Goal: Task Accomplishment & Management: Manage account settings

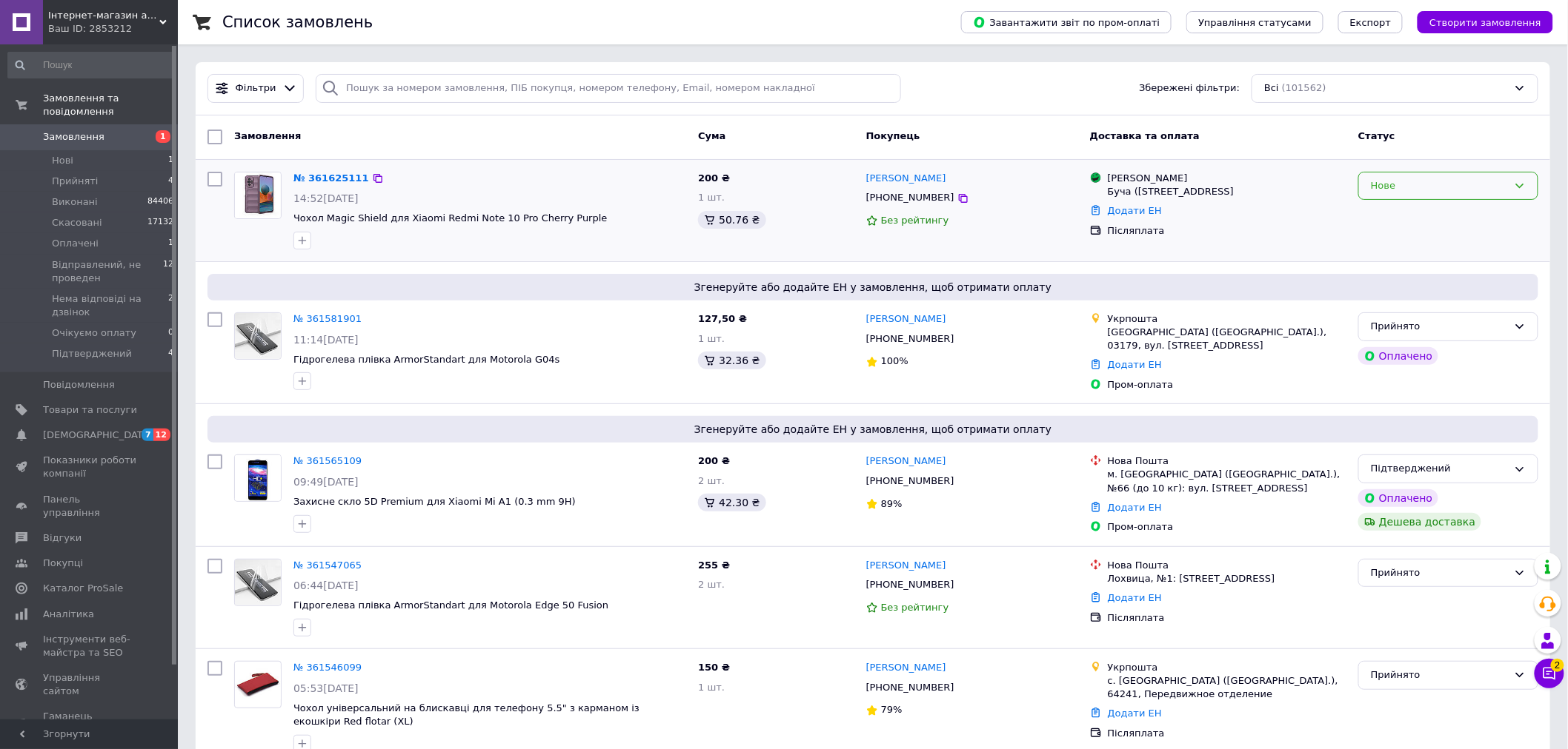
click at [1374, 179] on div "Нове" at bounding box center [1439, 187] width 137 height 16
click at [1380, 216] on li "Прийнято" at bounding box center [1448, 217] width 179 height 28
click at [132, 151] on li "Нові 1" at bounding box center [91, 161] width 183 height 21
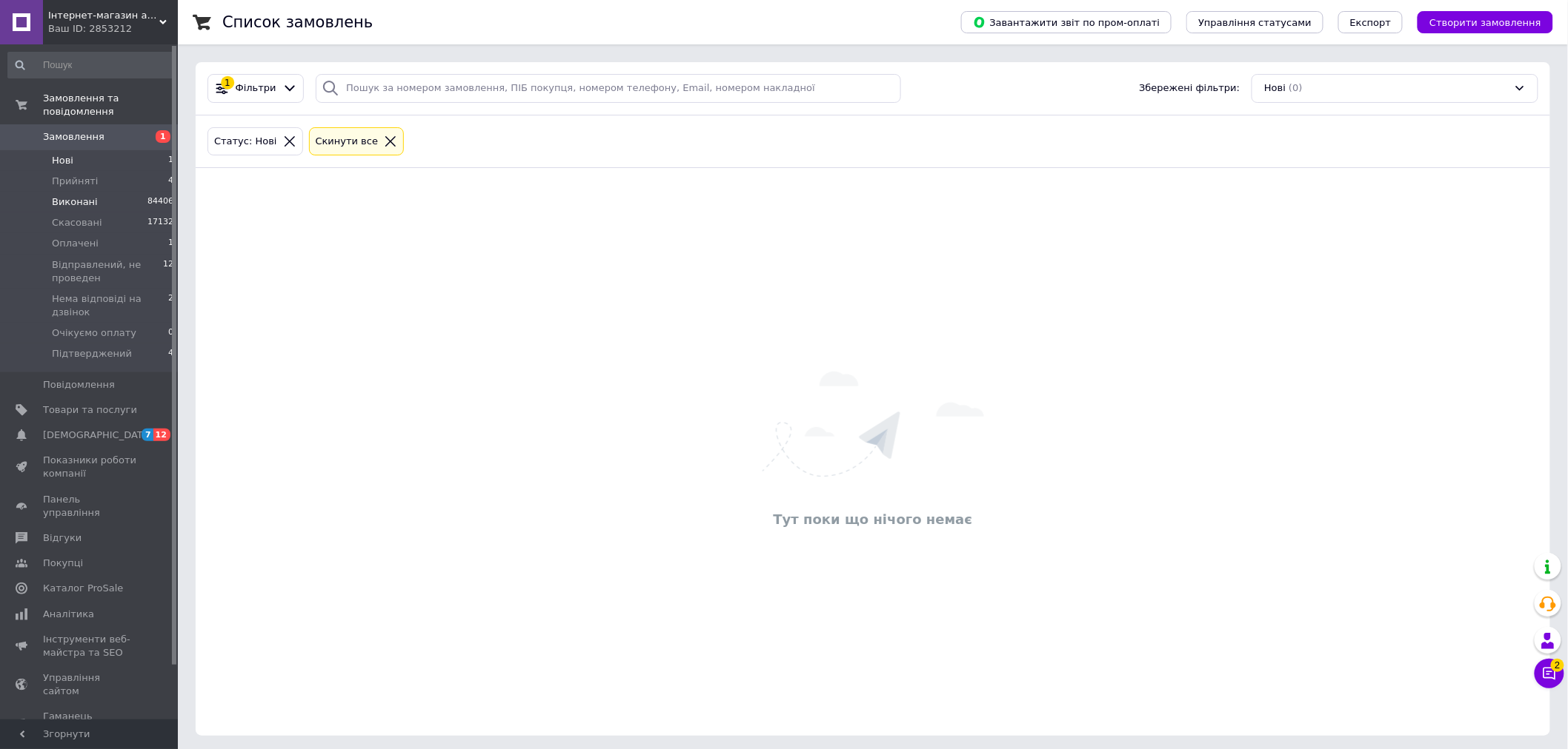
click at [136, 191] on li "Виконані 84406" at bounding box center [91, 201] width 183 height 21
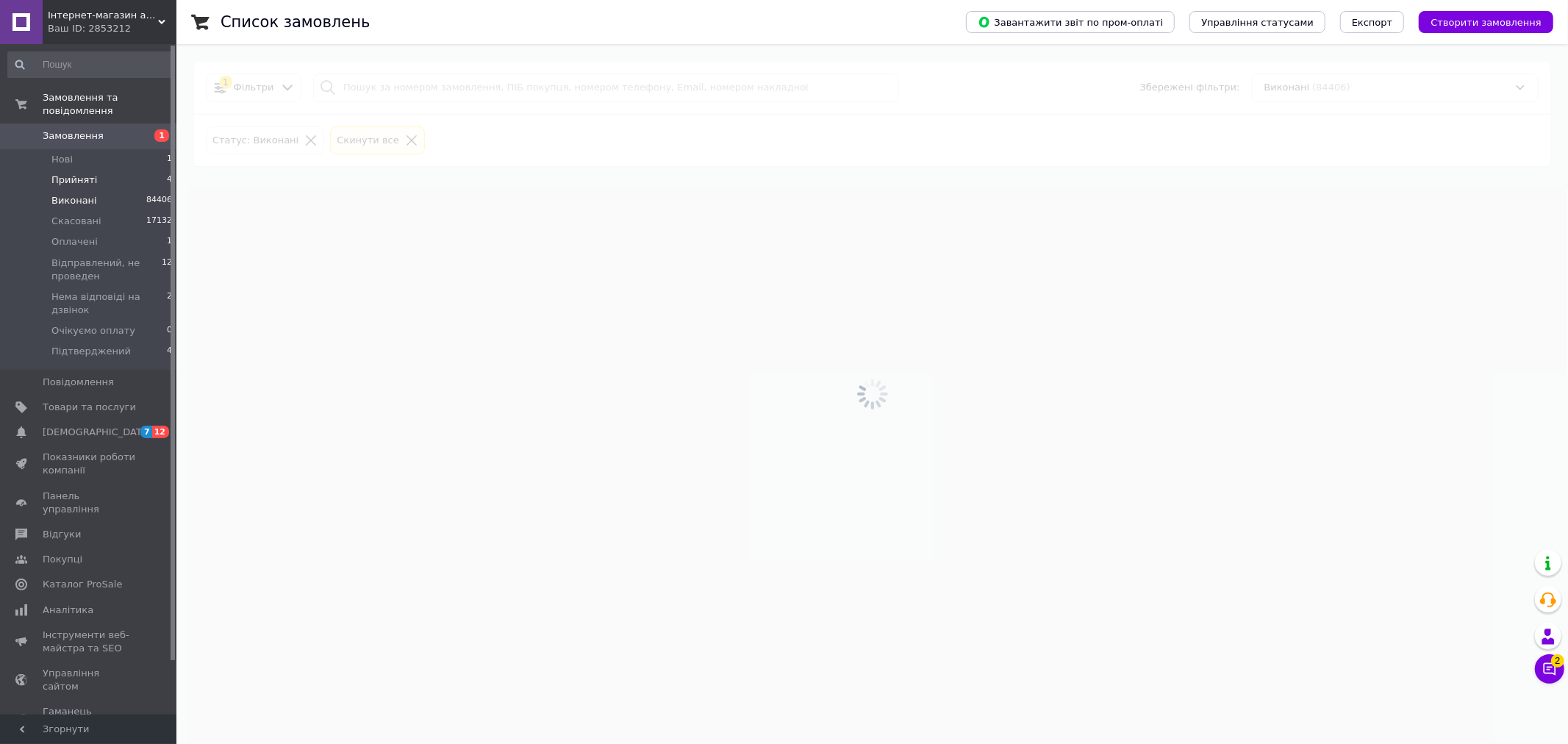
click at [140, 172] on li "Прийняті 4" at bounding box center [91, 179] width 181 height 21
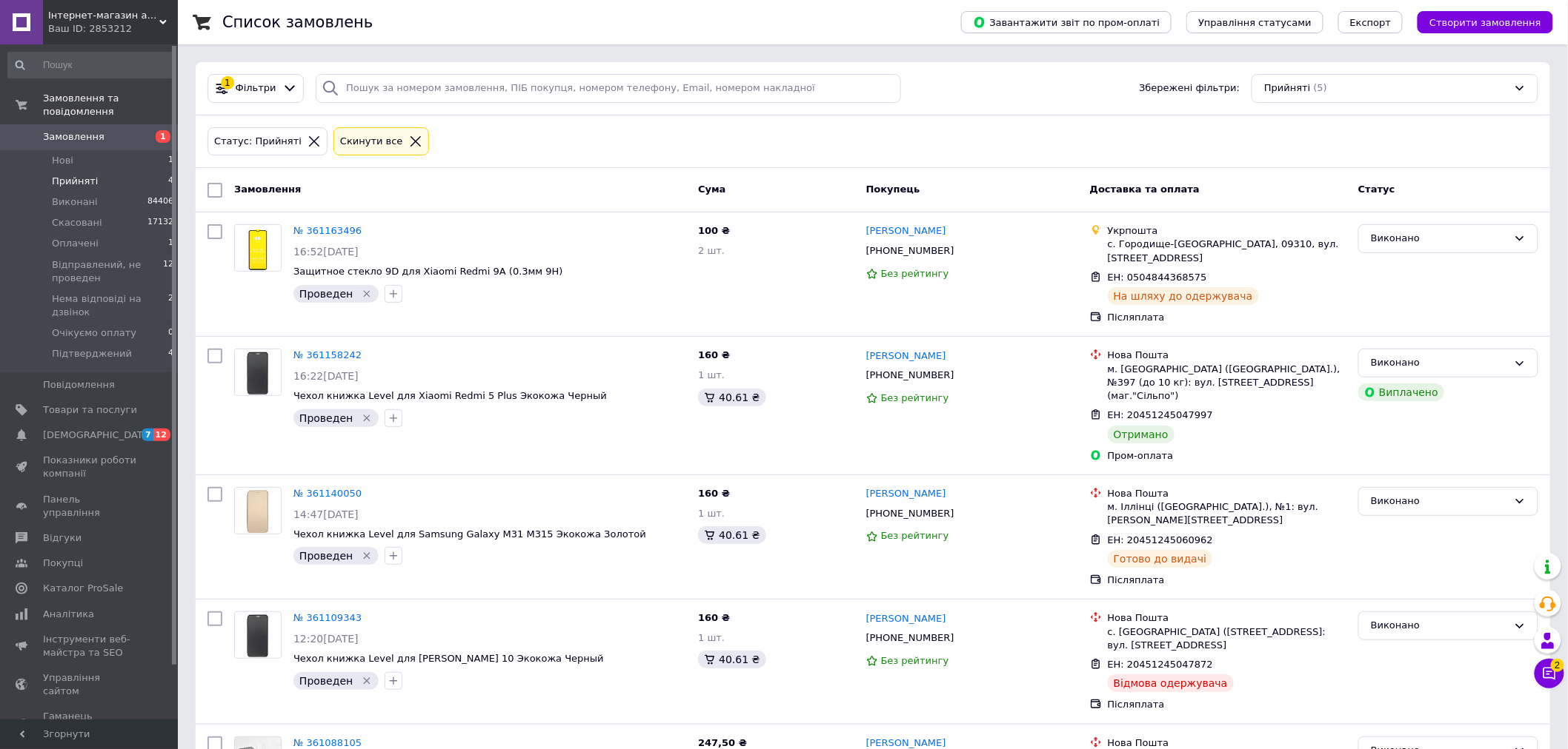
click at [308, 136] on icon at bounding box center [314, 141] width 13 height 13
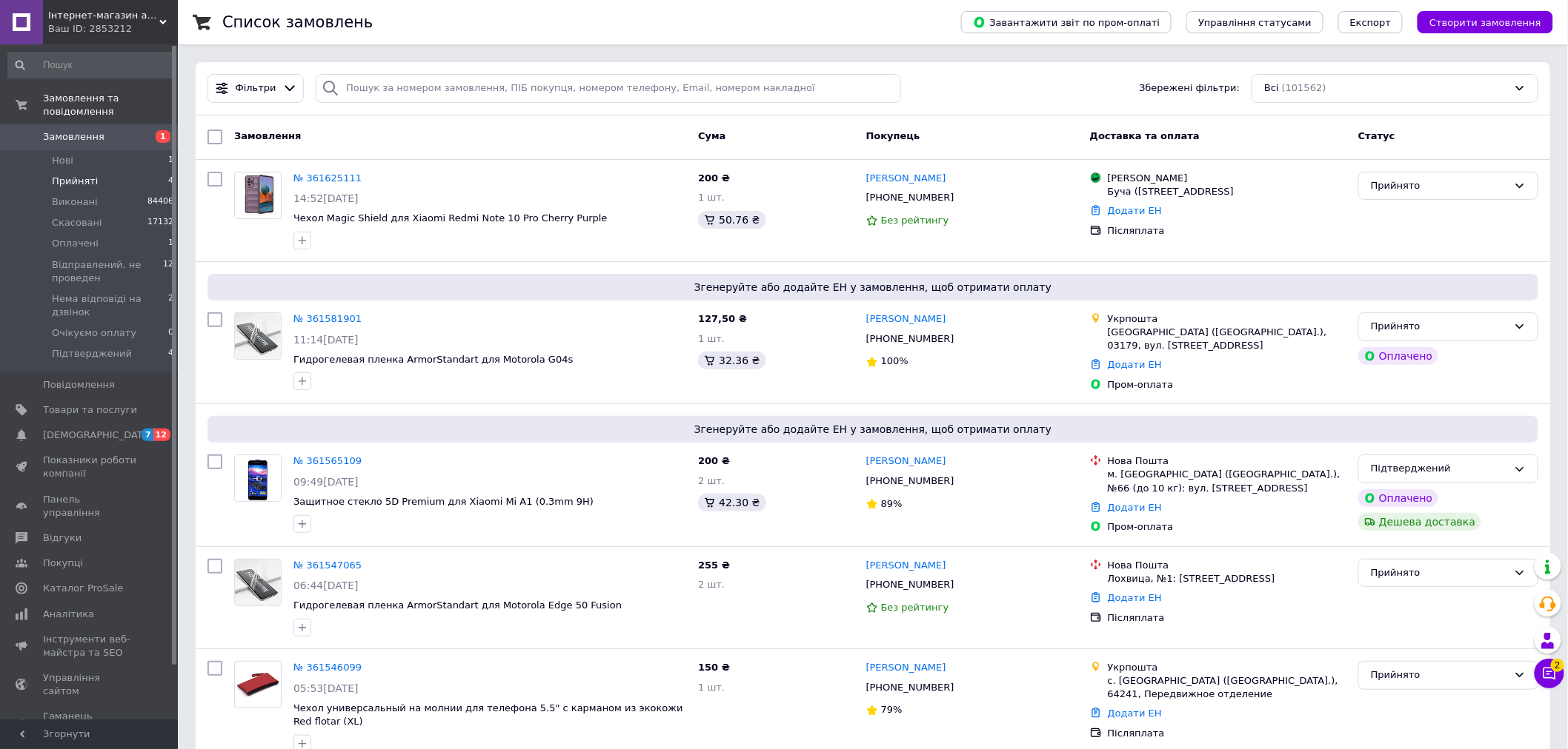
drag, startPoint x: 114, startPoint y: 150, endPoint x: 121, endPoint y: 164, distance: 15.7
click at [114, 151] on li "Нові 1" at bounding box center [91, 161] width 183 height 21
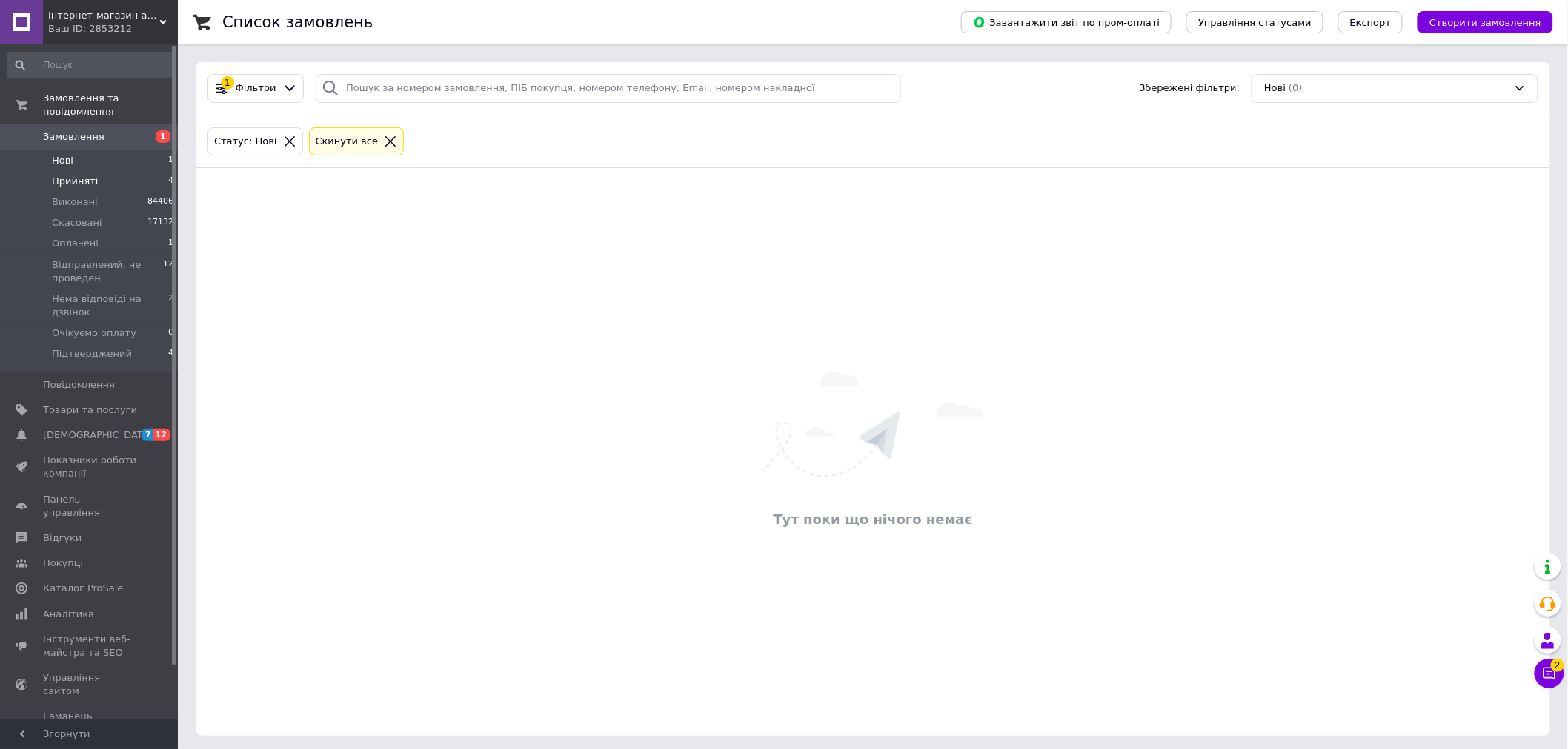
click at [121, 171] on li "Прийняті 4" at bounding box center [91, 181] width 183 height 21
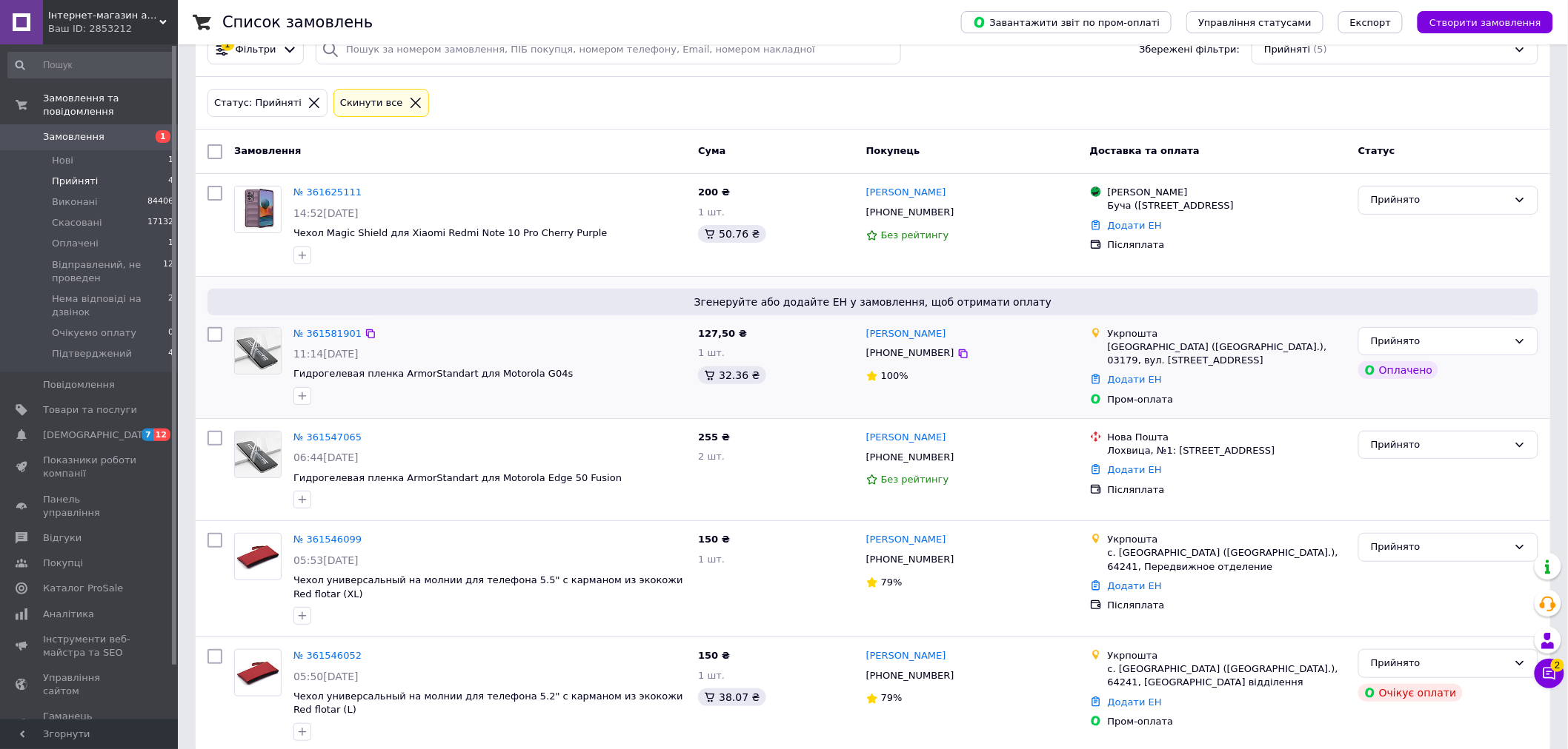
scroll to position [60, 0]
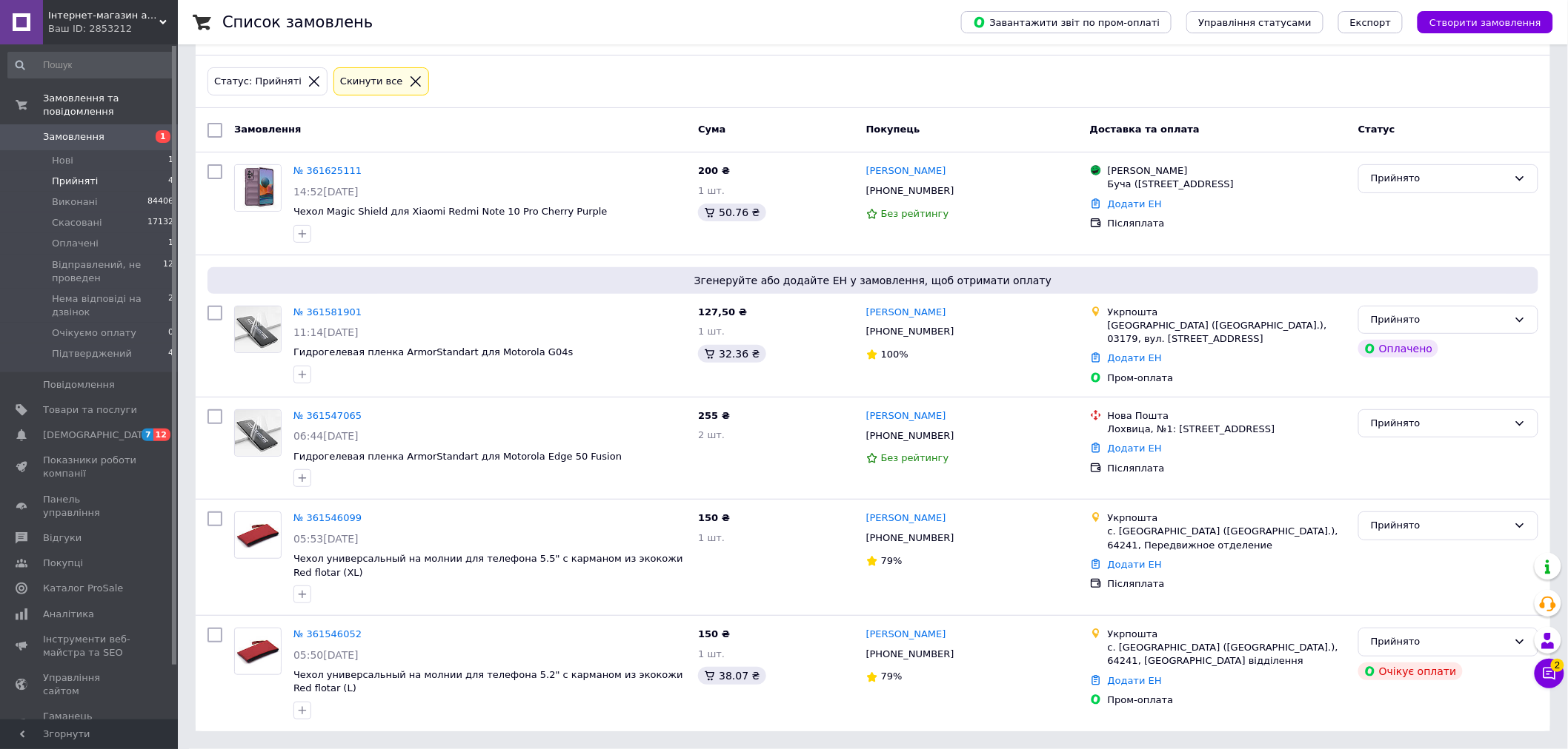
click at [1539, 671] on button "Чат з покупцем 2" at bounding box center [1549, 674] width 30 height 30
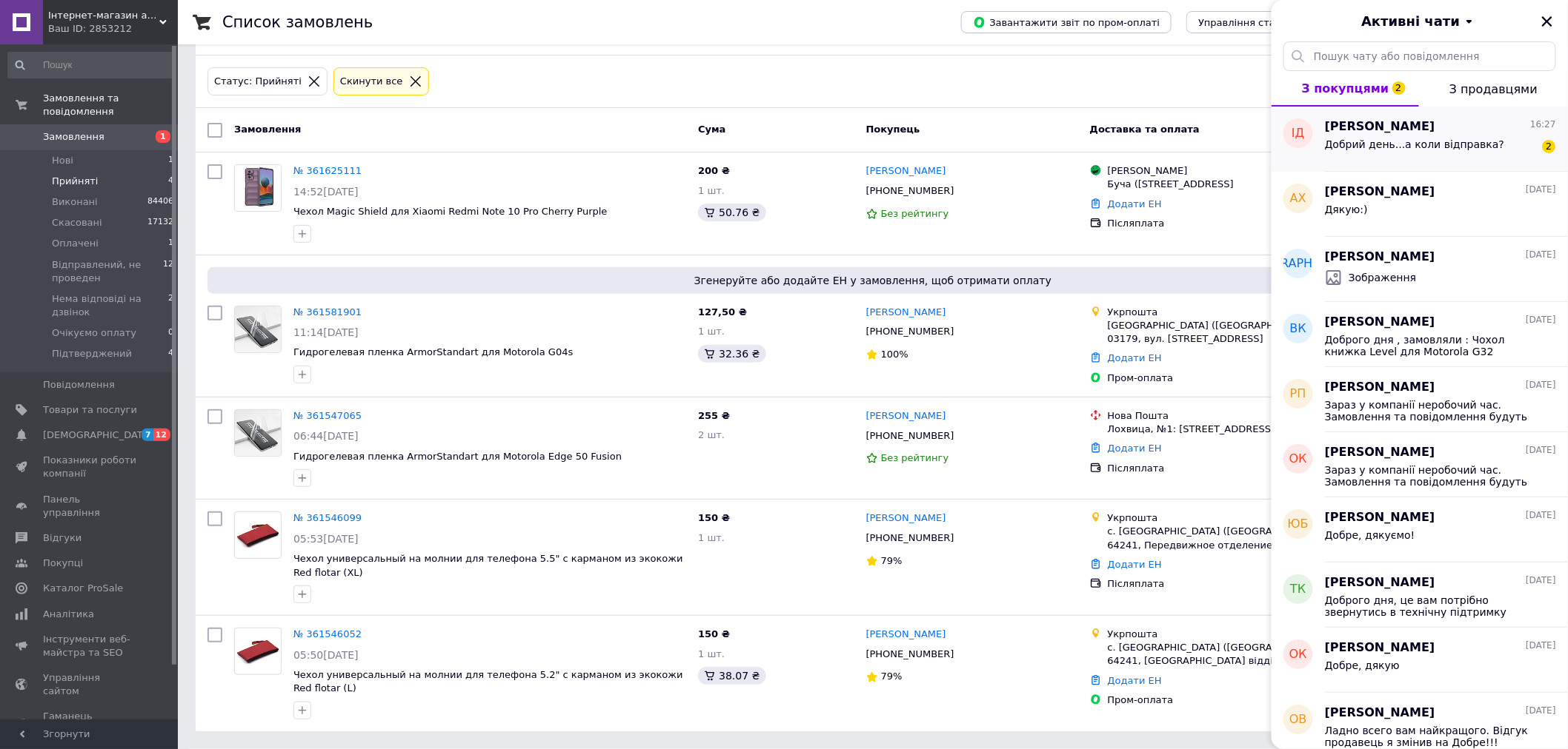
click at [1408, 142] on span "Добрий день...а коли відправка?" at bounding box center [1414, 145] width 180 height 12
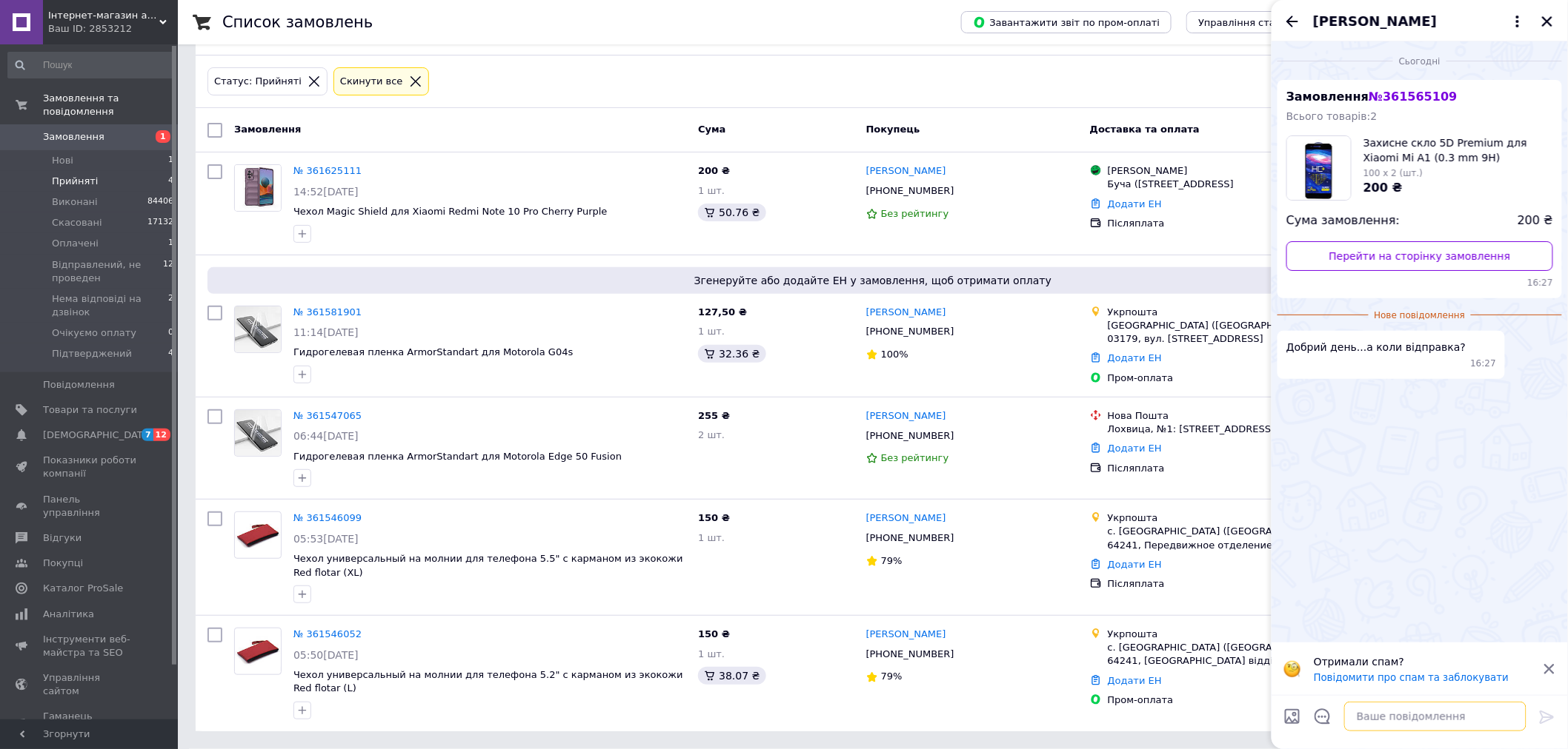
click at [1396, 705] on textarea at bounding box center [1435, 717] width 183 height 30
type textarea "L"
type textarea "Доброго дня ... сьогодні :)"
click at [1097, 672] on div at bounding box center [1096, 682] width 18 height 20
click at [1554, 20] on button "Закрити" at bounding box center [1547, 22] width 18 height 18
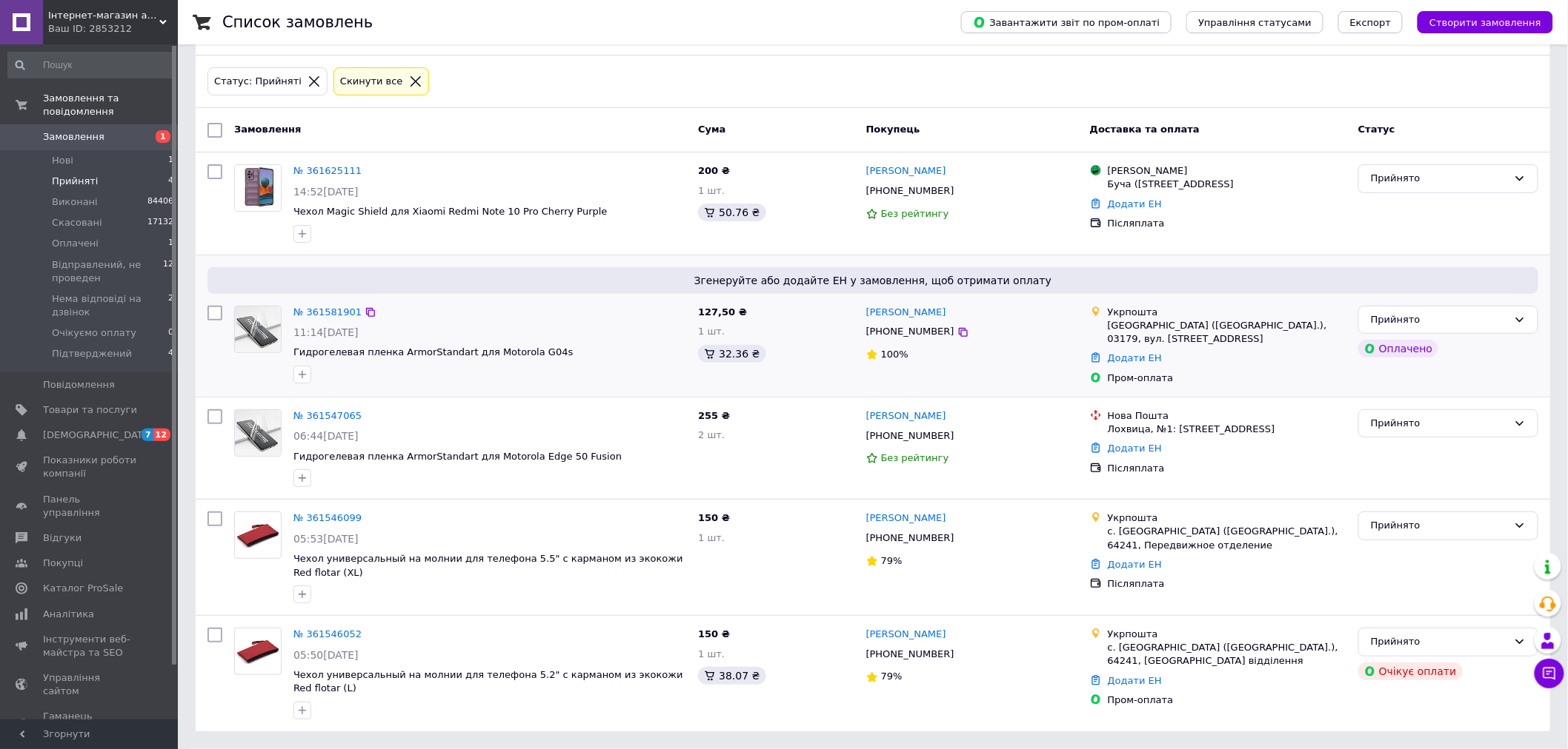
drag, startPoint x: 325, startPoint y: 411, endPoint x: 324, endPoint y: 396, distance: 15.0
click at [325, 411] on link "№ 361547065" at bounding box center [327, 416] width 68 height 11
click at [323, 309] on link "№ 361581901" at bounding box center [327, 312] width 68 height 11
click at [331, 165] on link "№ 361625111" at bounding box center [327, 170] width 68 height 11
click at [130, 233] on li "Оплачені 1" at bounding box center [91, 243] width 183 height 21
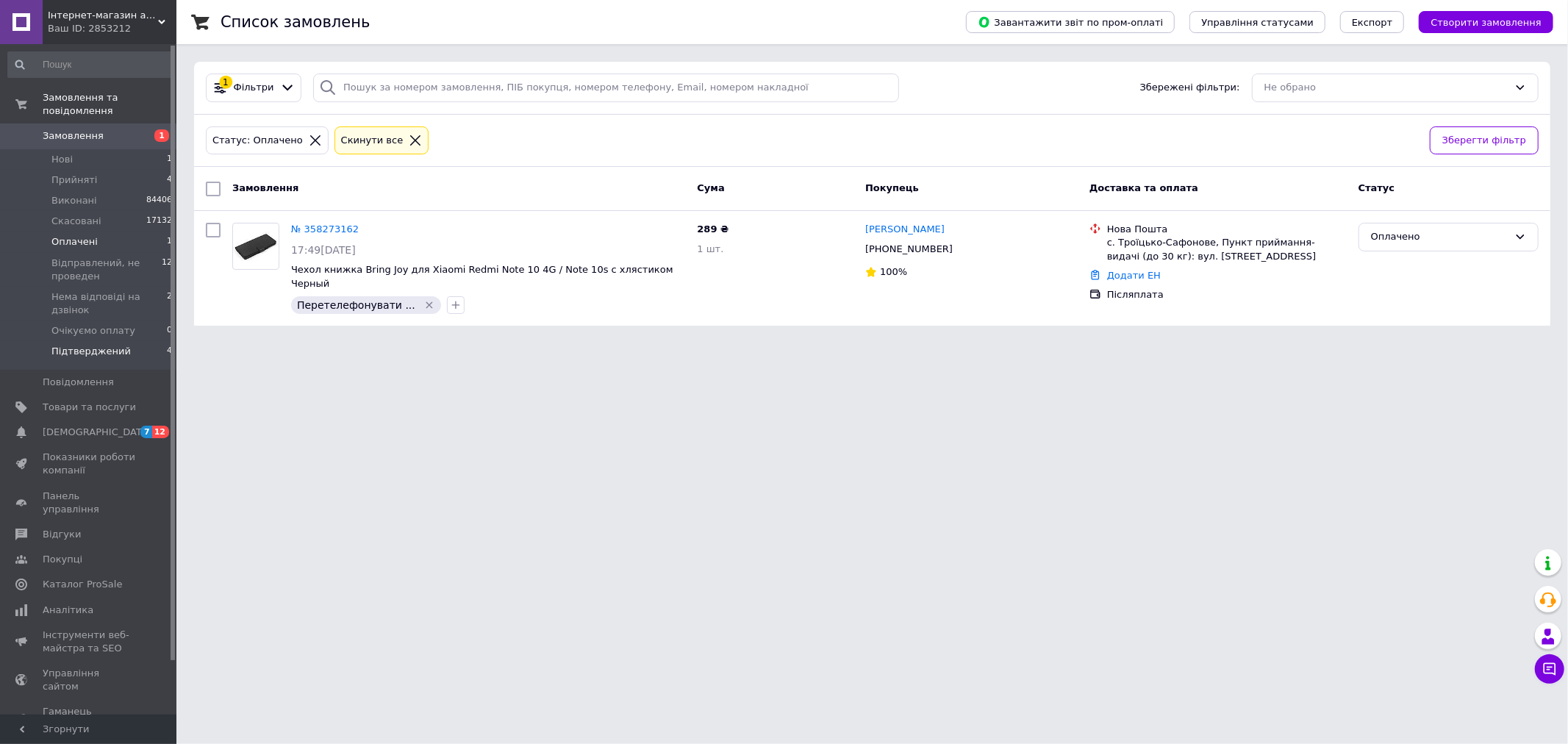
click at [137, 341] on li "Підтверджений 4" at bounding box center [91, 355] width 181 height 28
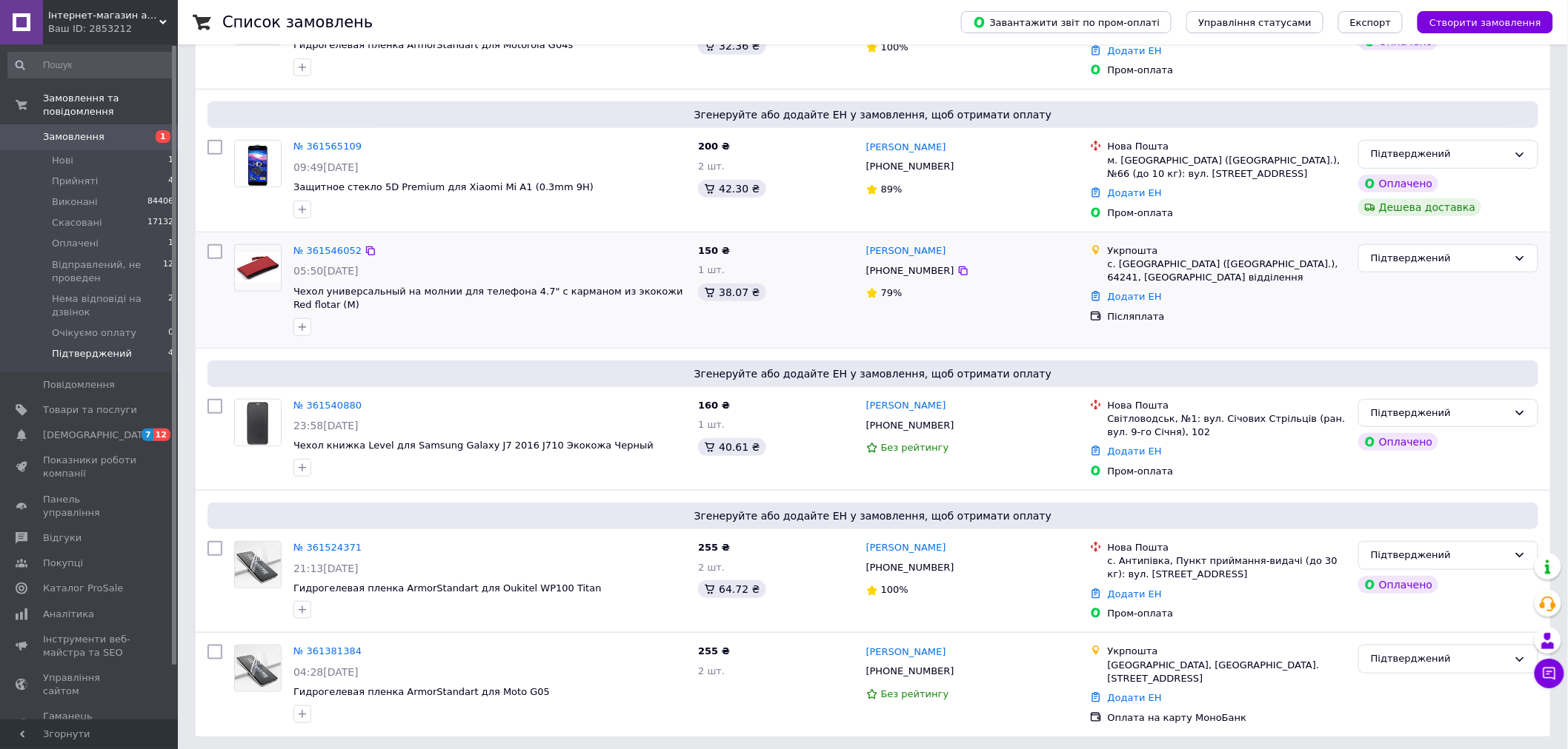
scroll to position [267, 0]
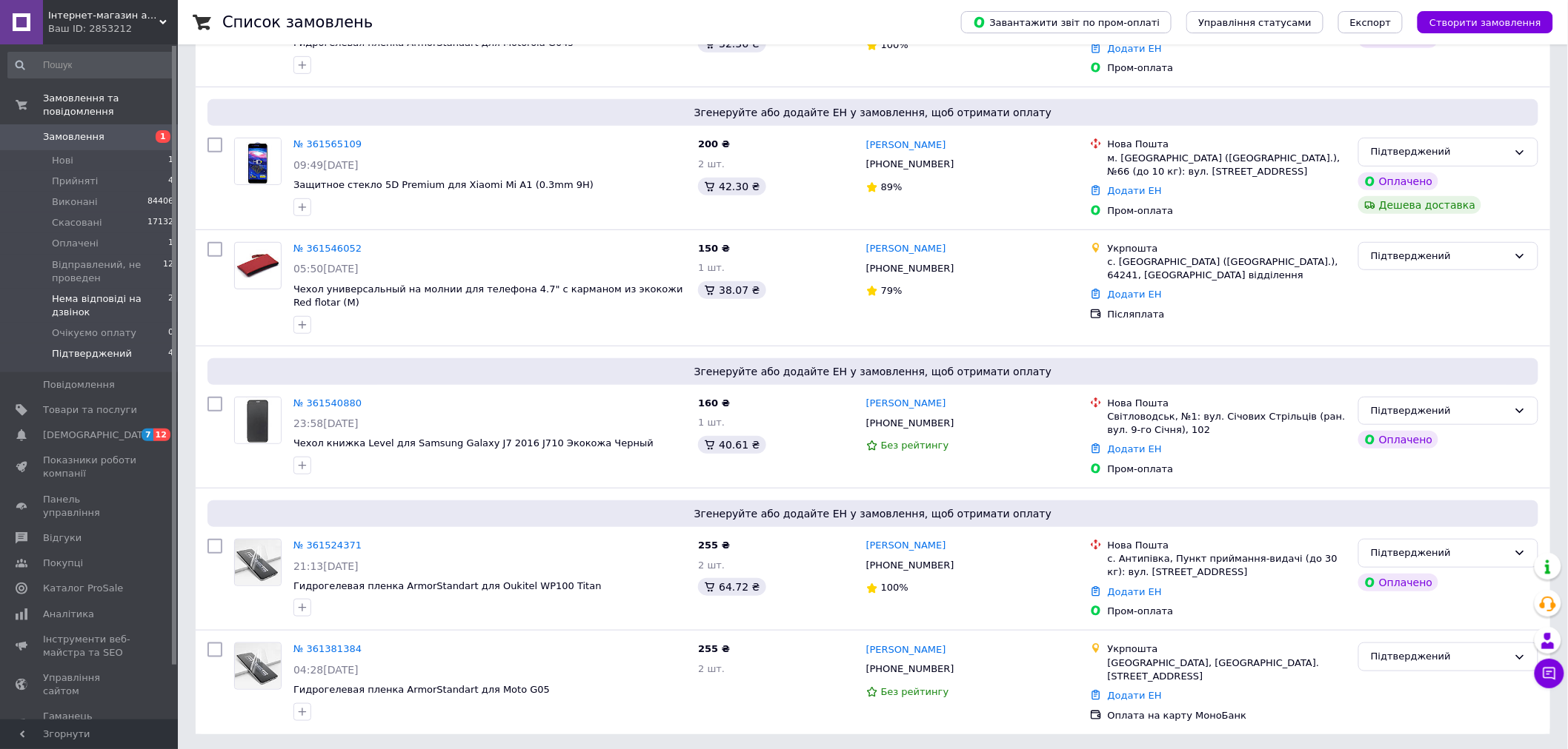
click at [124, 293] on span "Нема відповіді на дзвінок" at bounding box center [109, 306] width 116 height 27
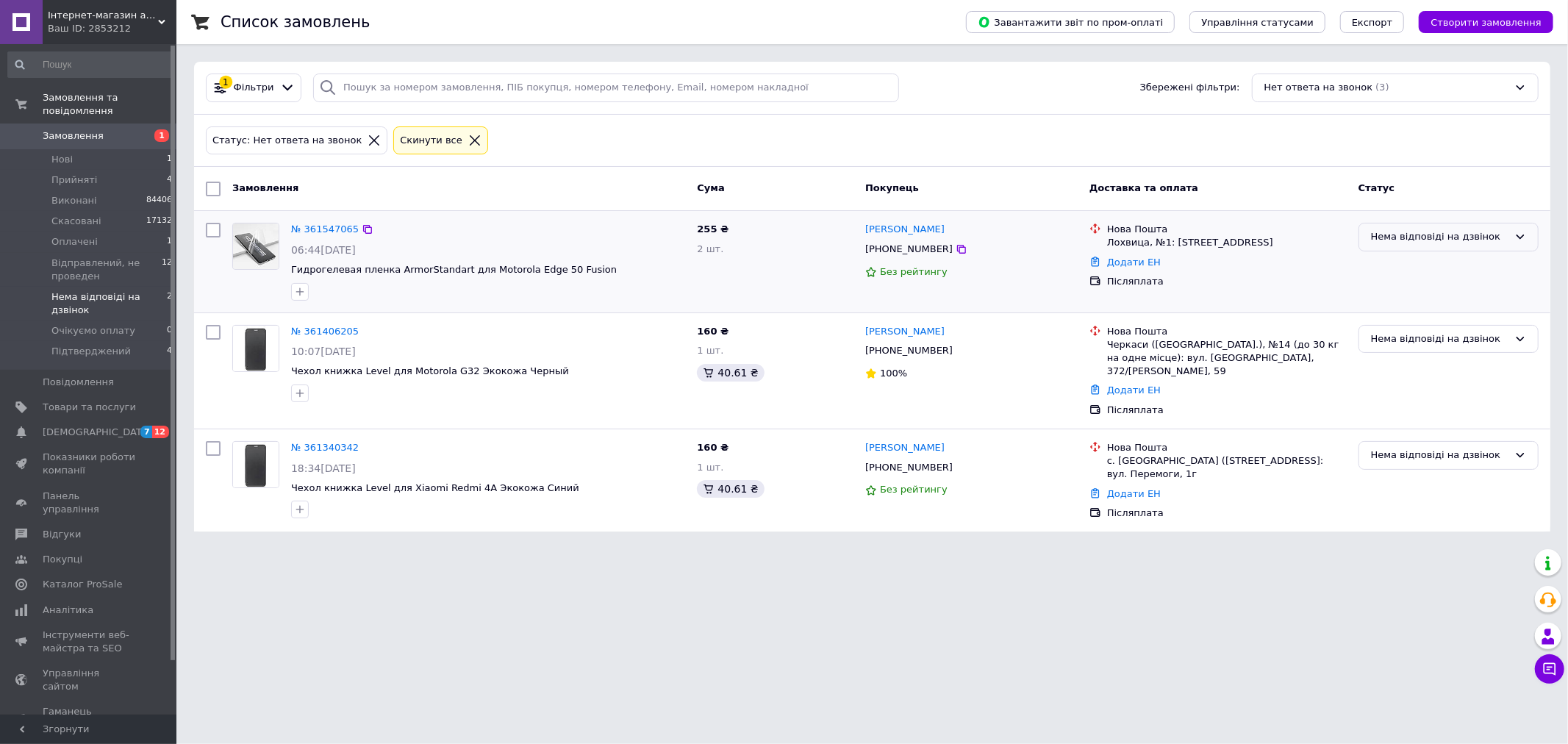
click at [1463, 234] on div "Нема відповіді на дзвінок" at bounding box center [1440, 237] width 138 height 16
click at [1412, 365] on li "Підтверджений" at bounding box center [1448, 364] width 178 height 28
click at [316, 442] on link "№ 361340342" at bounding box center [325, 447] width 68 height 11
click at [319, 335] on link "№ 361406205" at bounding box center [325, 331] width 68 height 11
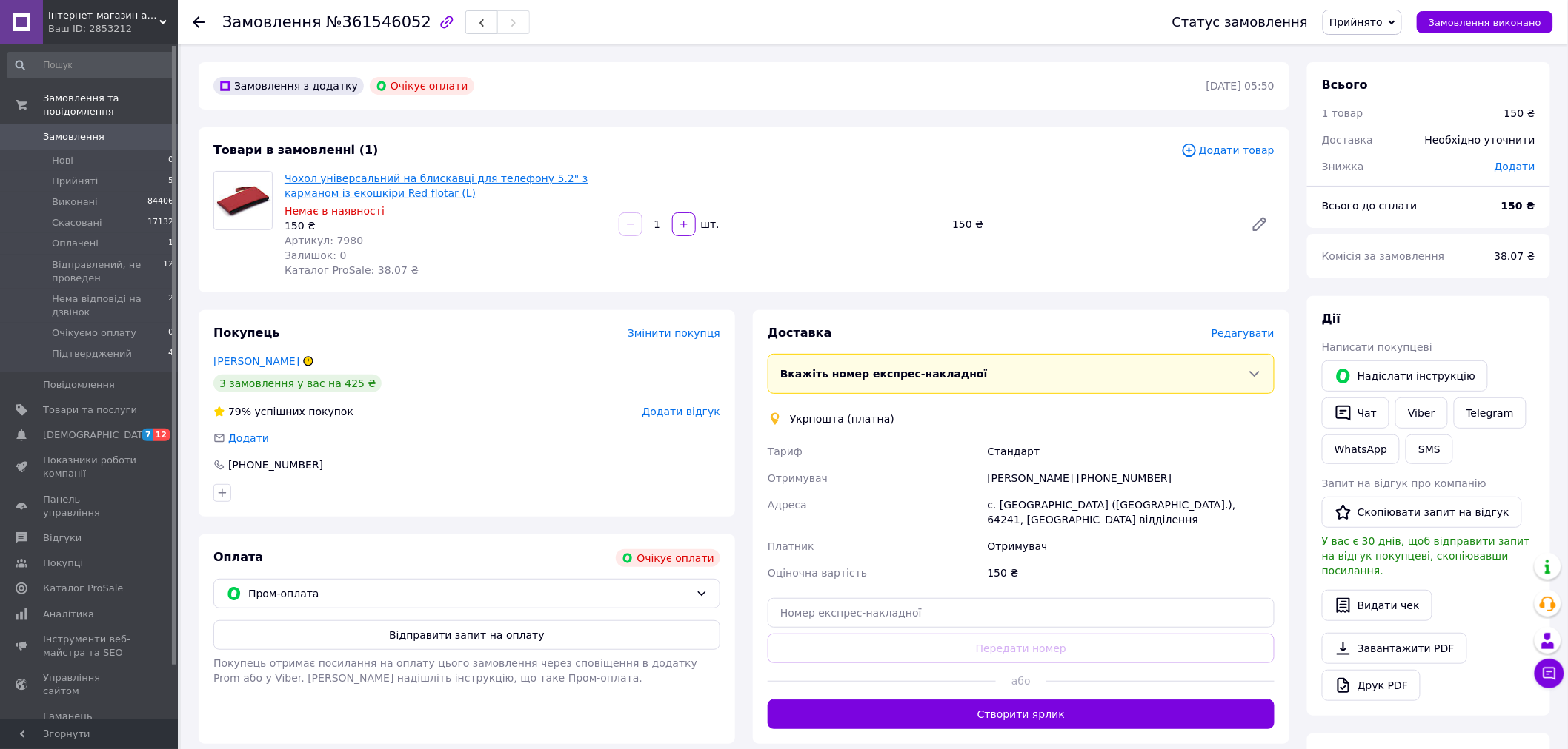
drag, startPoint x: 455, startPoint y: 167, endPoint x: 414, endPoint y: 176, distance: 42.0
click at [1241, 148] on span "Додати товар" at bounding box center [1228, 150] width 93 height 16
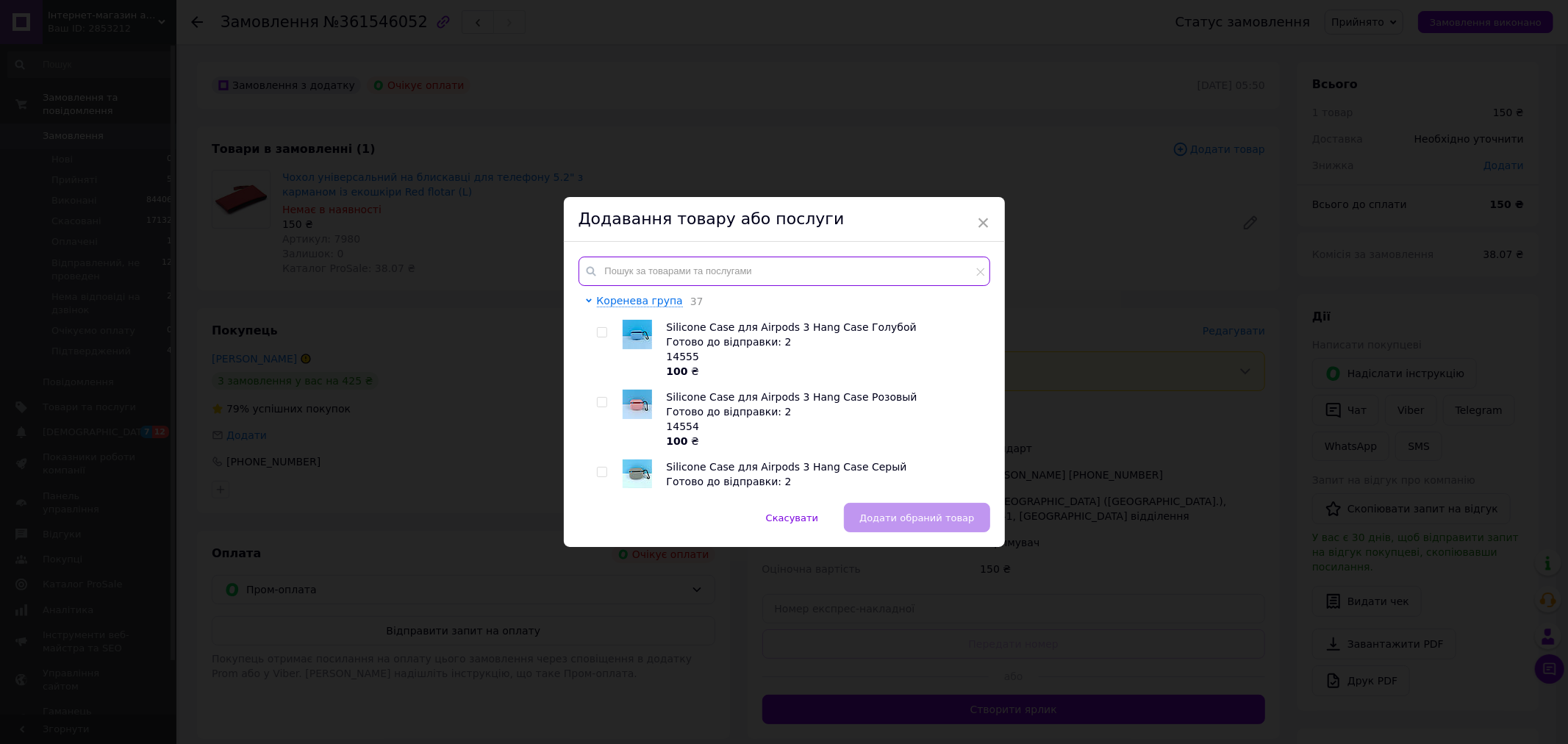
click at [648, 259] on input "text" at bounding box center [784, 272] width 412 height 30
paste input "Чохол універсальний на блискавці для телефону 4.7" з карманом із екошкіри Red f…"
type input "Чохол універсальний на блискавці для телефону 4.7" з карманом із екошкіри Red f…"
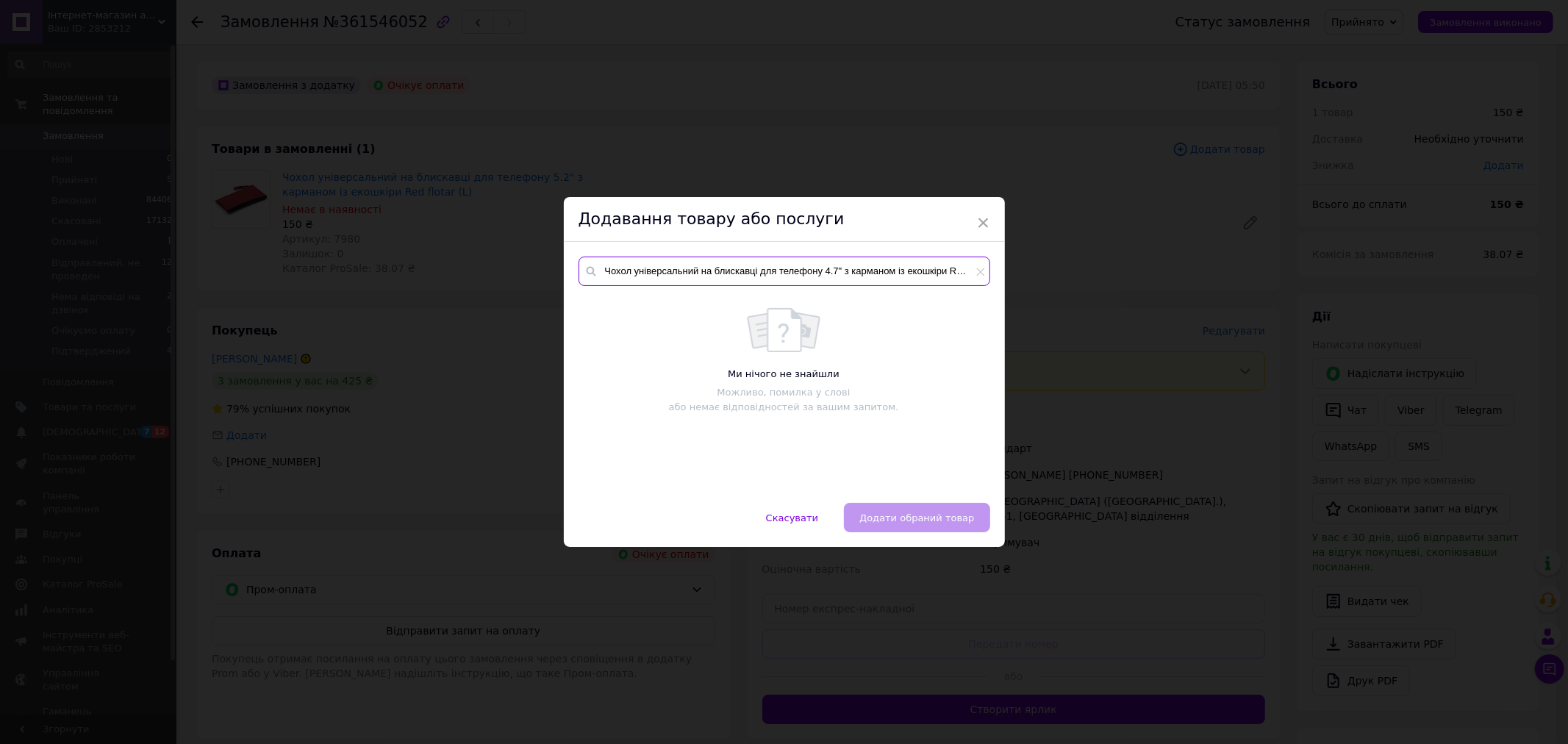
scroll to position [0, 95]
drag, startPoint x: 915, startPoint y: 266, endPoint x: 1019, endPoint y: 274, distance: 104.3
click at [1019, 274] on div "× Додавання товару або послуги Чохол універсальний на блискавці для телефону 4.…" at bounding box center [784, 372] width 1568 height 744
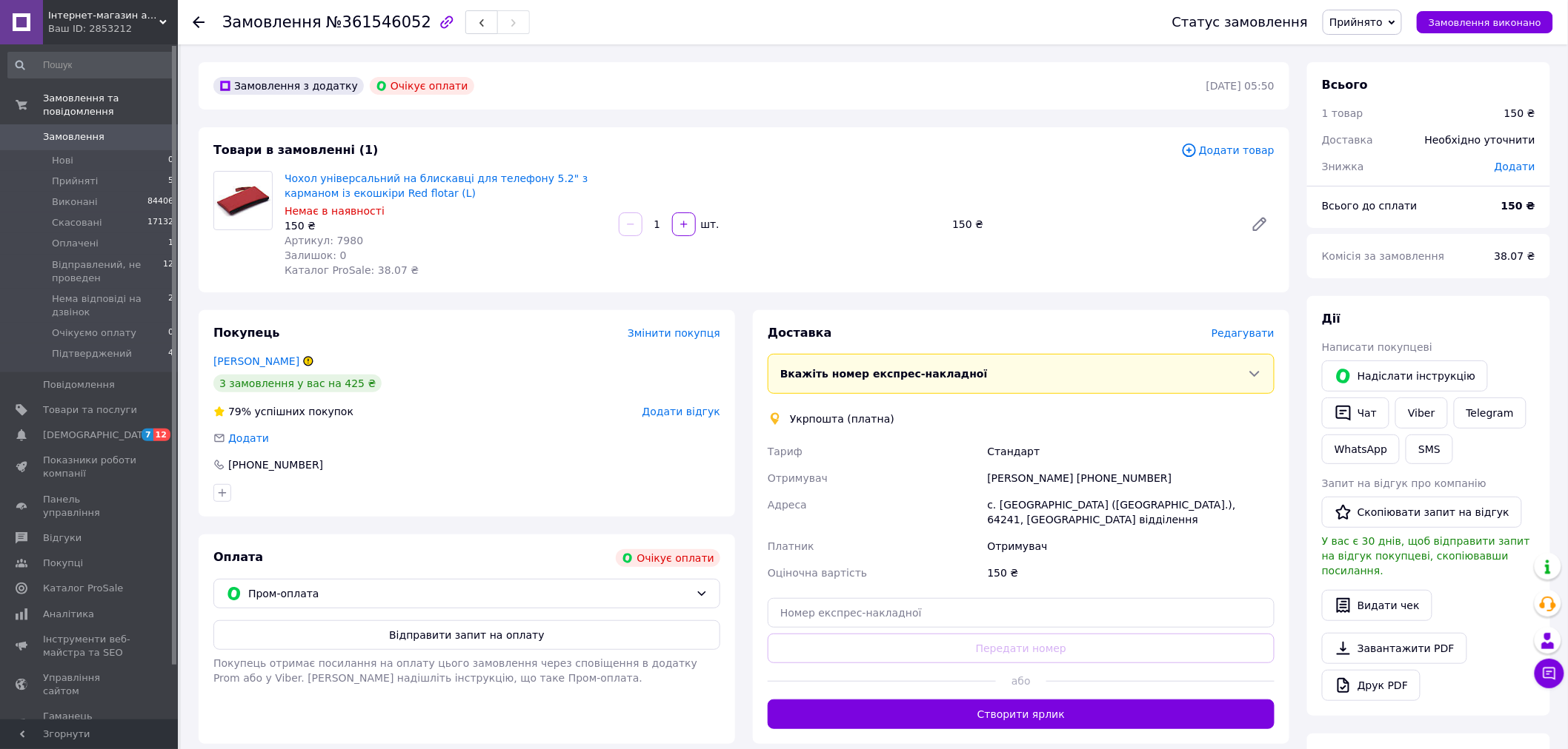
click at [1194, 157] on icon at bounding box center [1189, 150] width 16 height 16
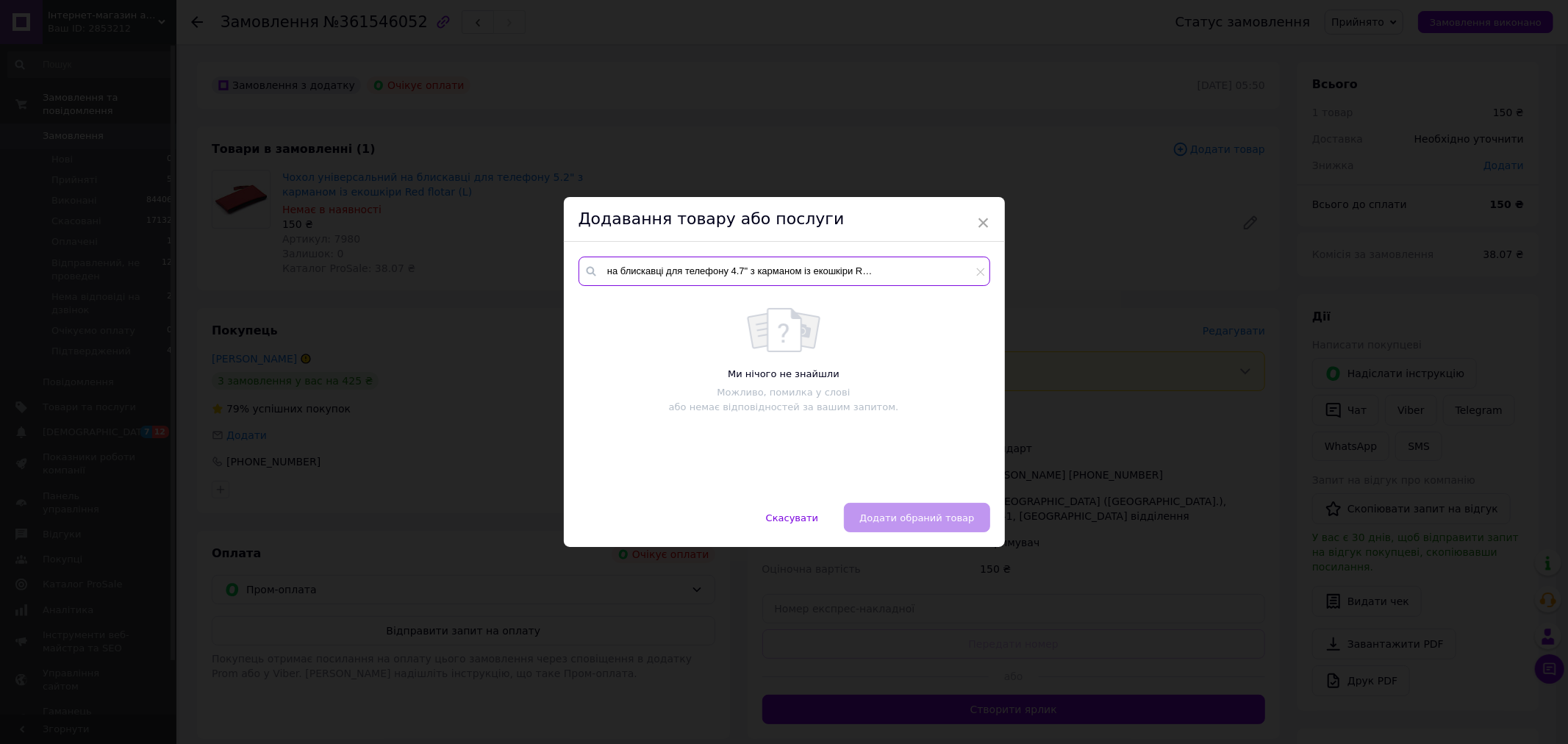
drag, startPoint x: 945, startPoint y: 266, endPoint x: 964, endPoint y: 268, distance: 19.1
click at [964, 268] on input "Чохол універсальний на блискавці для телефону 4.7" з карманом із екошкіри Red f…" at bounding box center [784, 272] width 412 height 30
click at [886, 270] on input "Чохол універсальний на блискавці для телефону 4.7" з карманом із екошкіри Red f…" at bounding box center [784, 272] width 412 height 30
drag, startPoint x: 916, startPoint y: 268, endPoint x: 972, endPoint y: 277, distance: 56.7
click at [972, 277] on input "Чохол універсальний на блискавці для телефону 4.7" з карманом із екошкіри Red f…" at bounding box center [784, 272] width 412 height 30
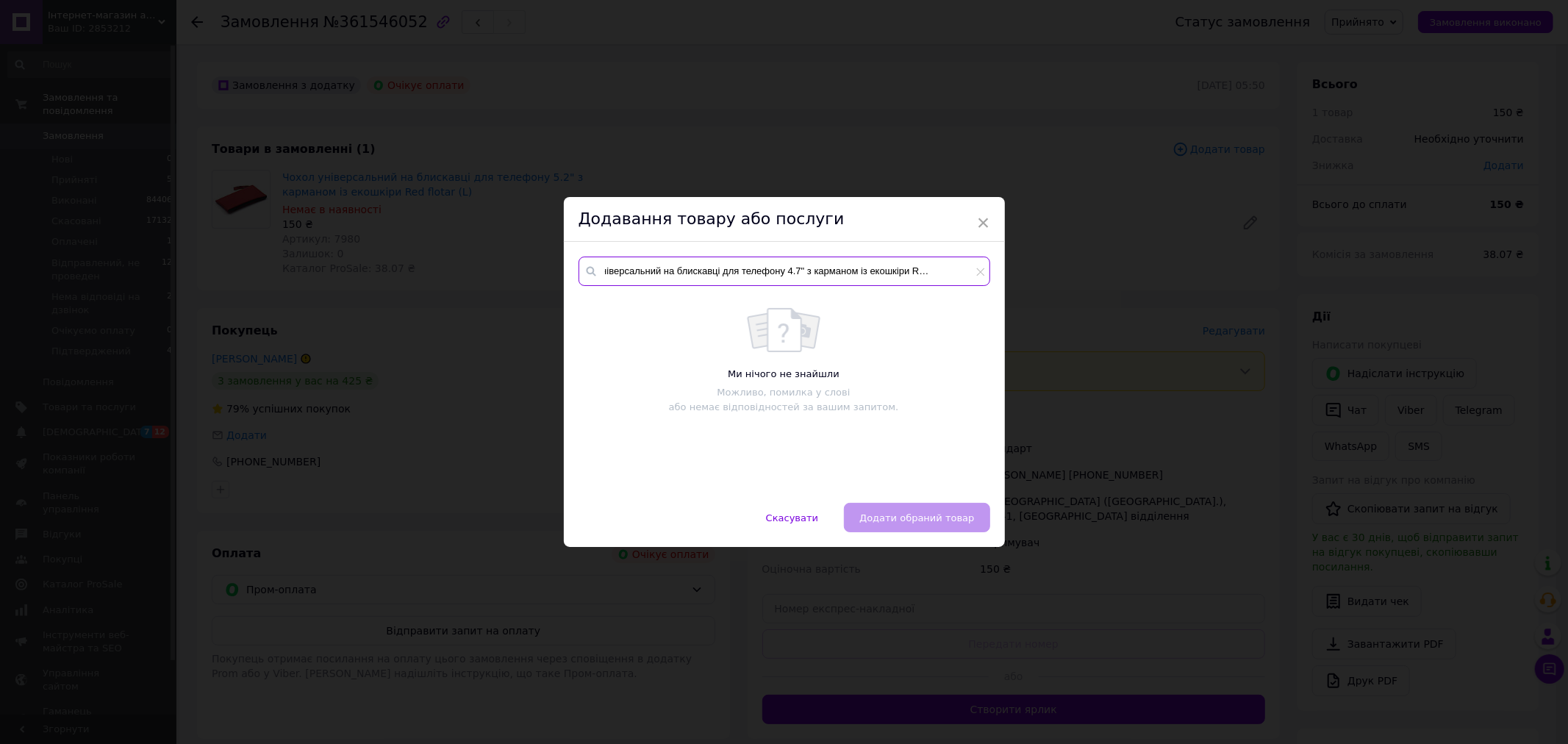
scroll to position [0, 37]
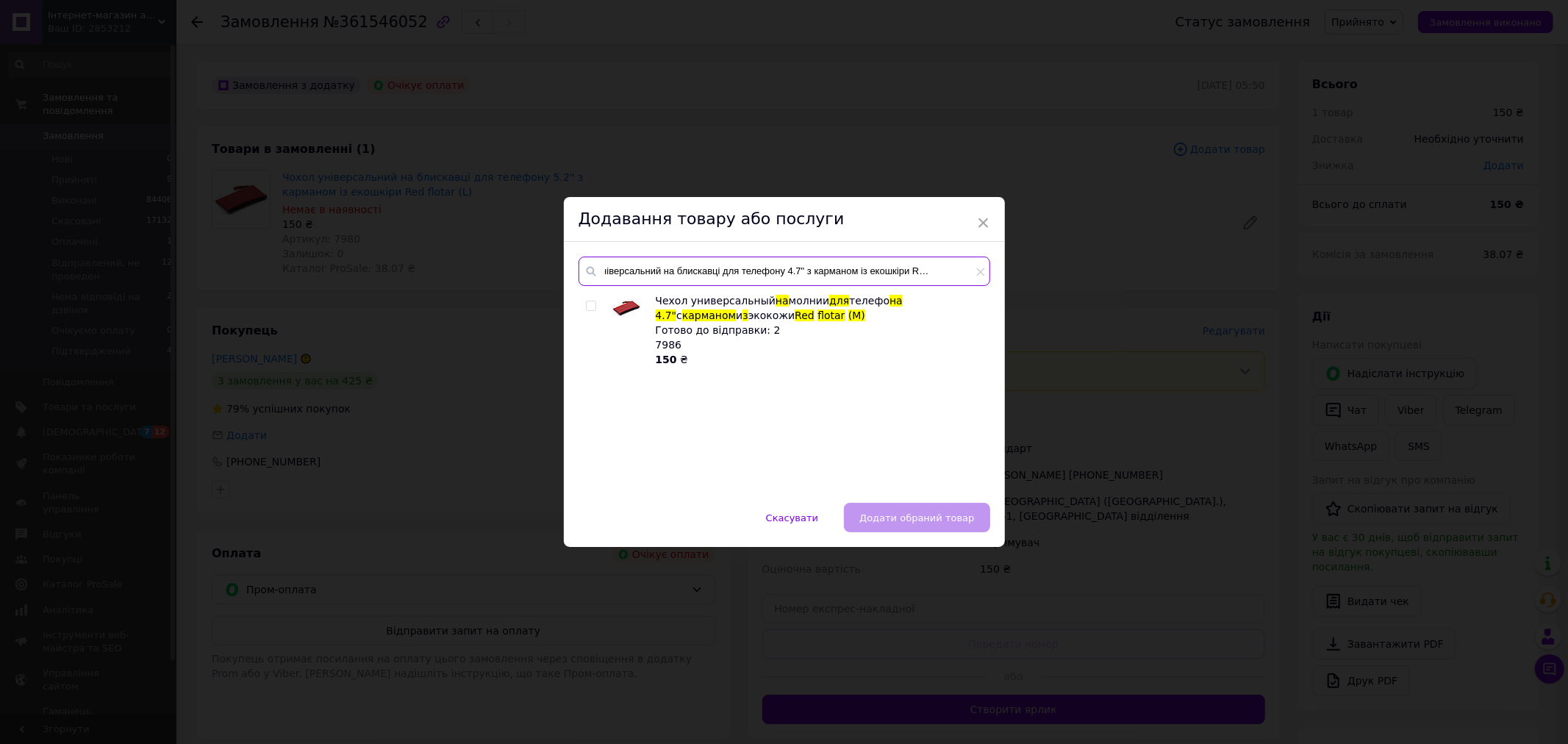
type input "Чохол універсальний на блискавці для телефону 4.7" з карманом із екошкіри Red f…"
click at [586, 306] on input "checkbox" at bounding box center [591, 306] width 10 height 10
checkbox input "true"
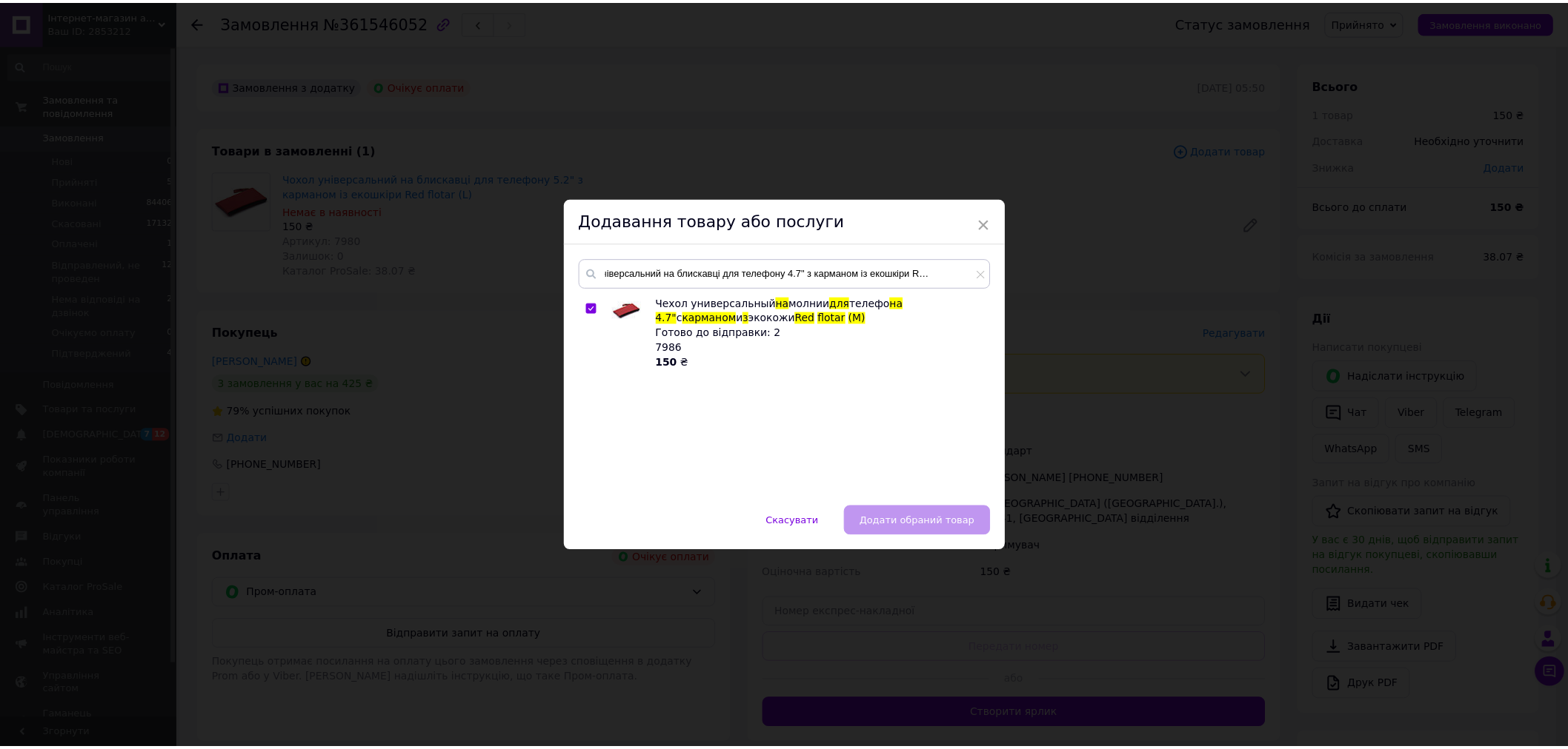
scroll to position [0, 0]
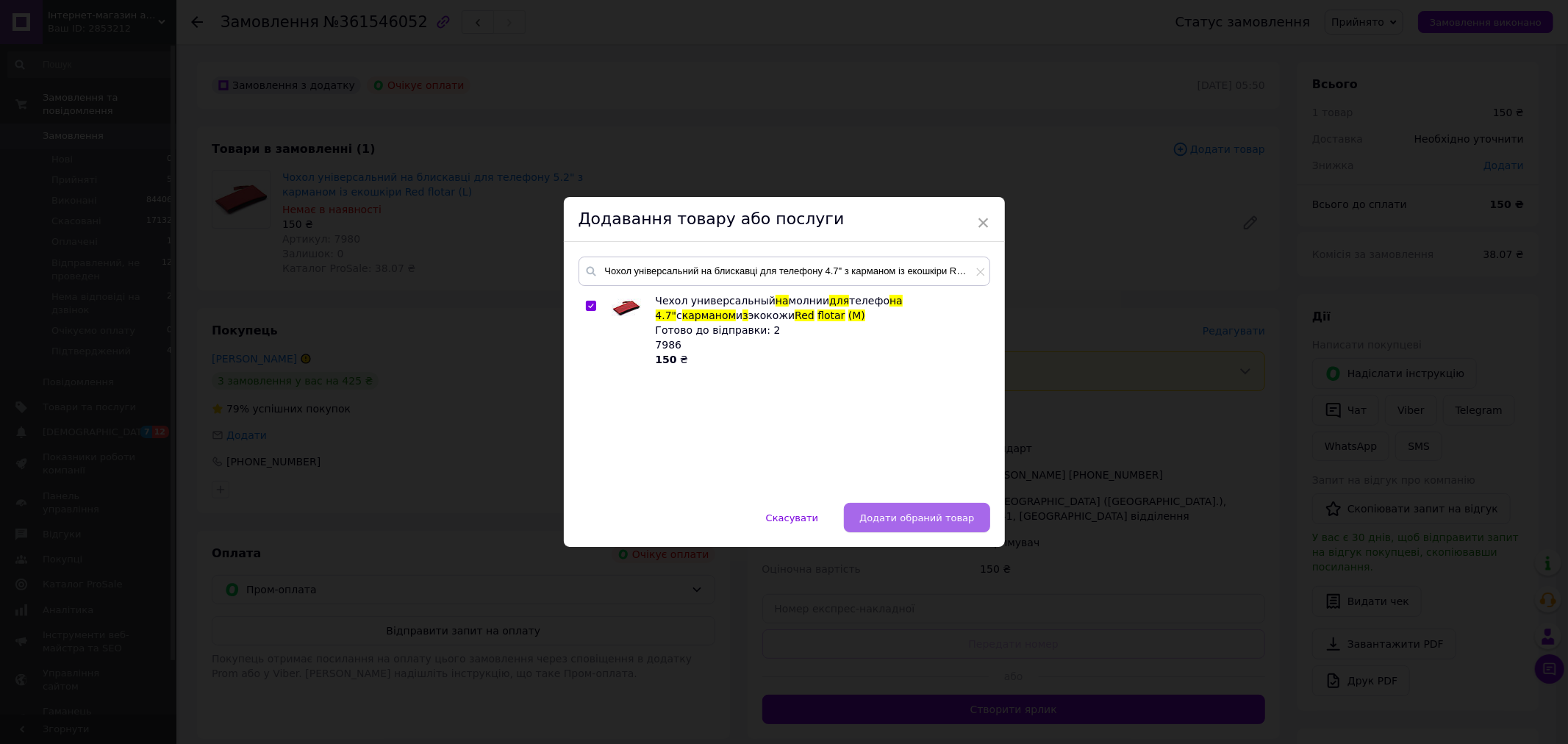
click at [915, 509] on button "Додати обраний товар" at bounding box center [917, 518] width 146 height 30
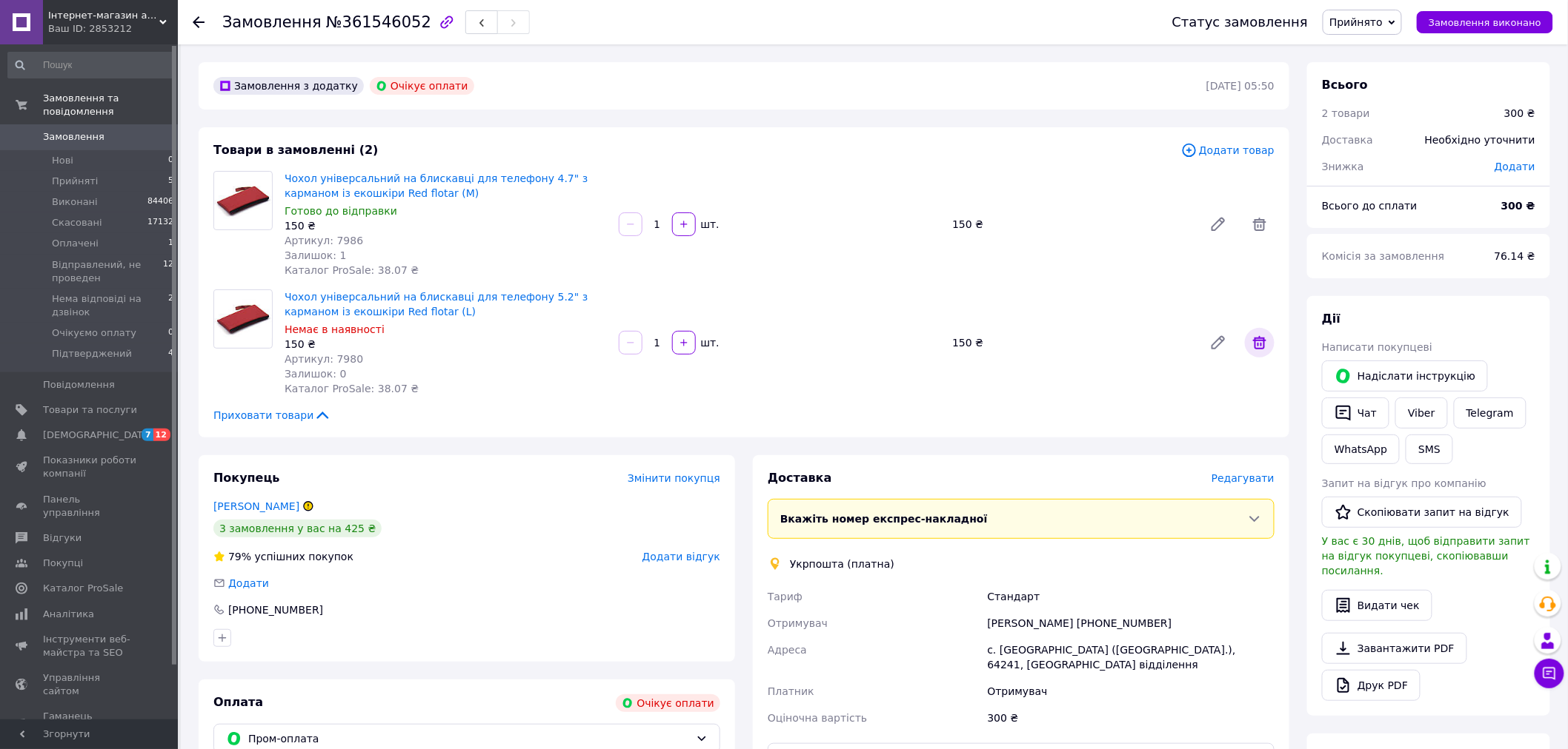
click at [1268, 343] on icon at bounding box center [1259, 343] width 18 height 18
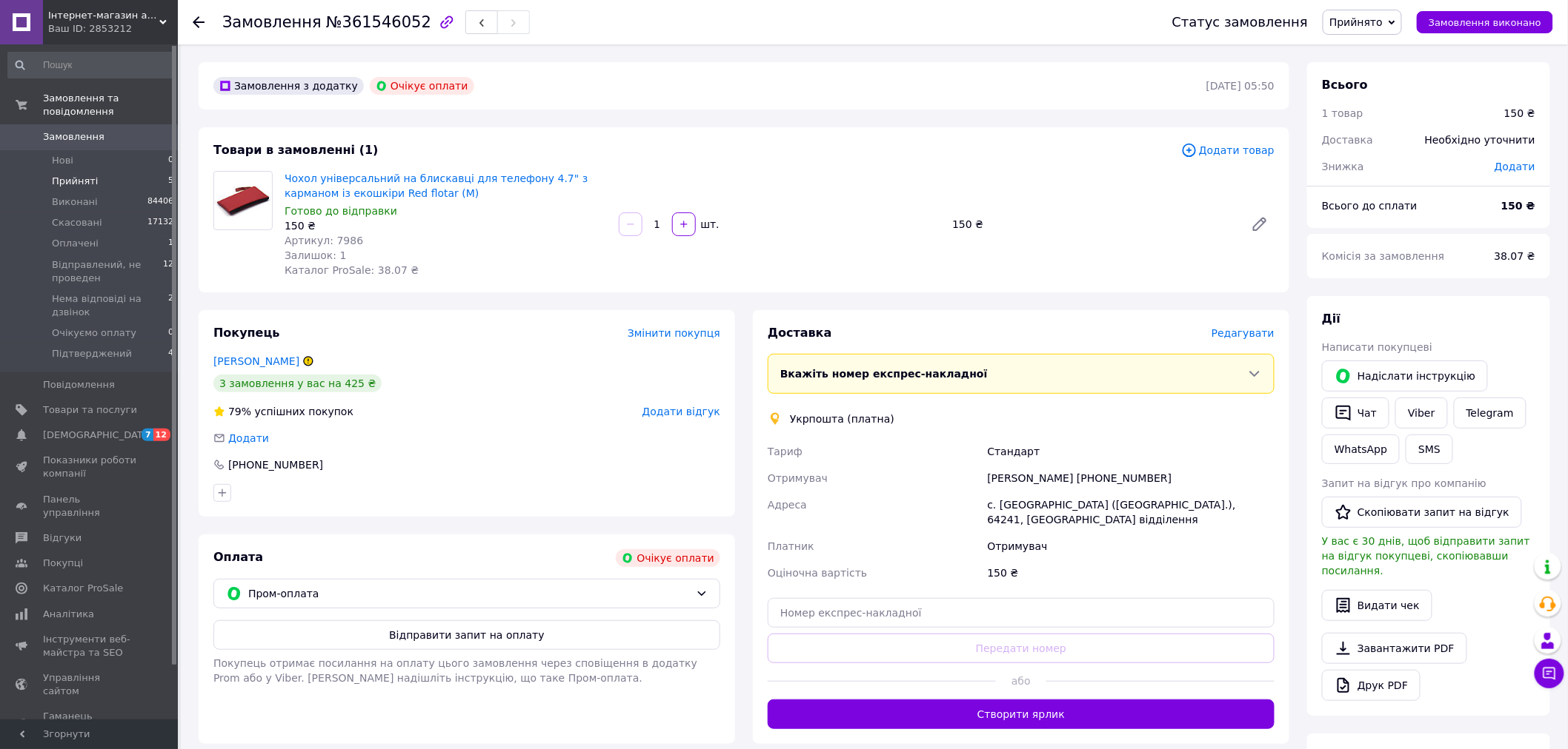
click at [130, 171] on li "Прийняті 5" at bounding box center [91, 181] width 183 height 21
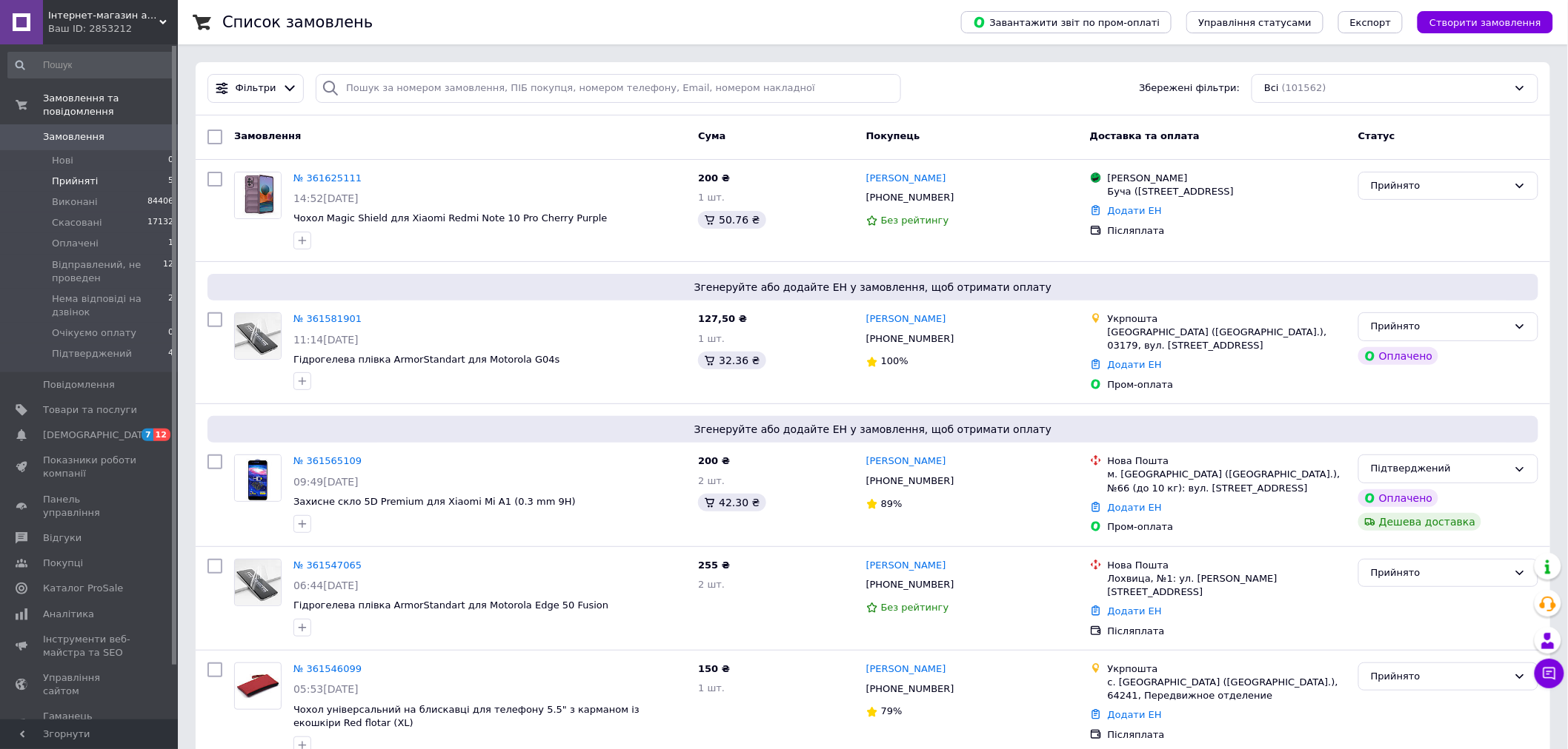
click at [119, 171] on li "Прийняті 5" at bounding box center [91, 181] width 183 height 21
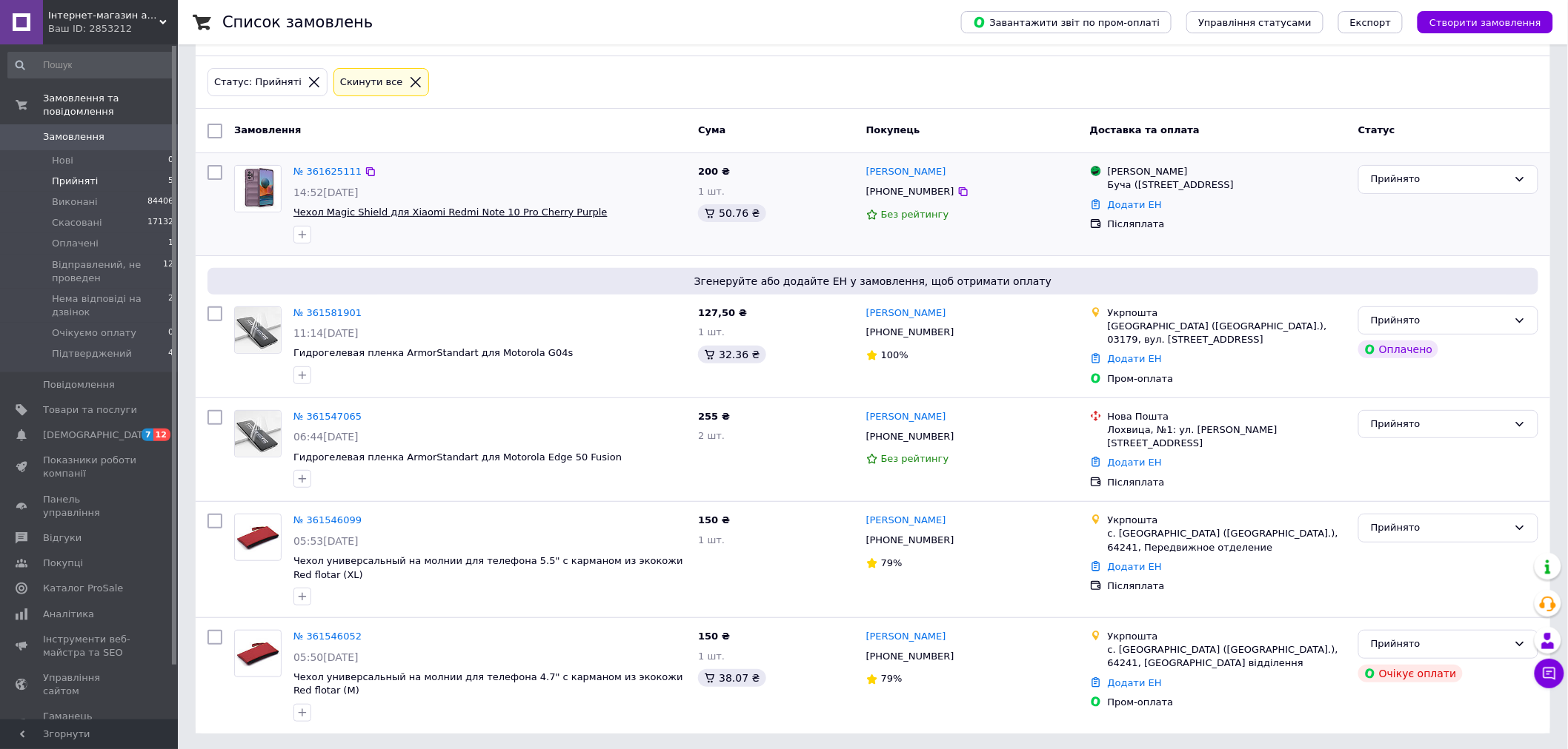
scroll to position [60, 0]
click at [1385, 632] on div "Прийнято" at bounding box center [1447, 643] width 180 height 29
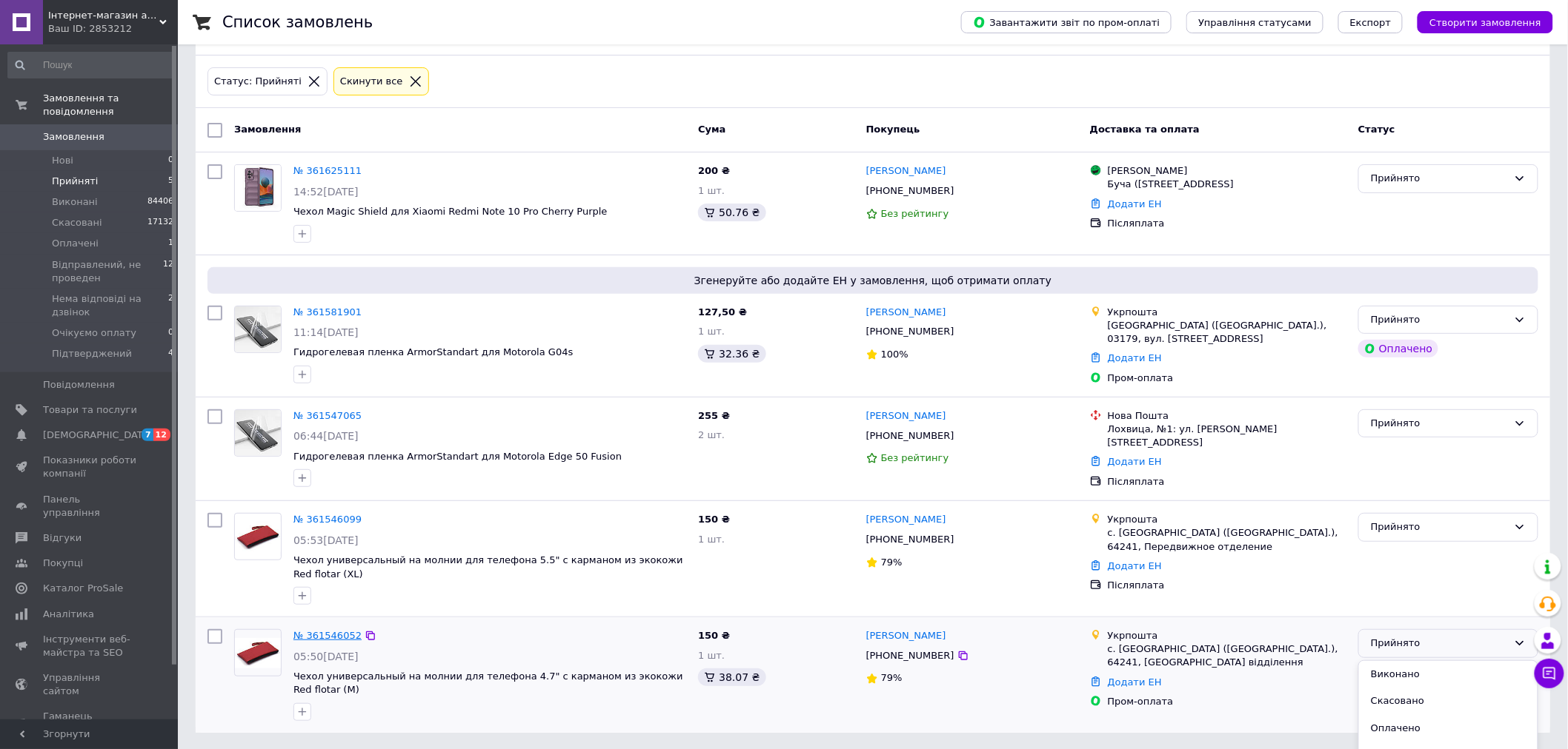
click at [334, 630] on link "№ 361546052" at bounding box center [327, 635] width 68 height 11
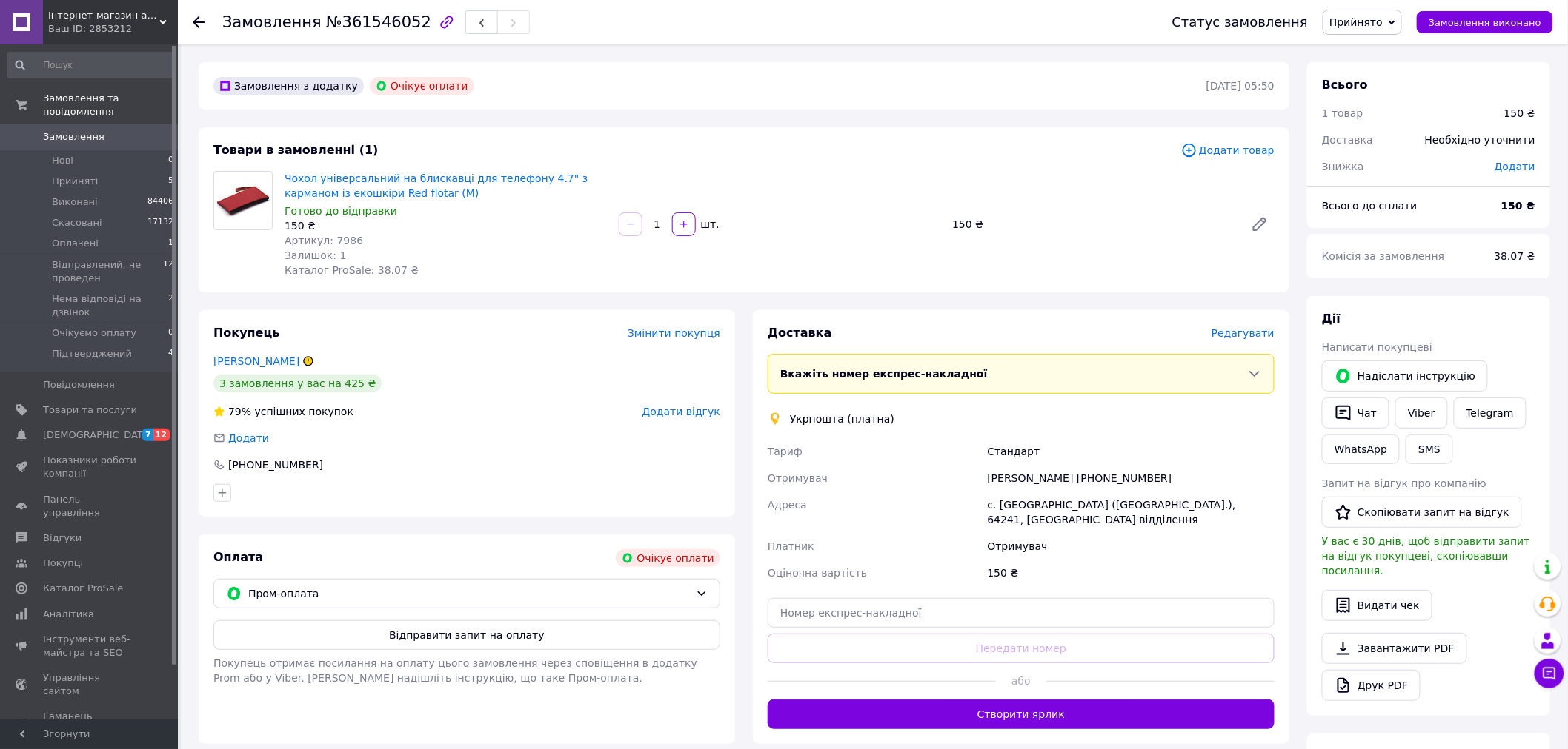
click at [1252, 333] on span "Редагувати" at bounding box center [1241, 333] width 63 height 12
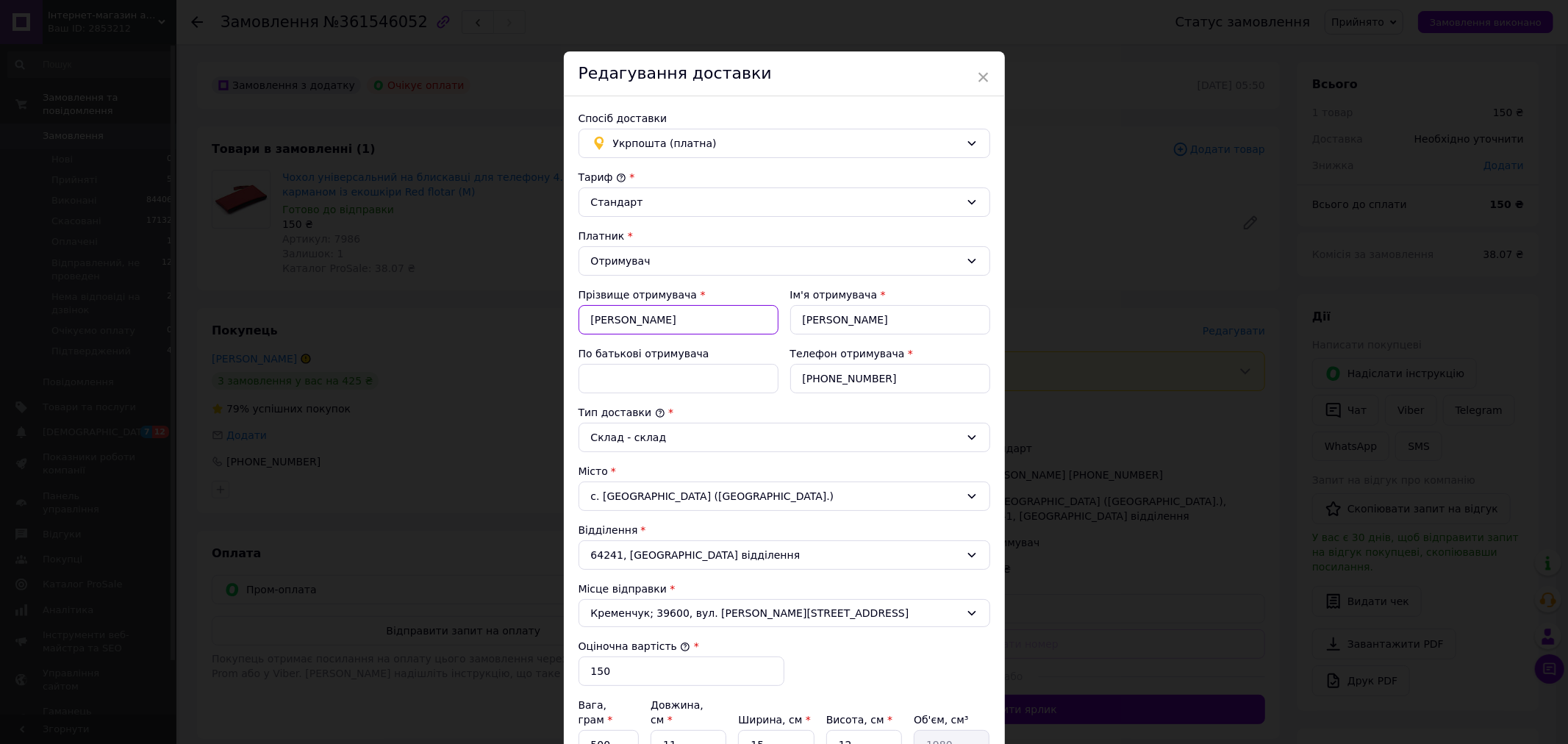
drag, startPoint x: 642, startPoint y: 316, endPoint x: 534, endPoint y: 322, distance: 108.2
click at [534, 322] on div "× Редагування доставки Спосіб доставки Укрпошта (платна) Тариф * Стандарт Платн…" at bounding box center [784, 372] width 1568 height 744
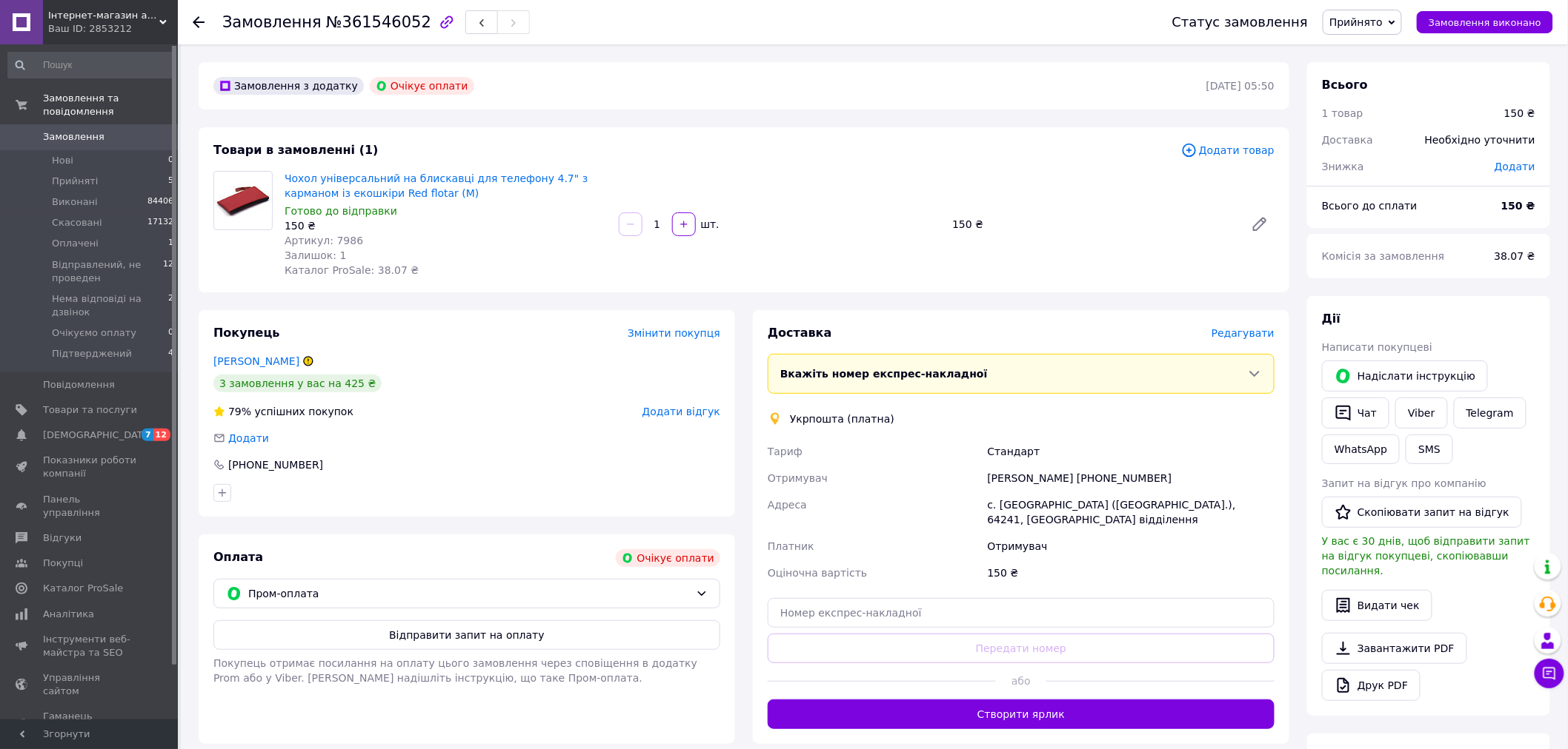
click at [1256, 331] on span "Редагувати" at bounding box center [1241, 333] width 63 height 12
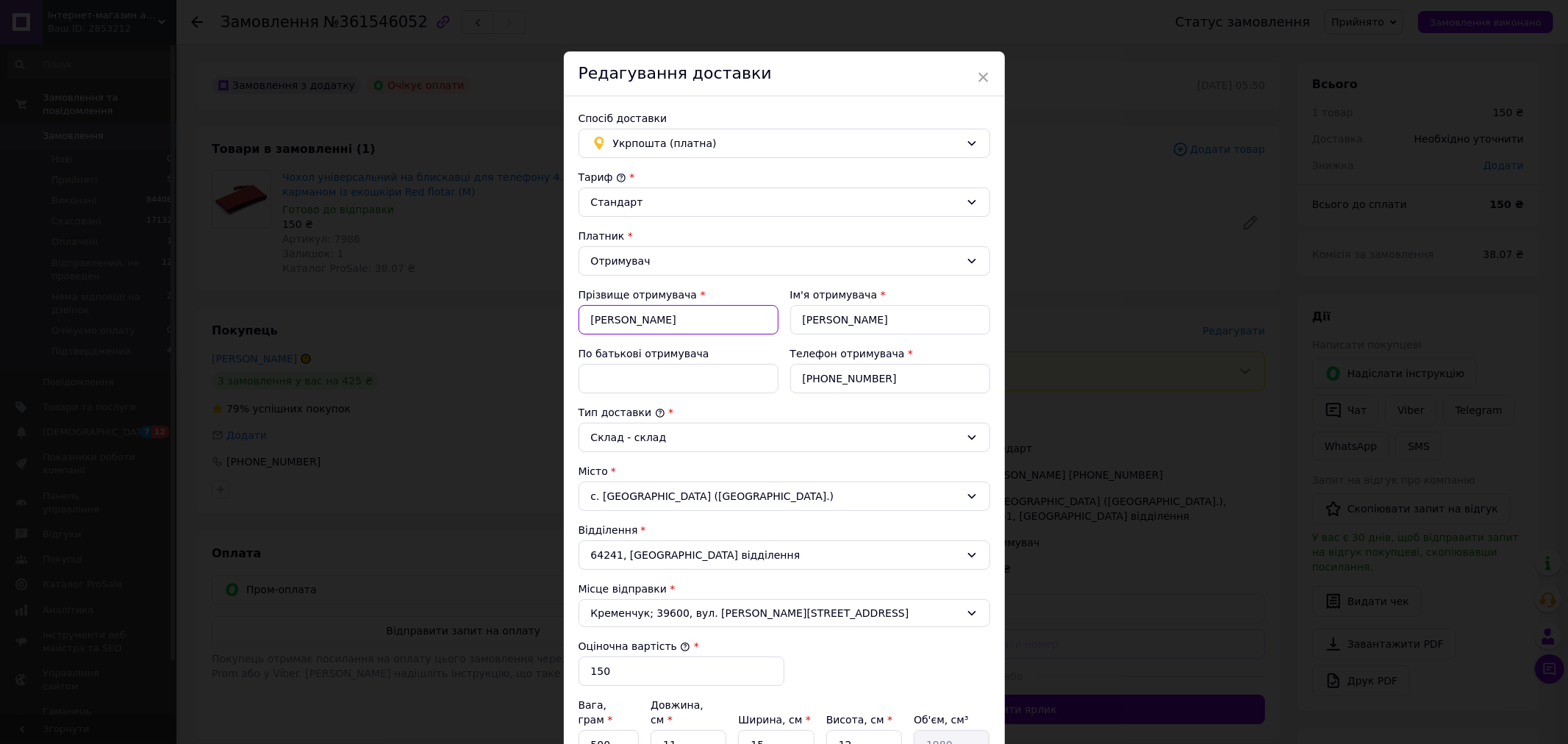
drag, startPoint x: 675, startPoint y: 320, endPoint x: 585, endPoint y: 320, distance: 90.0
click at [585, 320] on input "Денисенко" at bounding box center [678, 320] width 200 height 30
type input "Фурсіна"
type input "Ніна"
type input "Олександрівна"
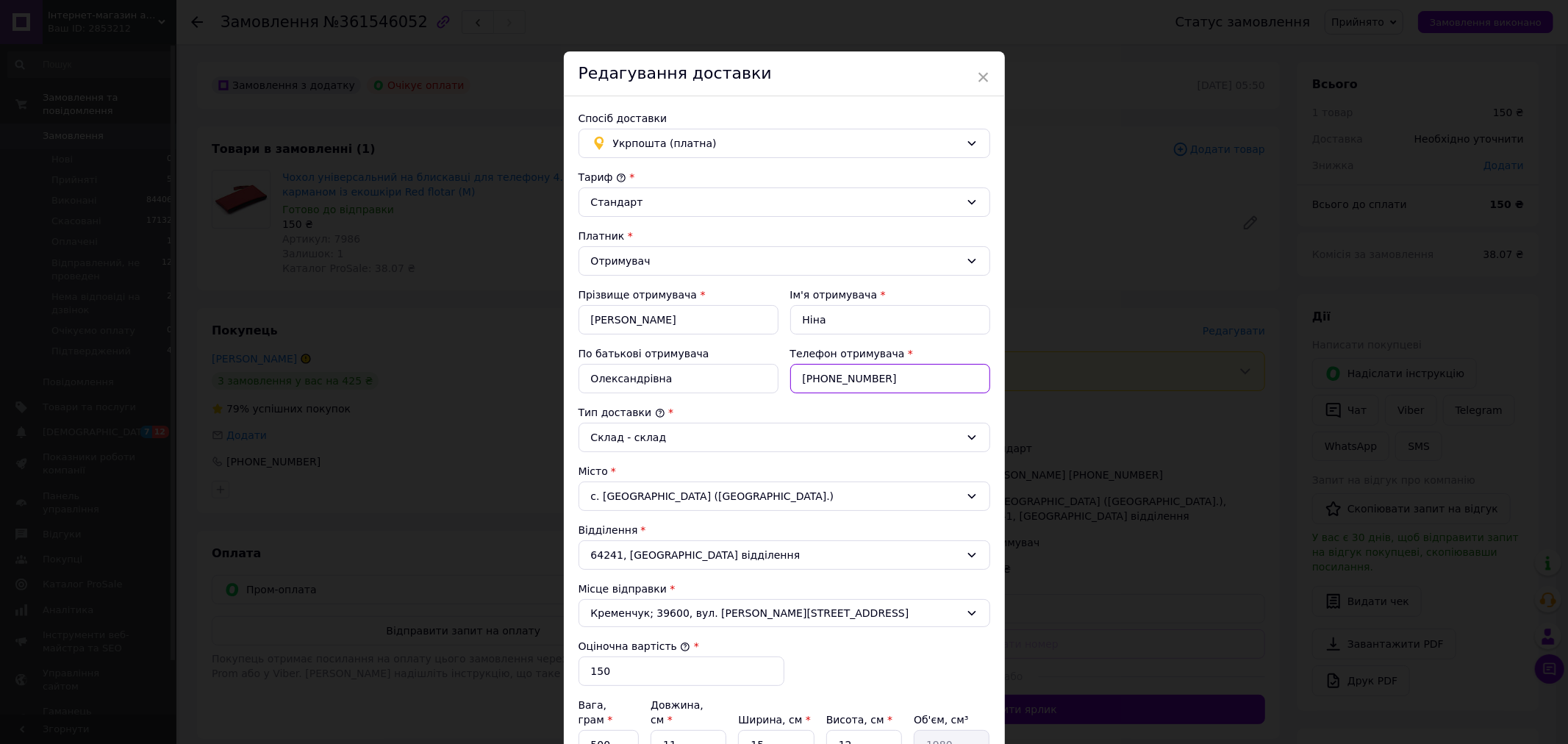
drag, startPoint x: 884, startPoint y: 381, endPoint x: 826, endPoint y: 385, distance: 58.1
click at [826, 385] on input "[PHONE_NUMBER]" at bounding box center [889, 378] width 200 height 30
click at [859, 397] on div "Телефон отримувача * +380997415849" at bounding box center [889, 371] width 212 height 59
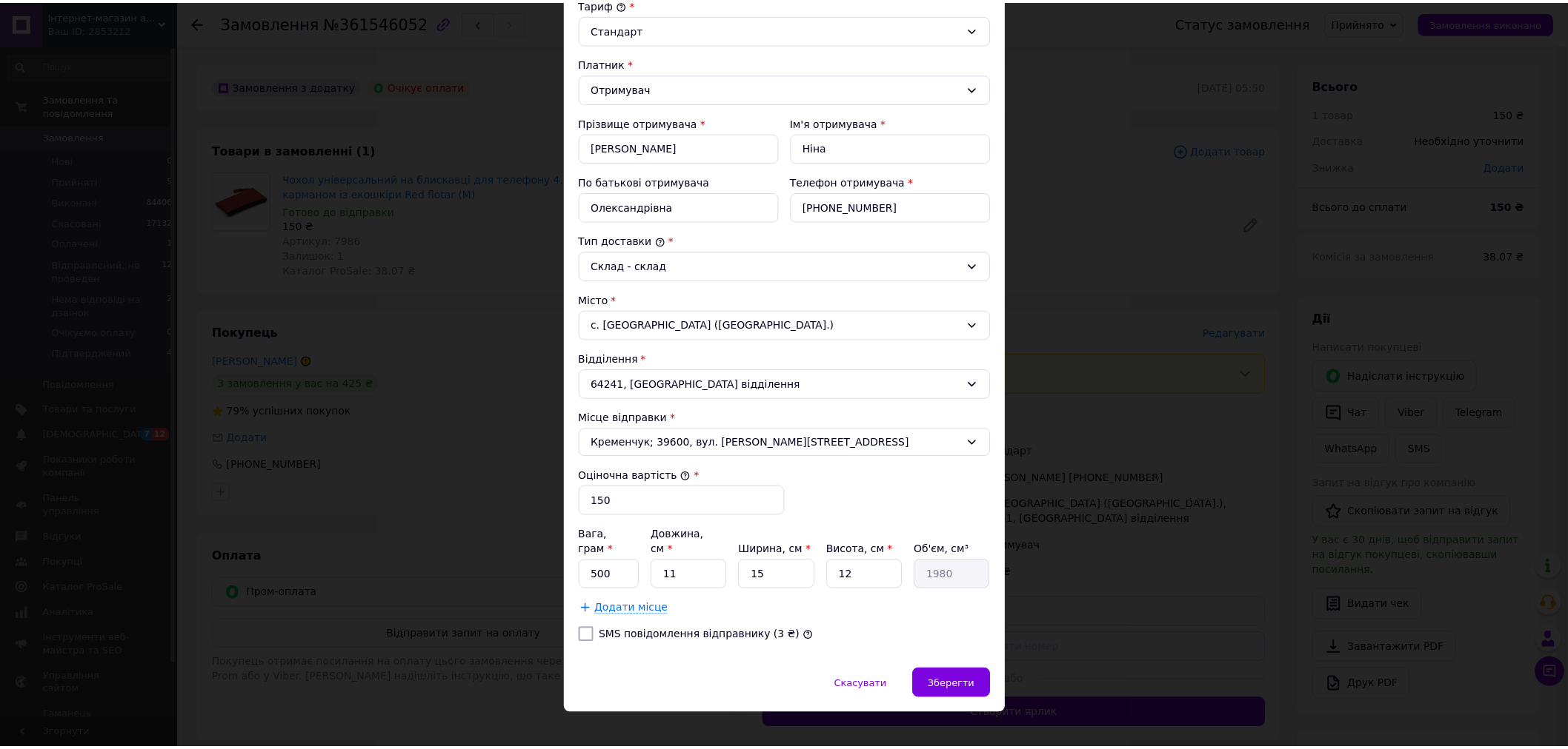
scroll to position [179, 0]
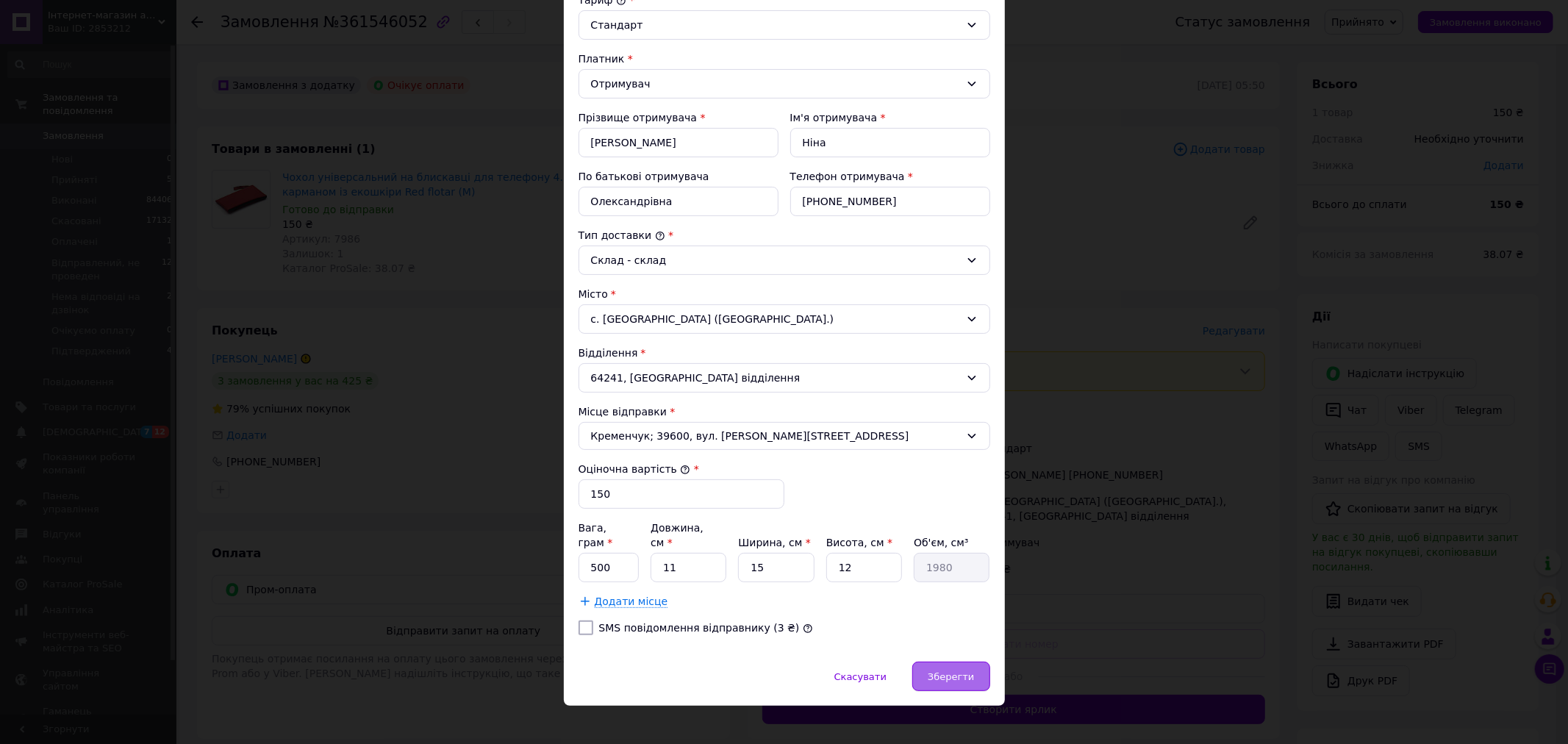
click at [959, 662] on div "Зберегти" at bounding box center [950, 677] width 77 height 30
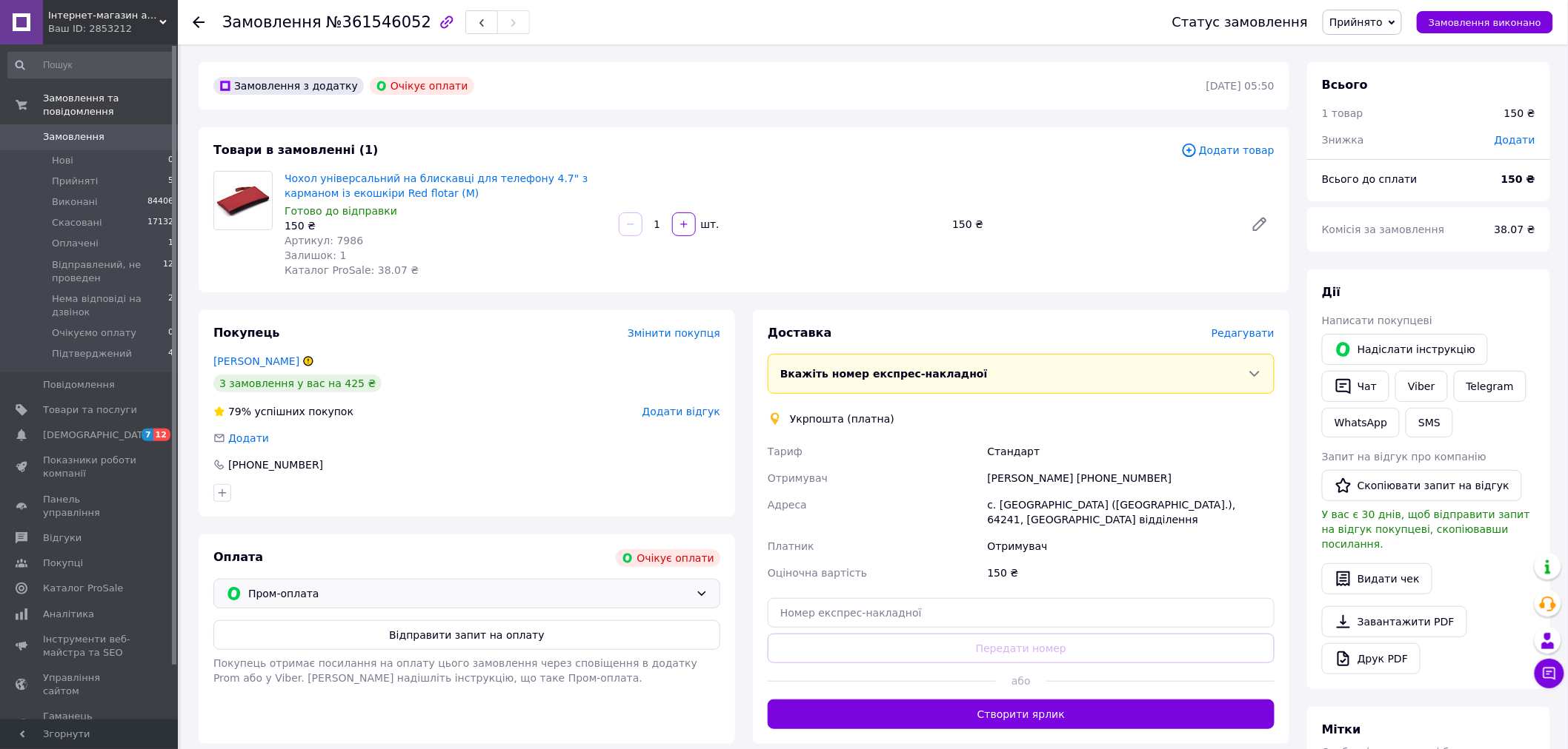
click at [575, 591] on span "Пром-оплата" at bounding box center [468, 593] width 442 height 16
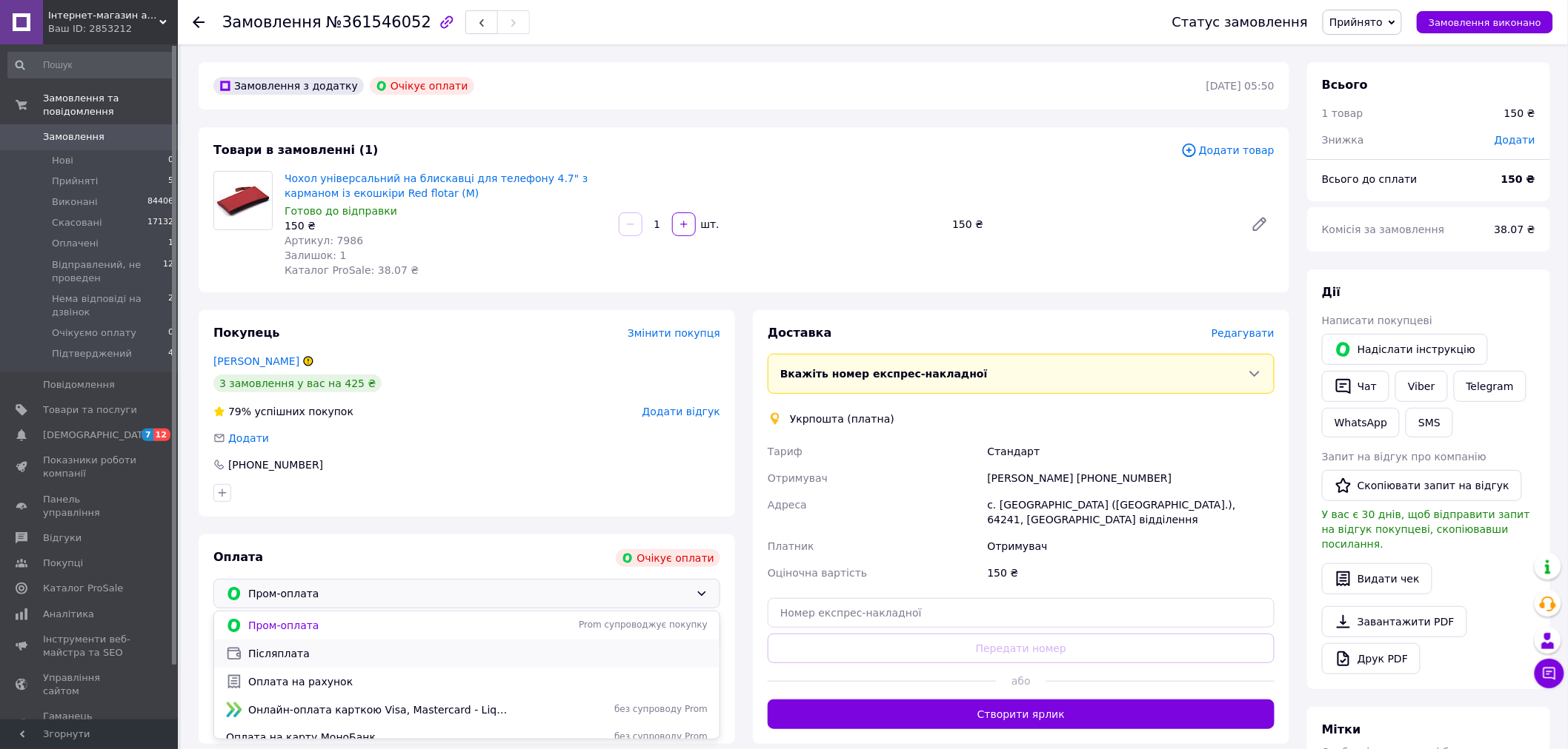
click at [292, 649] on span "Післяплата" at bounding box center [477, 654] width 459 height 15
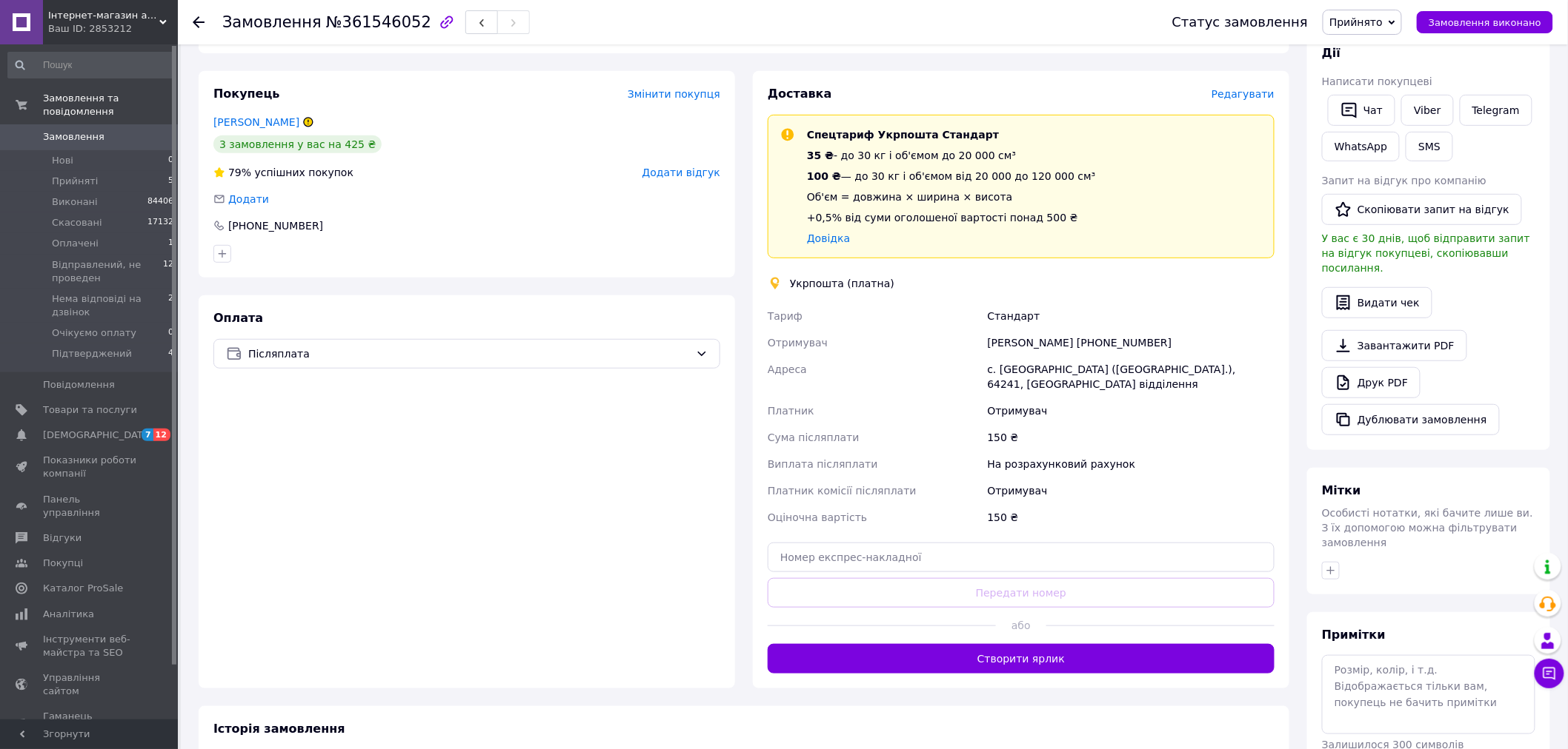
scroll to position [247, 0]
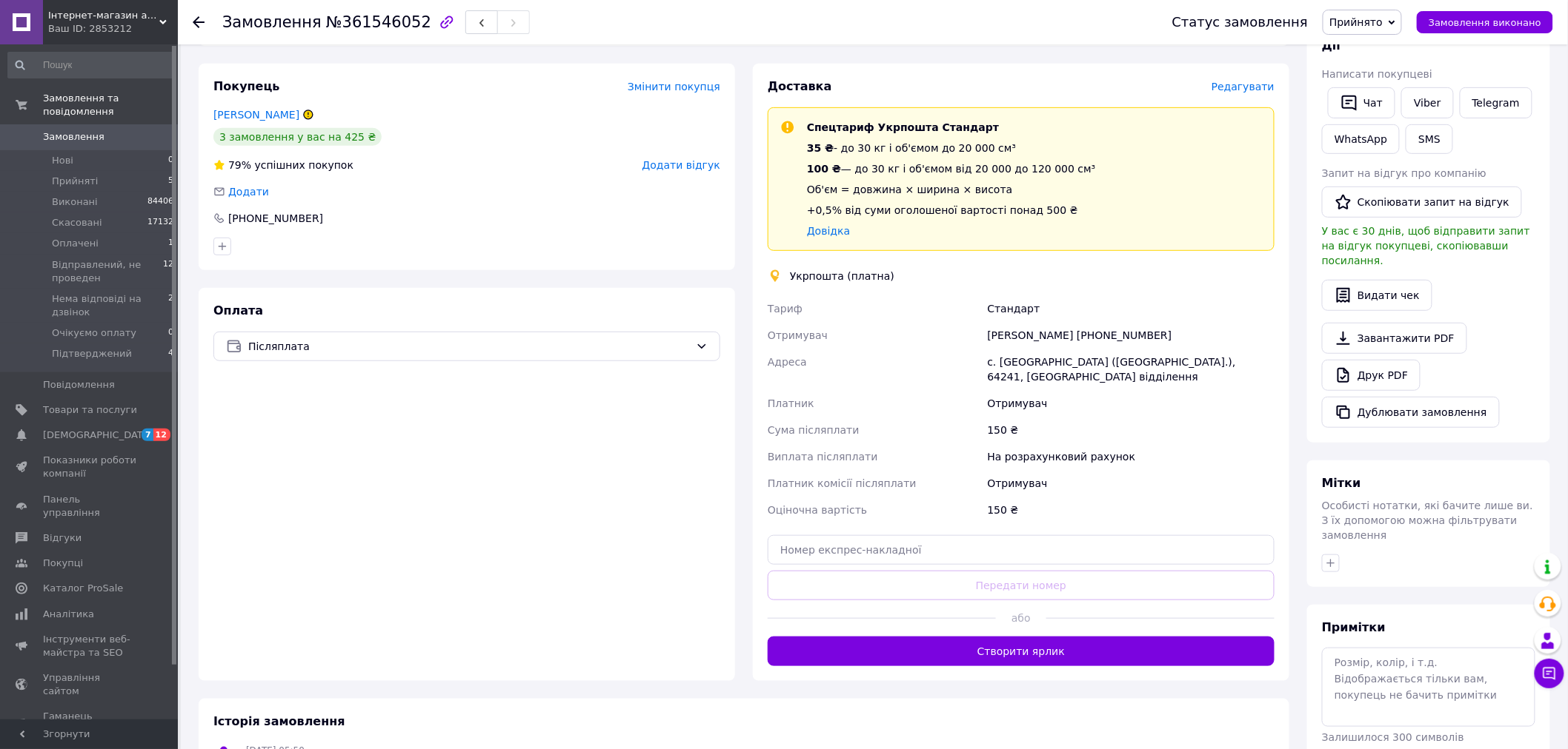
click at [1382, 28] on span "Прийнято" at bounding box center [1356, 22] width 54 height 12
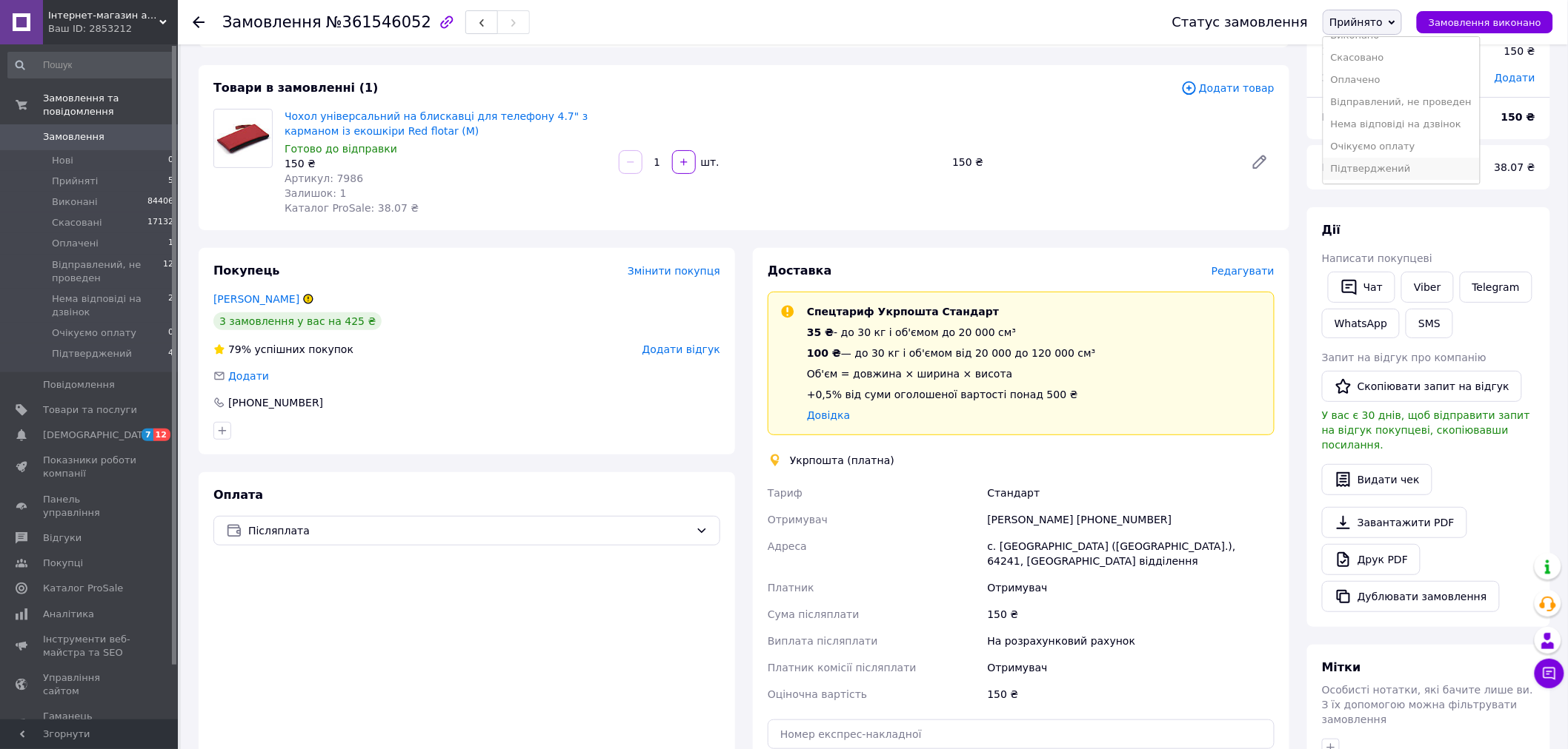
scroll to position [165, 0]
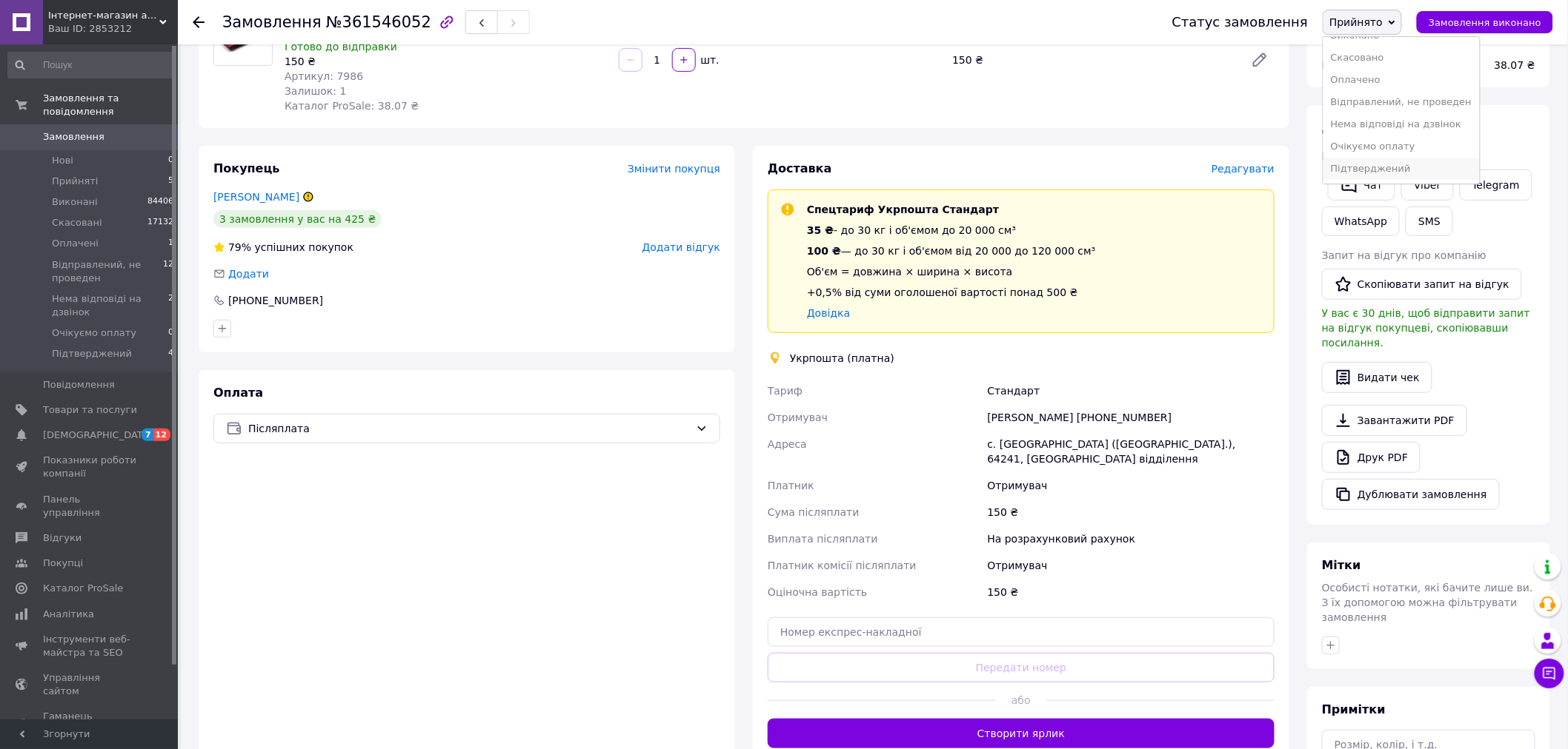
click at [1374, 168] on li "Підтверджений" at bounding box center [1400, 169] width 156 height 22
click at [113, 171] on li "Прийняті 5" at bounding box center [91, 181] width 183 height 21
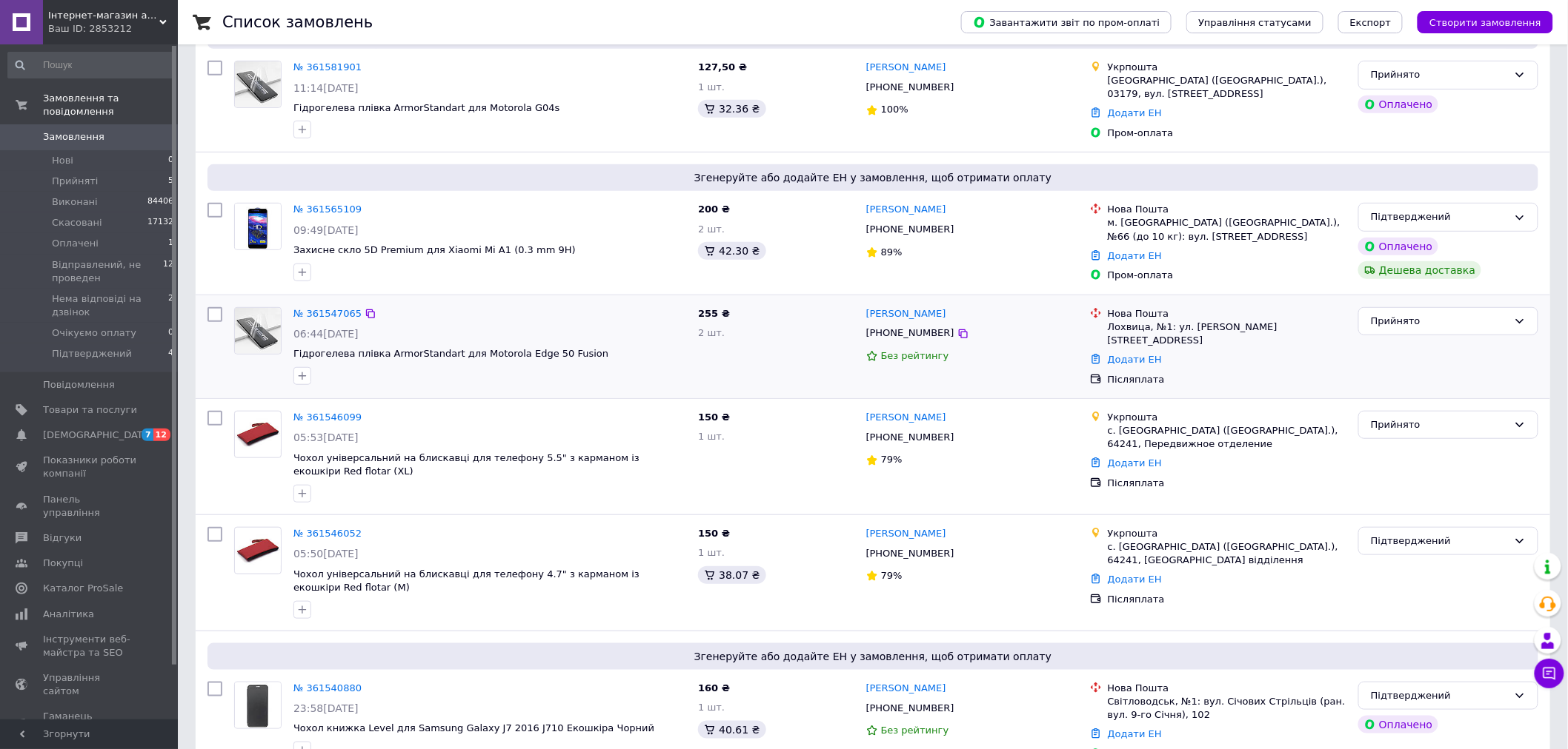
scroll to position [328, 0]
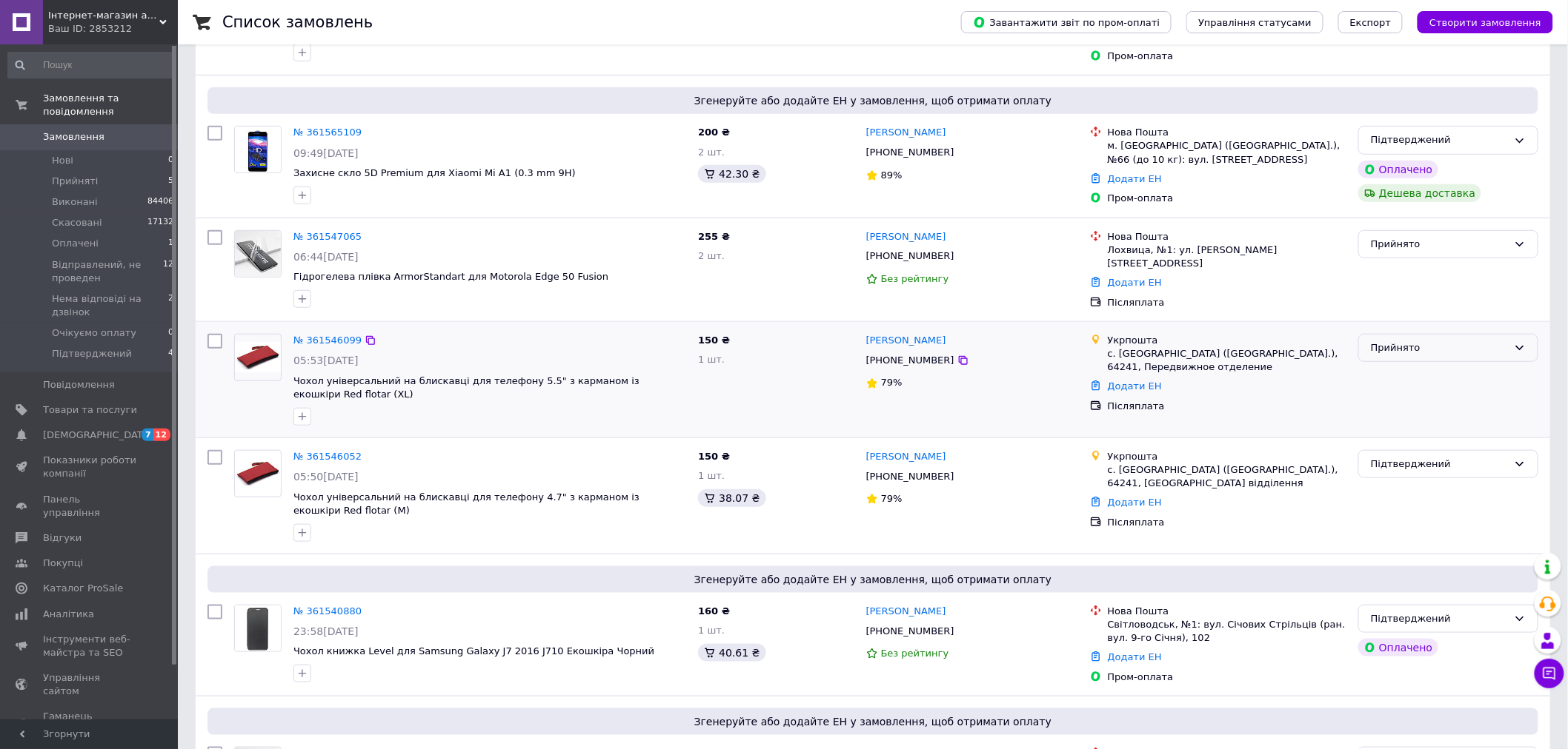
click at [1416, 349] on div "Прийнято" at bounding box center [1439, 348] width 137 height 16
click at [1400, 403] on li "Скасовано" at bounding box center [1448, 407] width 179 height 28
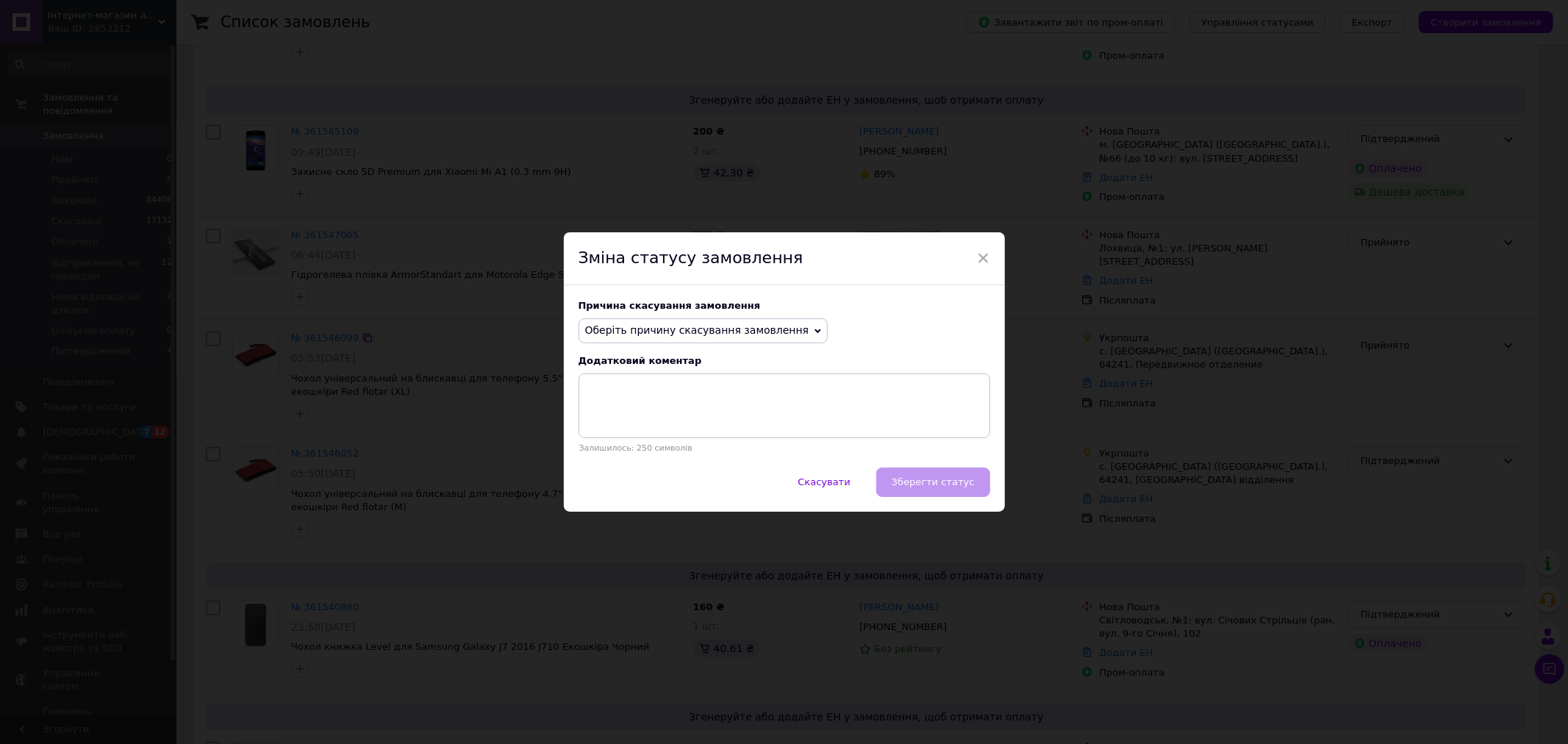
click at [698, 333] on span "Оберіть причину скасування замовлення" at bounding box center [697, 330] width 225 height 12
click at [979, 251] on span "×" at bounding box center [983, 257] width 13 height 25
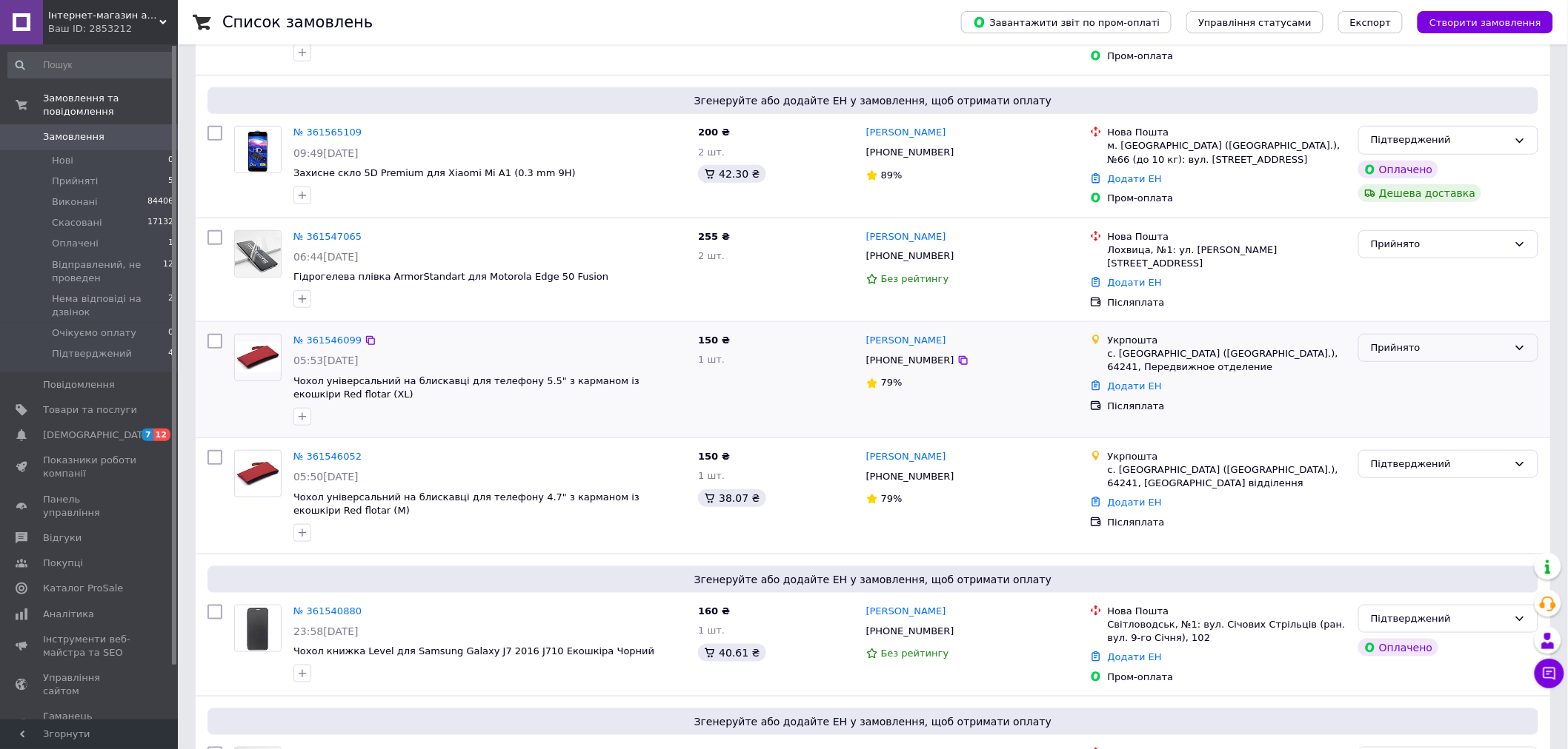
click at [1383, 346] on div "Прийнято" at bounding box center [1439, 348] width 137 height 16
click at [1391, 402] on li "Скасовано" at bounding box center [1448, 407] width 179 height 28
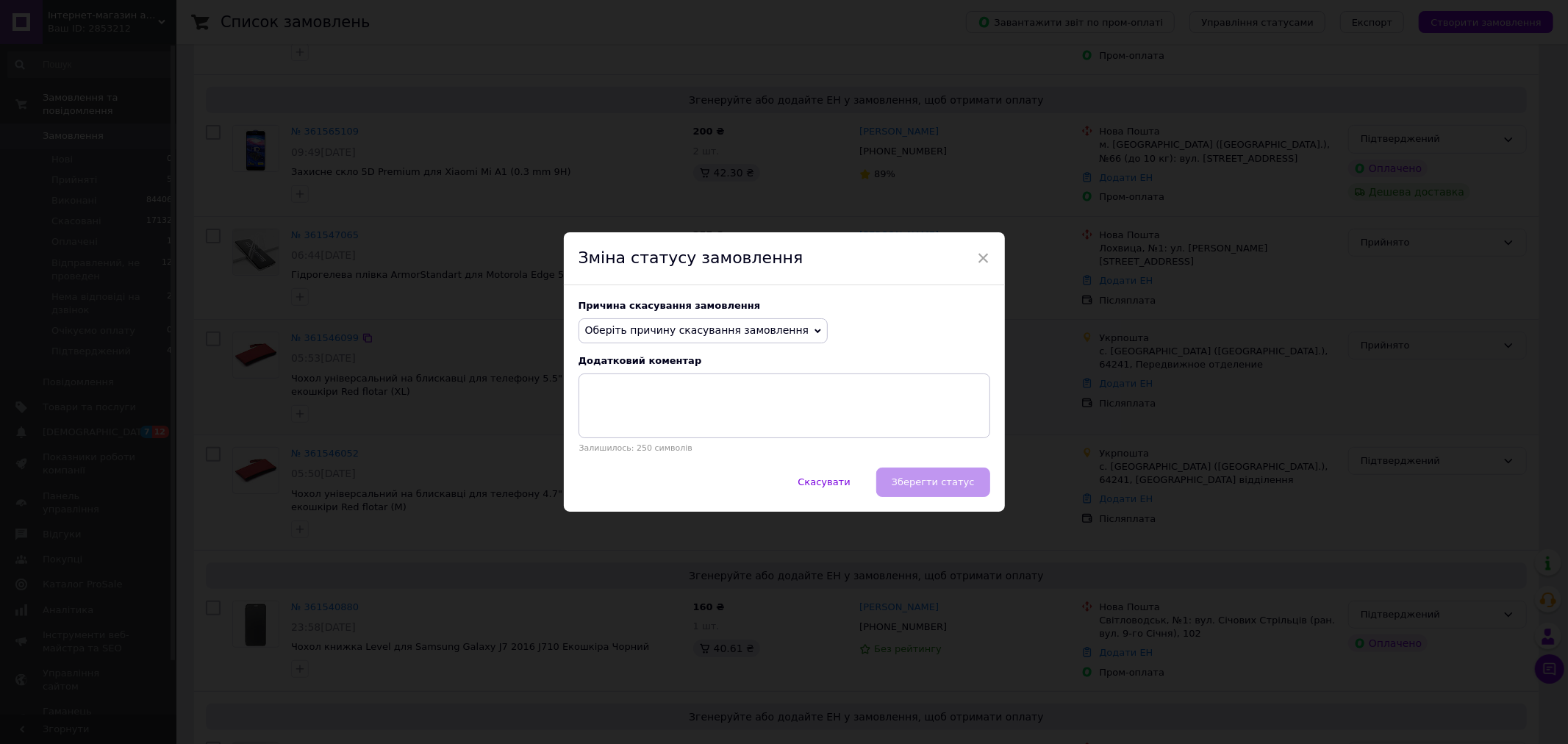
click at [732, 329] on span "Оберіть причину скасування замовлення" at bounding box center [697, 330] width 225 height 12
click at [640, 442] on li "Замовлення-дублікат" at bounding box center [703, 441] width 248 height 21
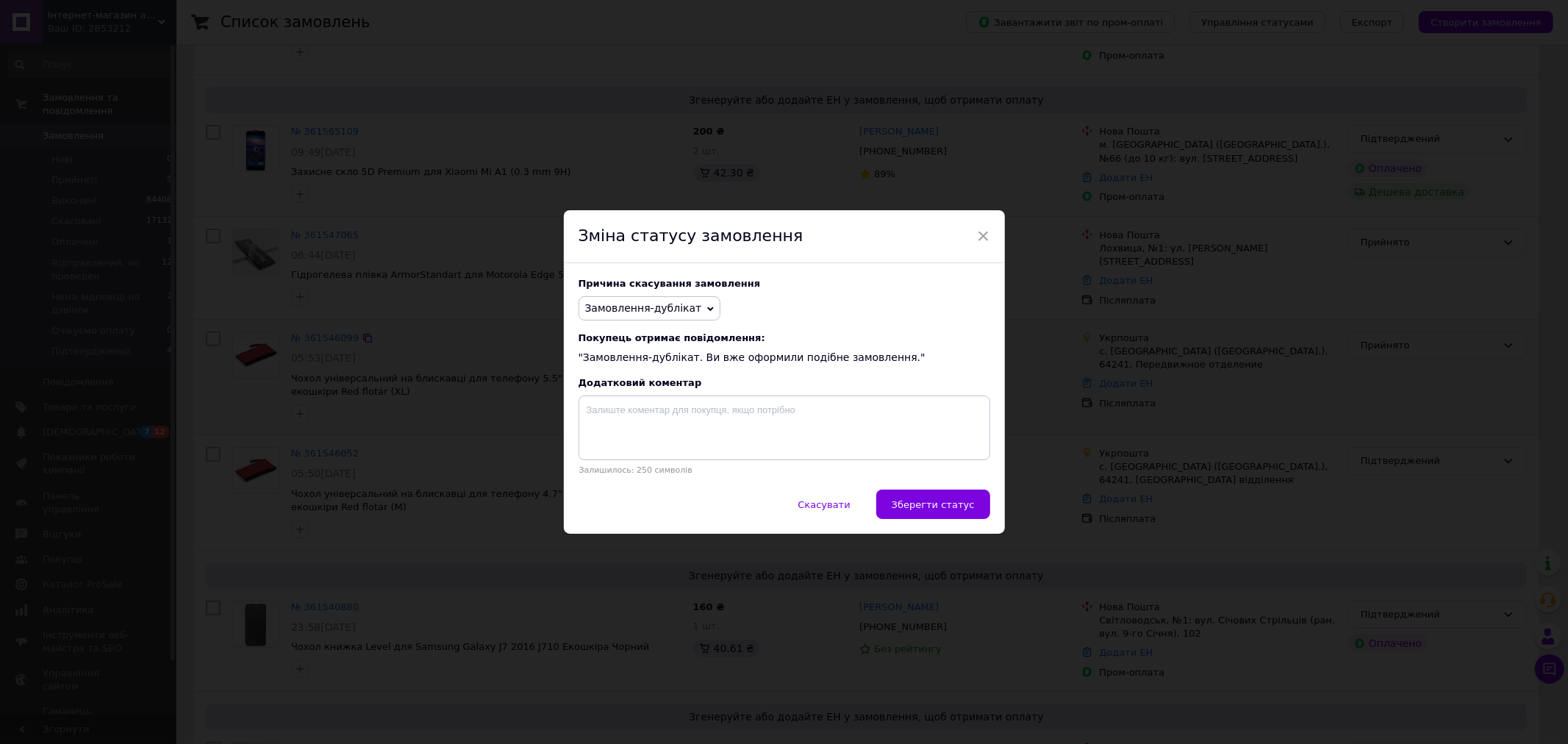
click at [949, 490] on div "Причина скасування замовлення Замовлення-дублікат Немає в наявності Немає різно…" at bounding box center [785, 376] width 441 height 227
click at [949, 495] on button "Зберегти статус" at bounding box center [934, 505] width 114 height 30
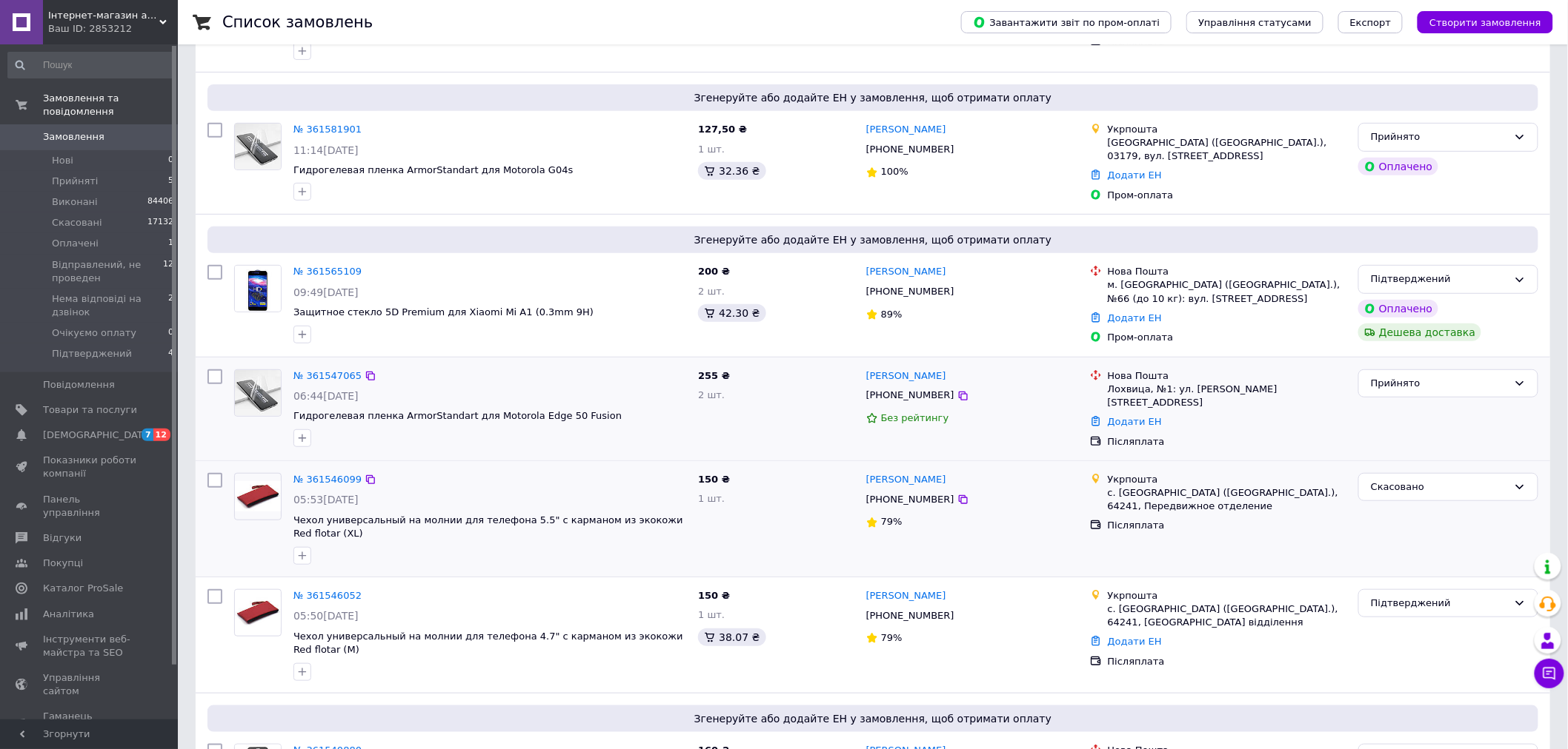
scroll to position [165, 0]
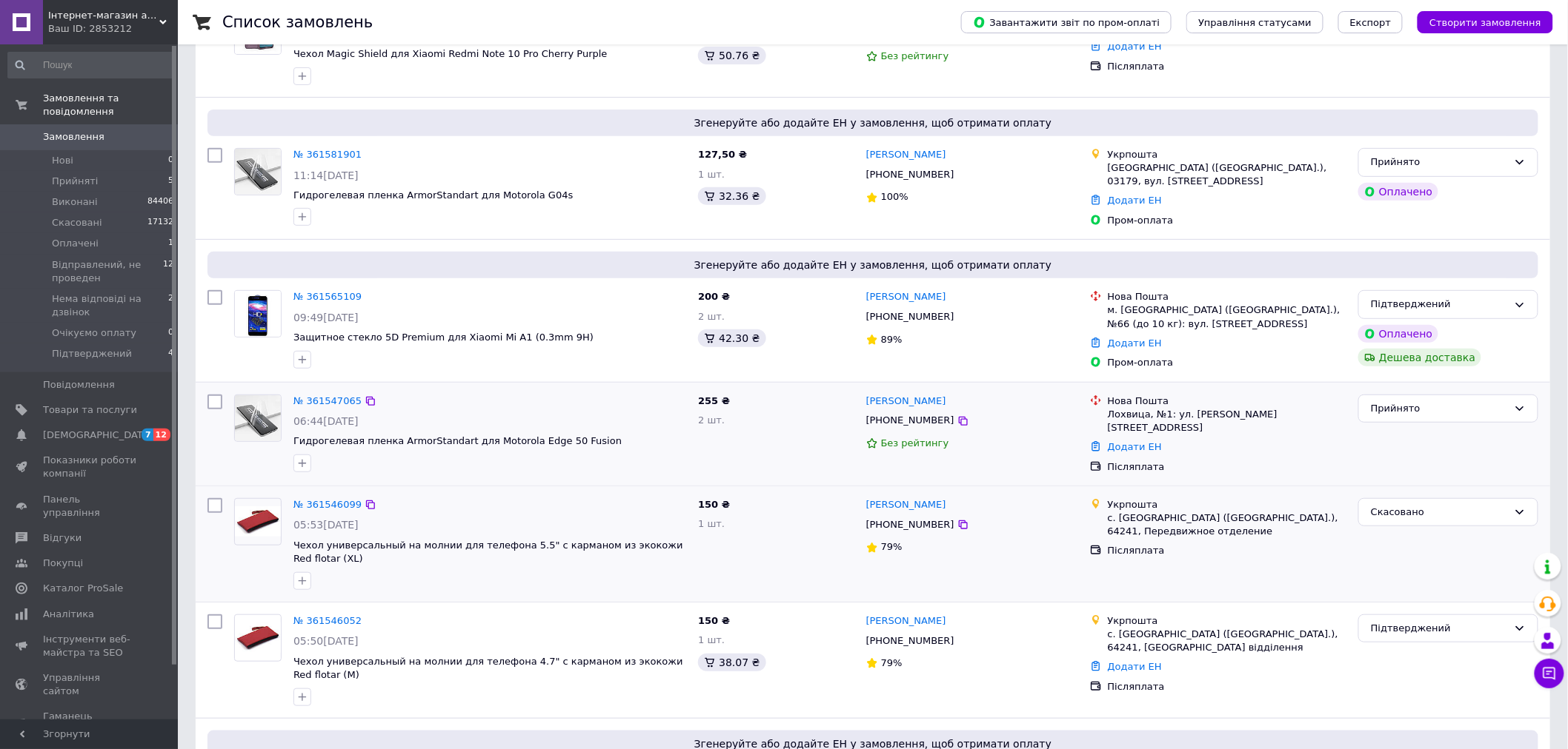
drag, startPoint x: 337, startPoint y: 399, endPoint x: 340, endPoint y: 390, distance: 9.5
click at [337, 399] on link "№ 361547065" at bounding box center [327, 401] width 68 height 11
click at [327, 294] on link "№ 361565109" at bounding box center [327, 296] width 68 height 11
click at [314, 148] on div "№ 361581901" at bounding box center [327, 155] width 71 height 17
click at [314, 150] on link "№ 361581901" at bounding box center [327, 154] width 68 height 11
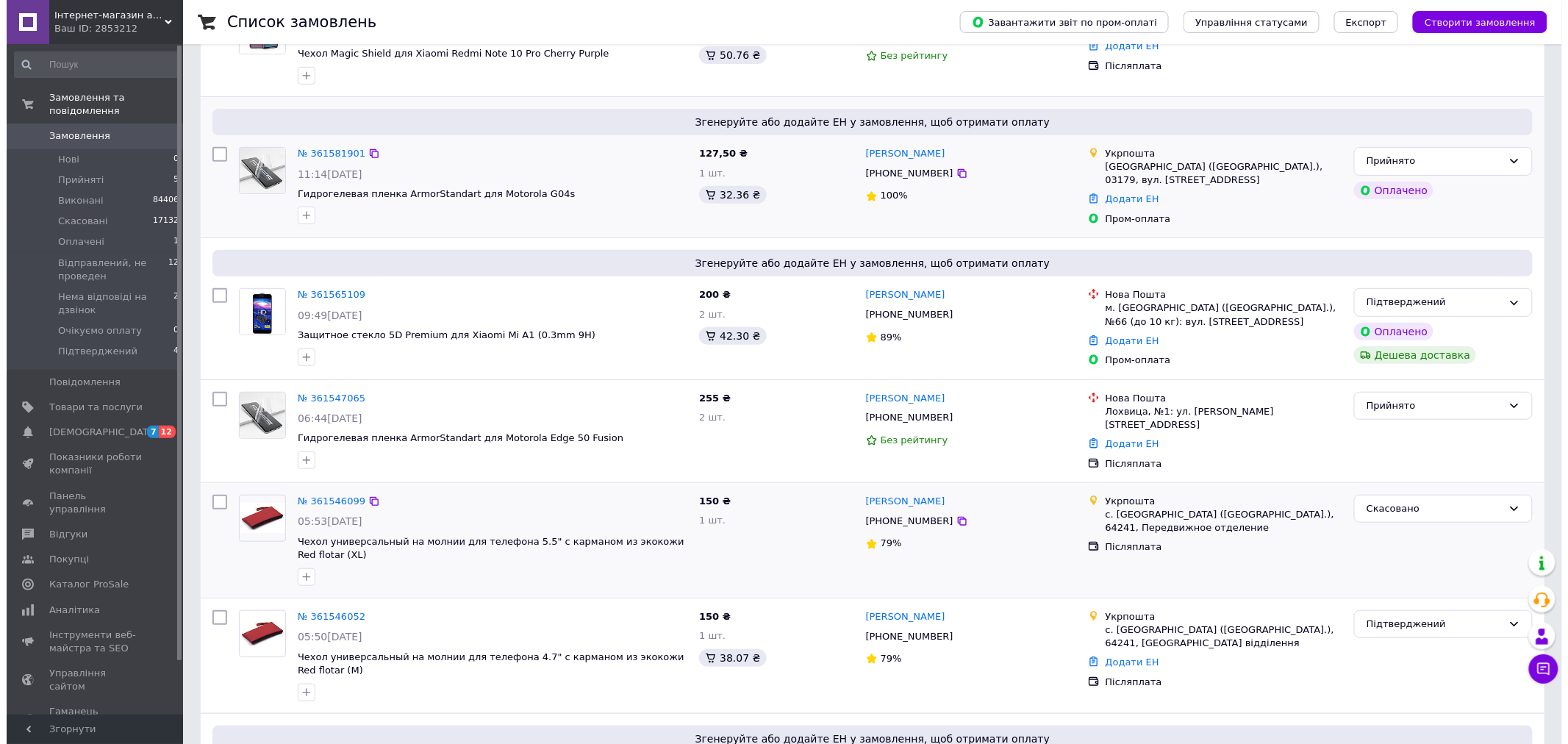
scroll to position [0, 0]
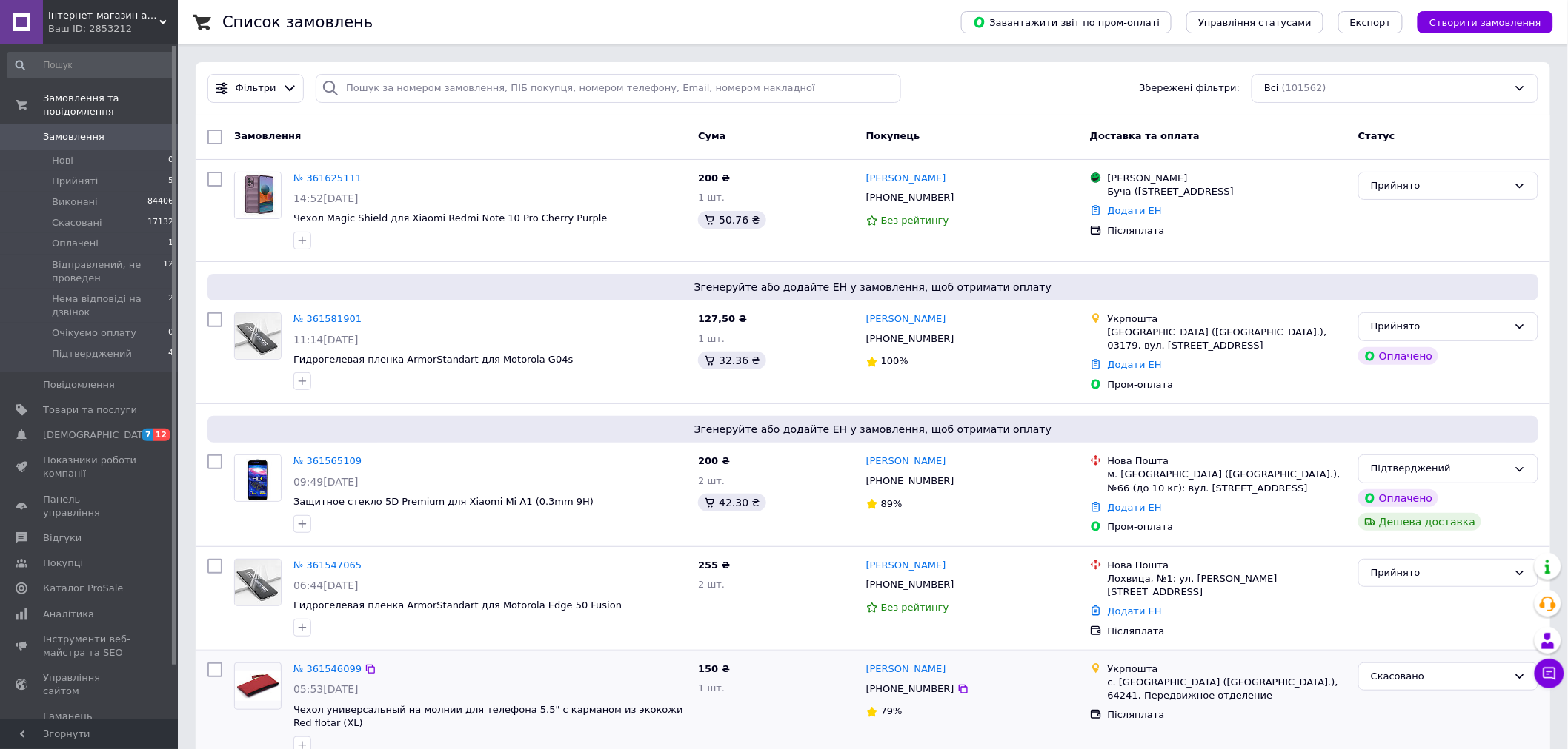
drag, startPoint x: 118, startPoint y: 166, endPoint x: 142, endPoint y: 0, distance: 167.7
click at [118, 171] on li "Прийняті 5" at bounding box center [91, 181] width 183 height 21
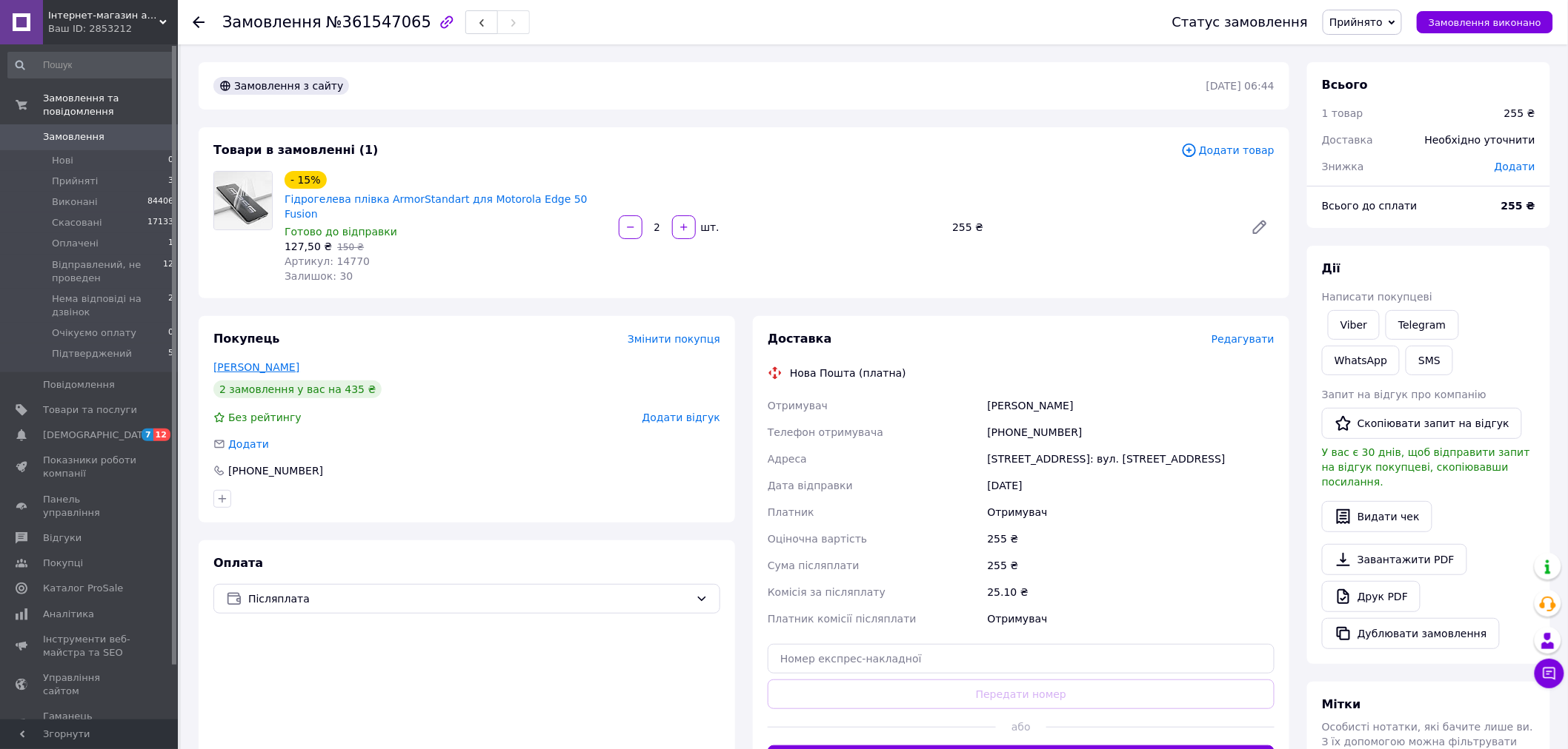
click at [300, 361] on link "[PERSON_NAME]" at bounding box center [256, 367] width 86 height 12
drag, startPoint x: 586, startPoint y: 197, endPoint x: 283, endPoint y: 198, distance: 303.0
click at [283, 198] on div "- 15% Гідрогелева плівка ArmorStandart для Motorola Edge 50 Fusion" at bounding box center [446, 196] width 326 height 54
copy link "Гідрогелева плівка ArmorStandart для Motorola Edge 50 Fusion"
click at [1366, 330] on link "Viber" at bounding box center [1354, 325] width 52 height 30
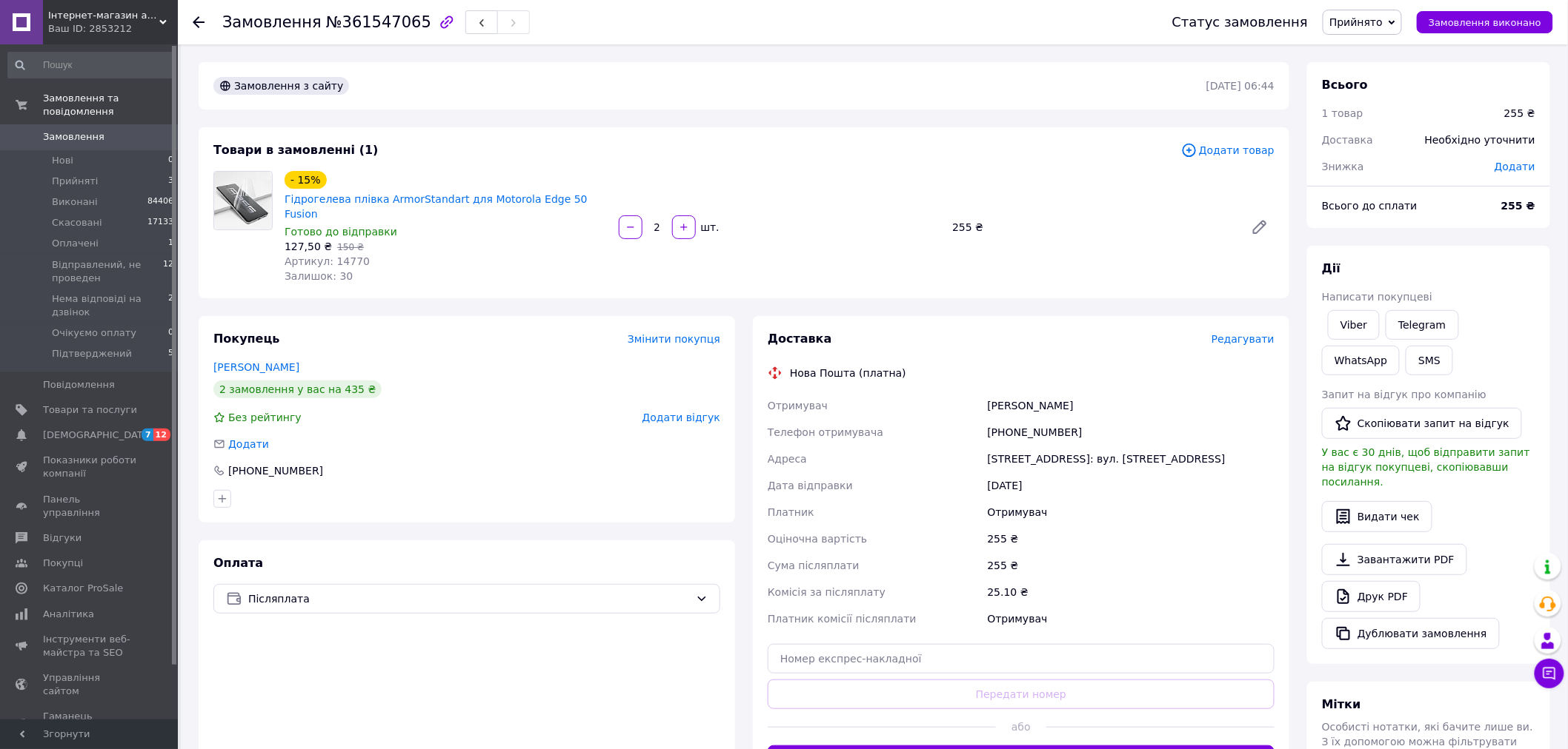
click at [1187, 367] on div "Доставка Редагувати Нова Пошта (платна) Отримувач [PERSON_NAME] Телефон отримув…" at bounding box center [1020, 554] width 507 height 444
click at [1382, 24] on span "Прийнято" at bounding box center [1356, 22] width 54 height 12
click at [1402, 139] on li "Нема відповіді на дзвінок" at bounding box center [1400, 141] width 156 height 22
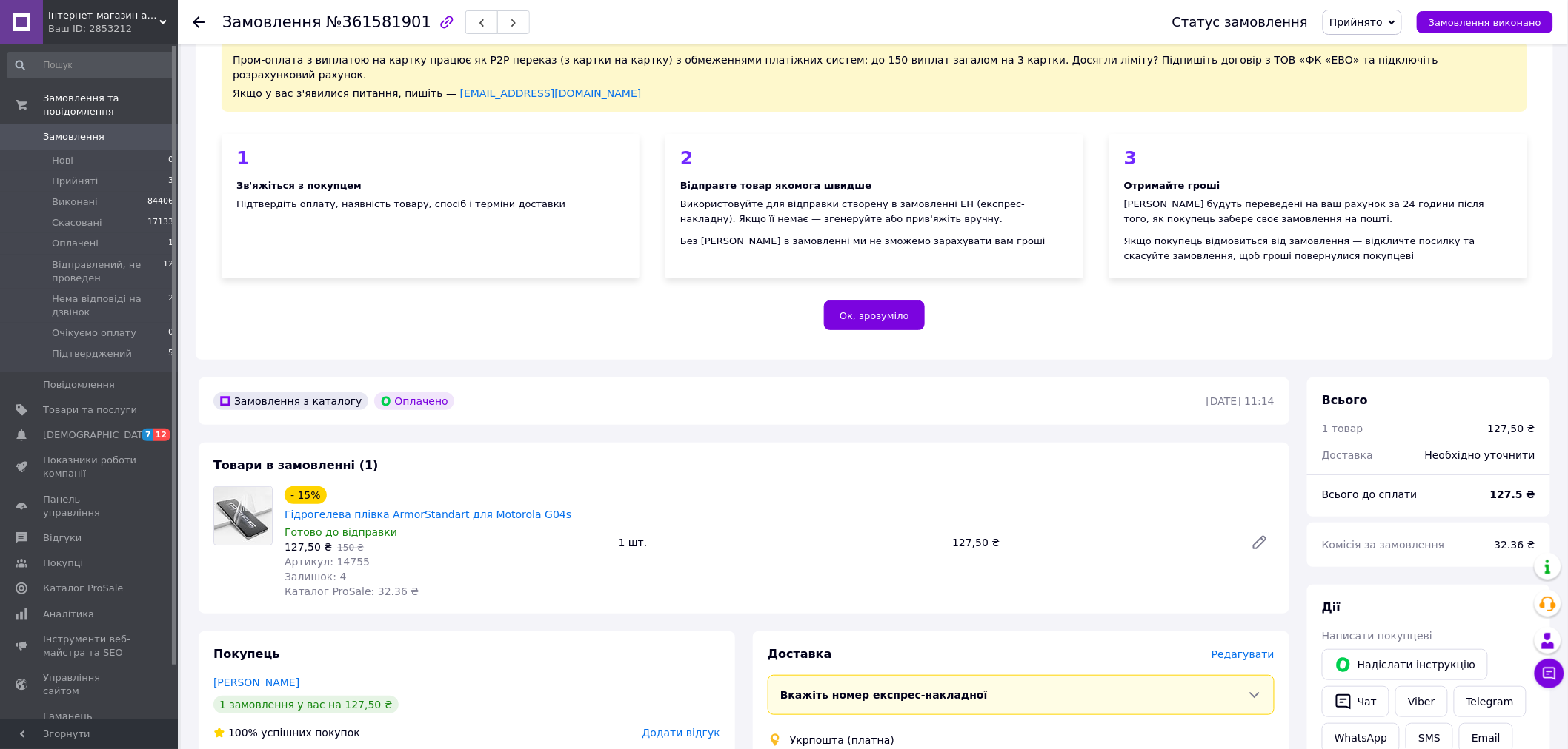
scroll to position [165, 0]
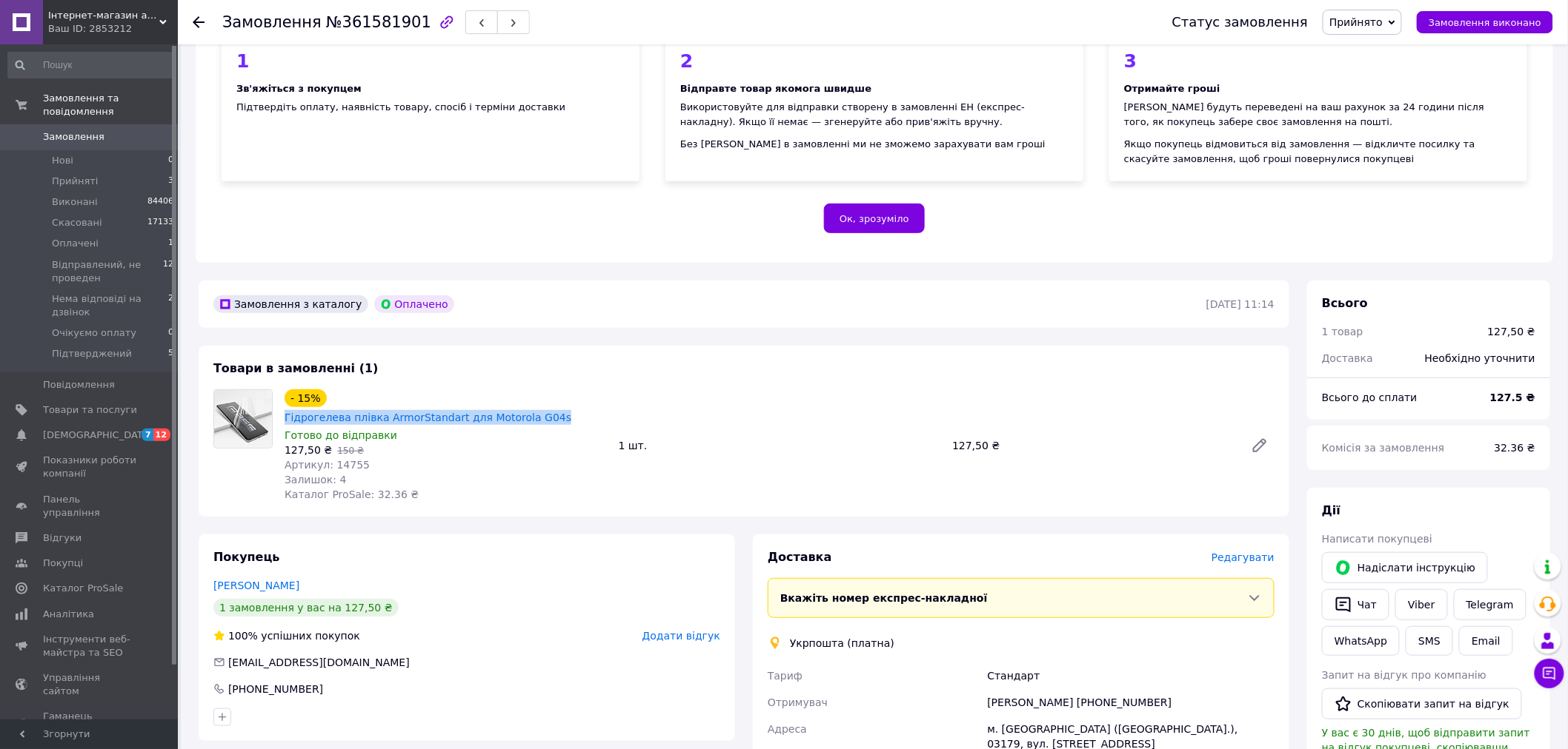
drag, startPoint x: 608, startPoint y: 378, endPoint x: 324, endPoint y: 372, distance: 284.1
click at [324, 387] on div "- 15% Гідрогелева плівка ArmorStandart для Motorola G04s Готово до відправки 12…" at bounding box center [779, 445] width 1001 height 118
copy div "Гідрогелева плівка ArmorStandart для Motorola G04s"
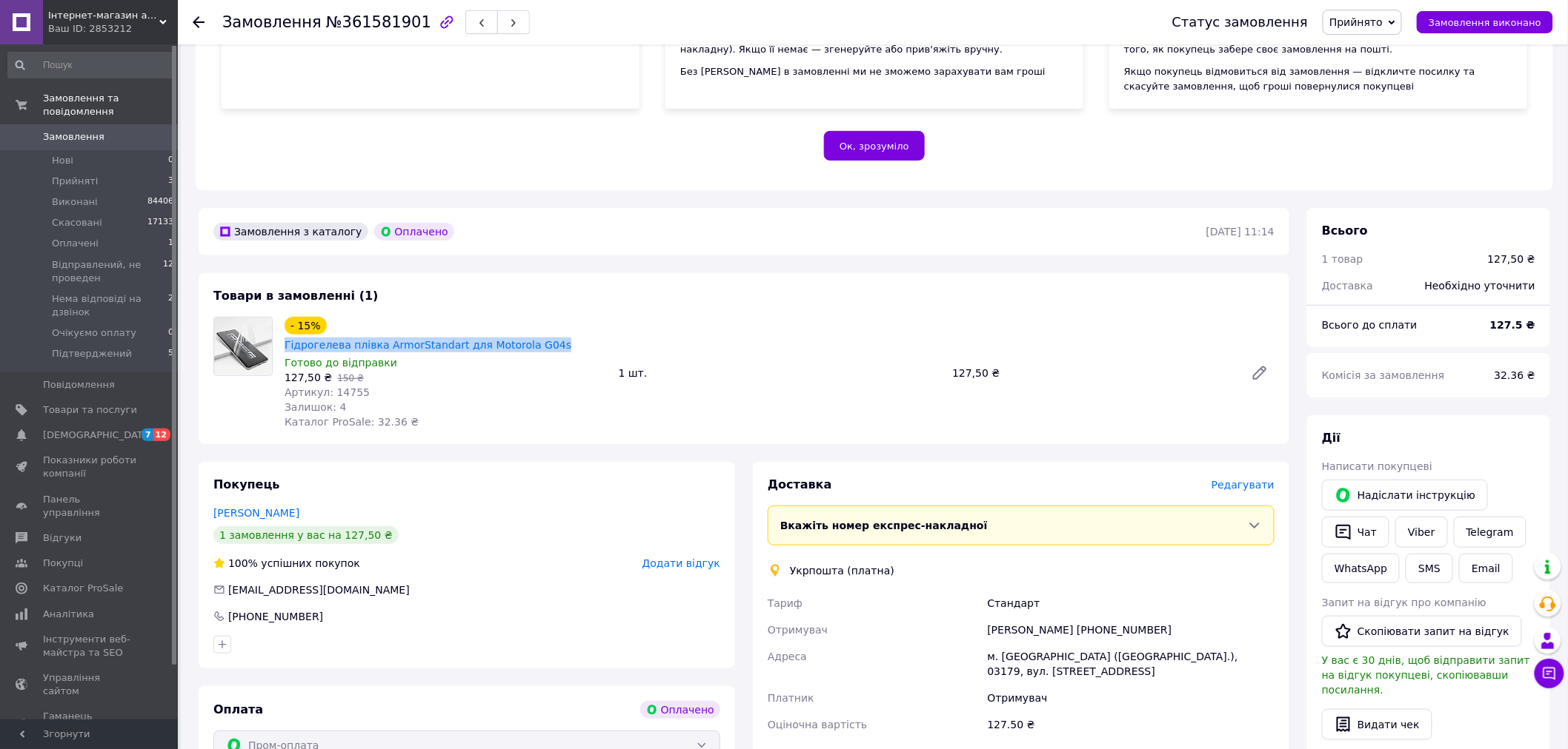
scroll to position [328, 0]
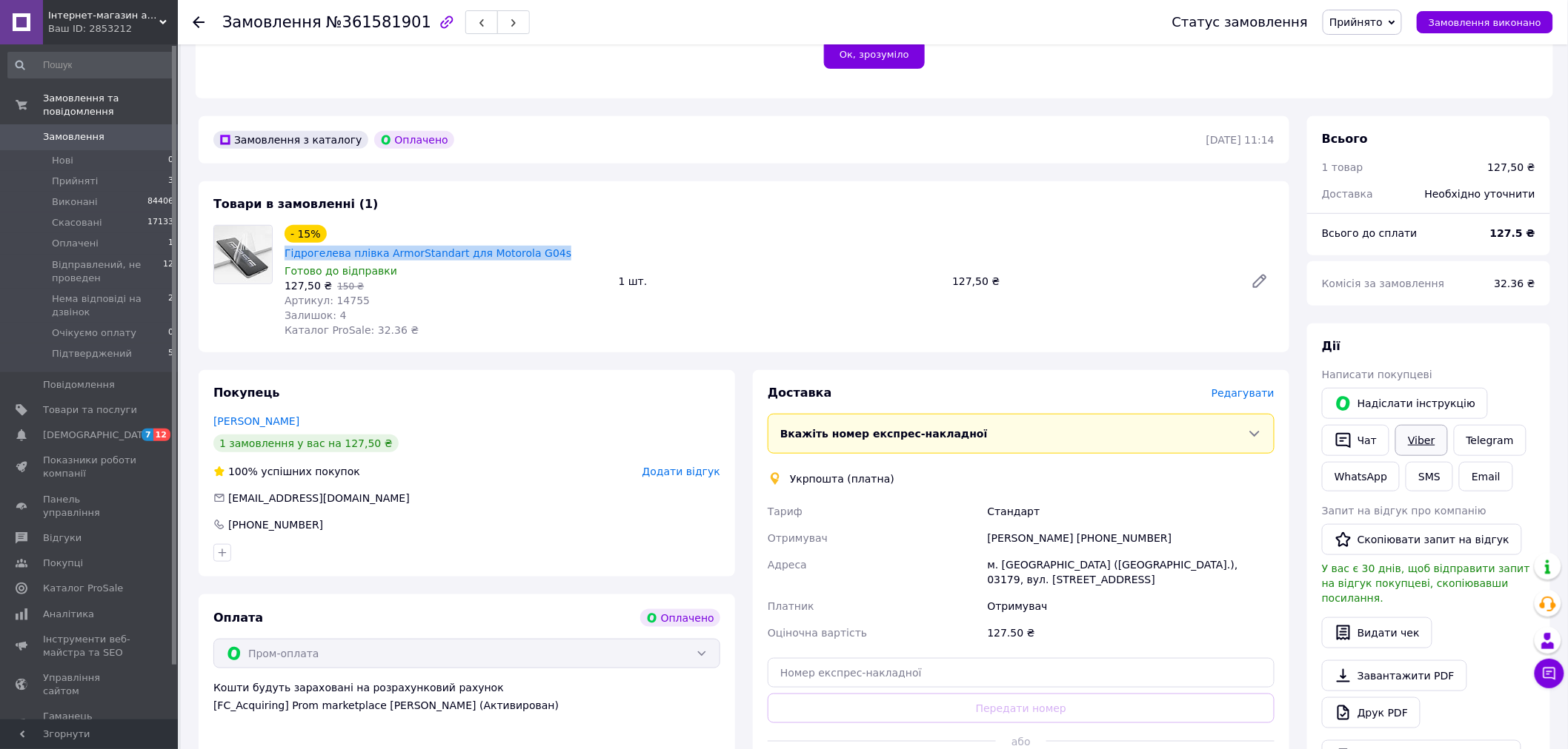
click at [1411, 425] on link "Viber" at bounding box center [1421, 439] width 52 height 31
click at [846, 271] on div "- 15% Гідрогелева плівка ArmorStandart для Motorola G04s Готово до відправки 12…" at bounding box center [779, 281] width 1001 height 118
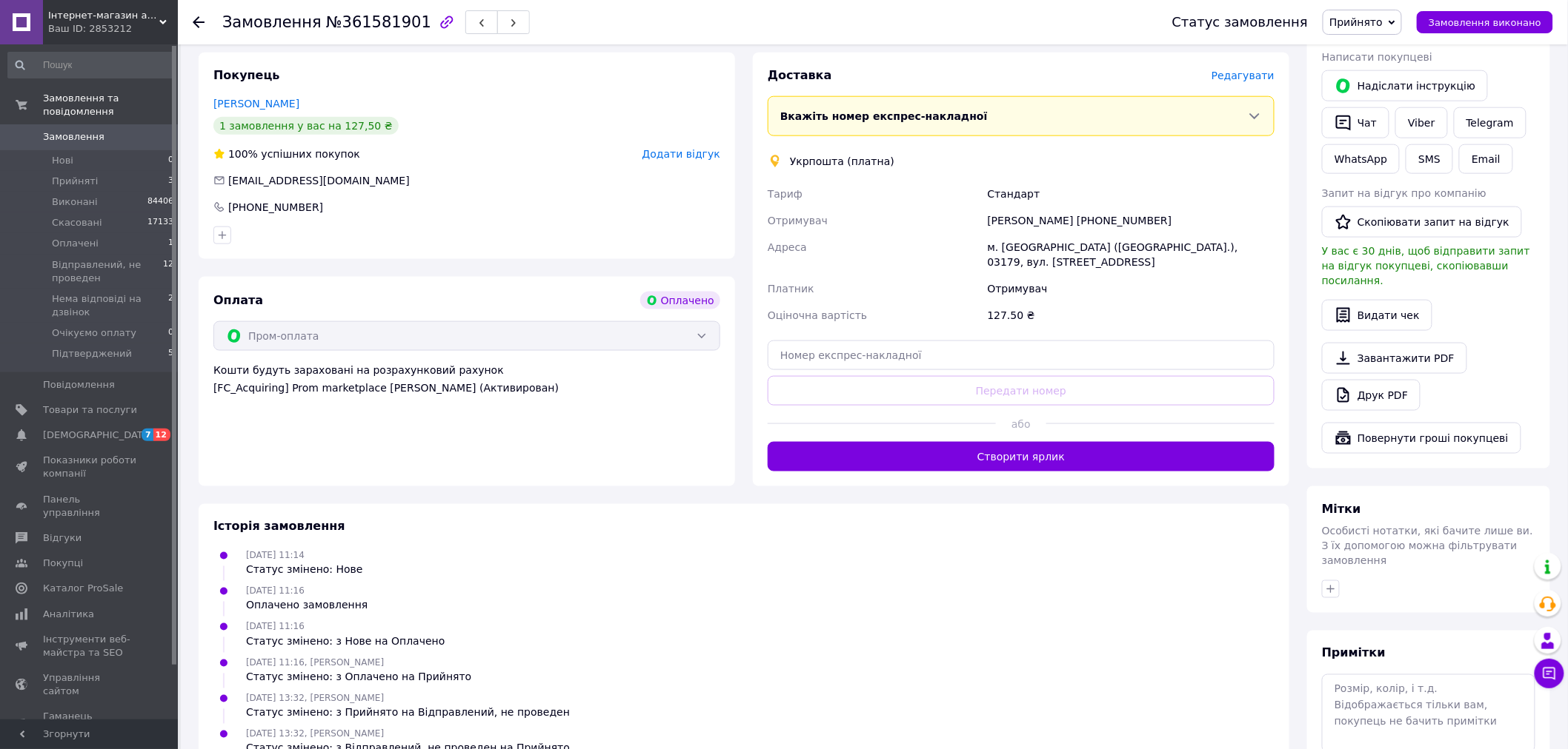
scroll to position [617, 0]
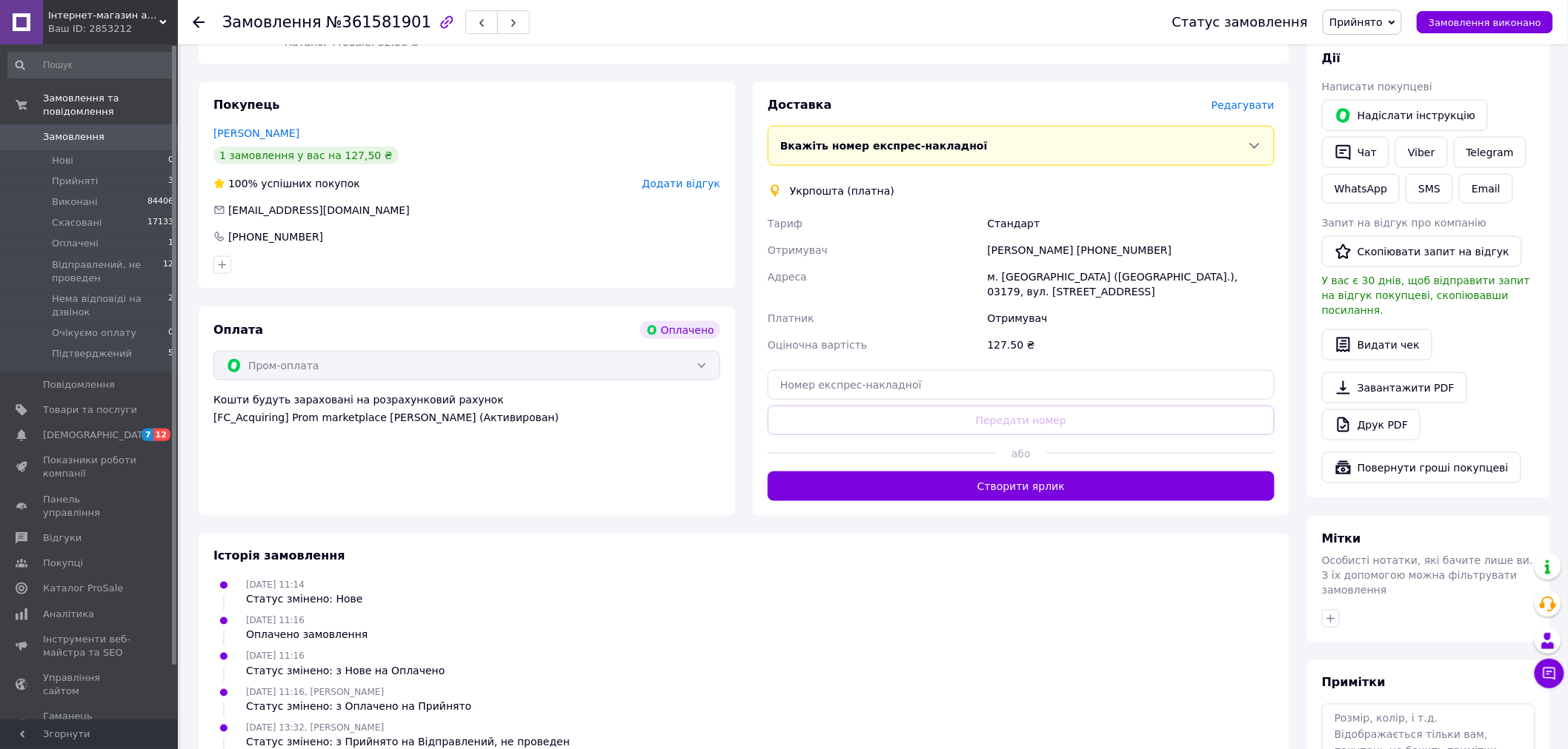
click at [1382, 22] on span "Прийнято" at bounding box center [1356, 22] width 54 height 12
click at [1391, 162] on li "Підтверджений" at bounding box center [1400, 169] width 156 height 22
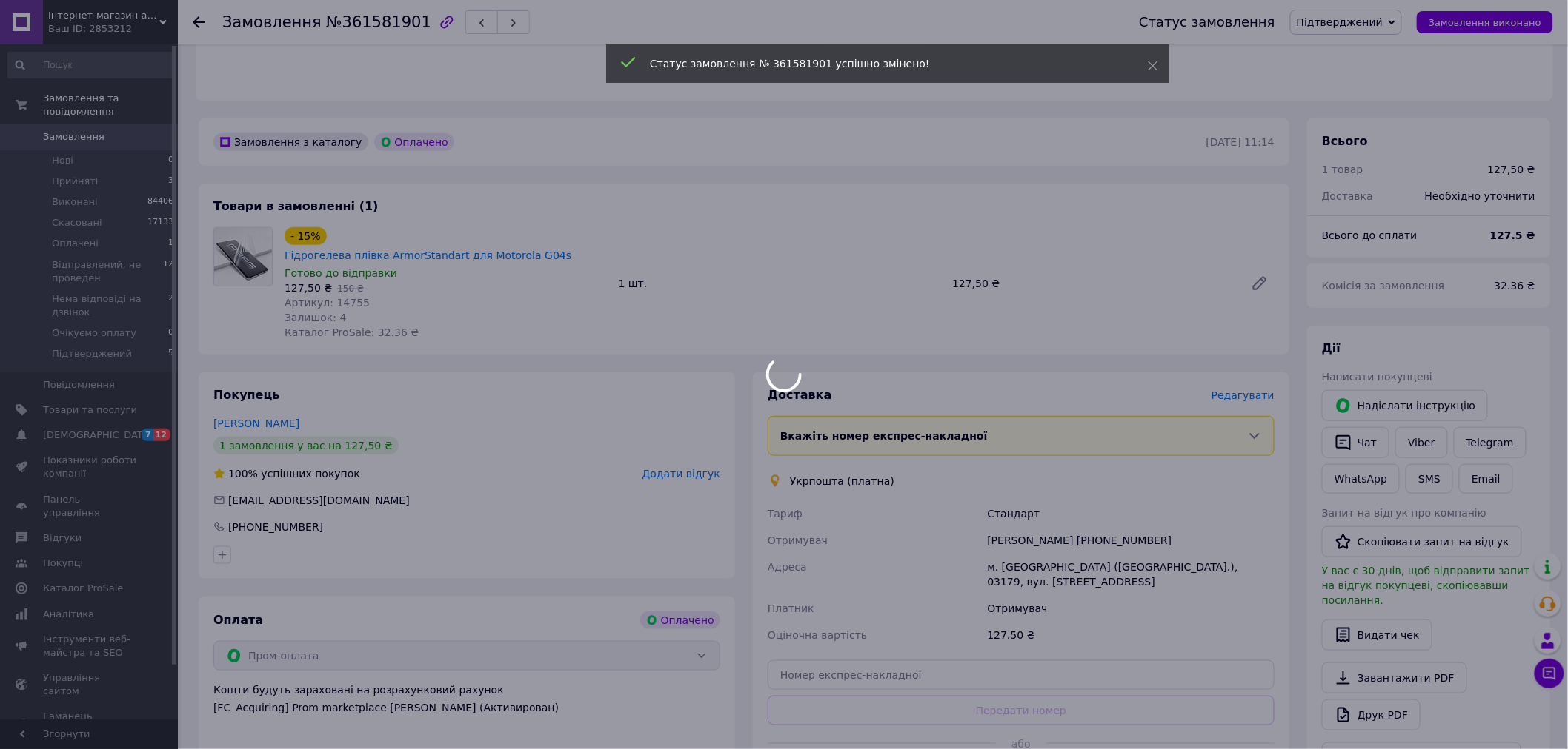
scroll to position [288, 0]
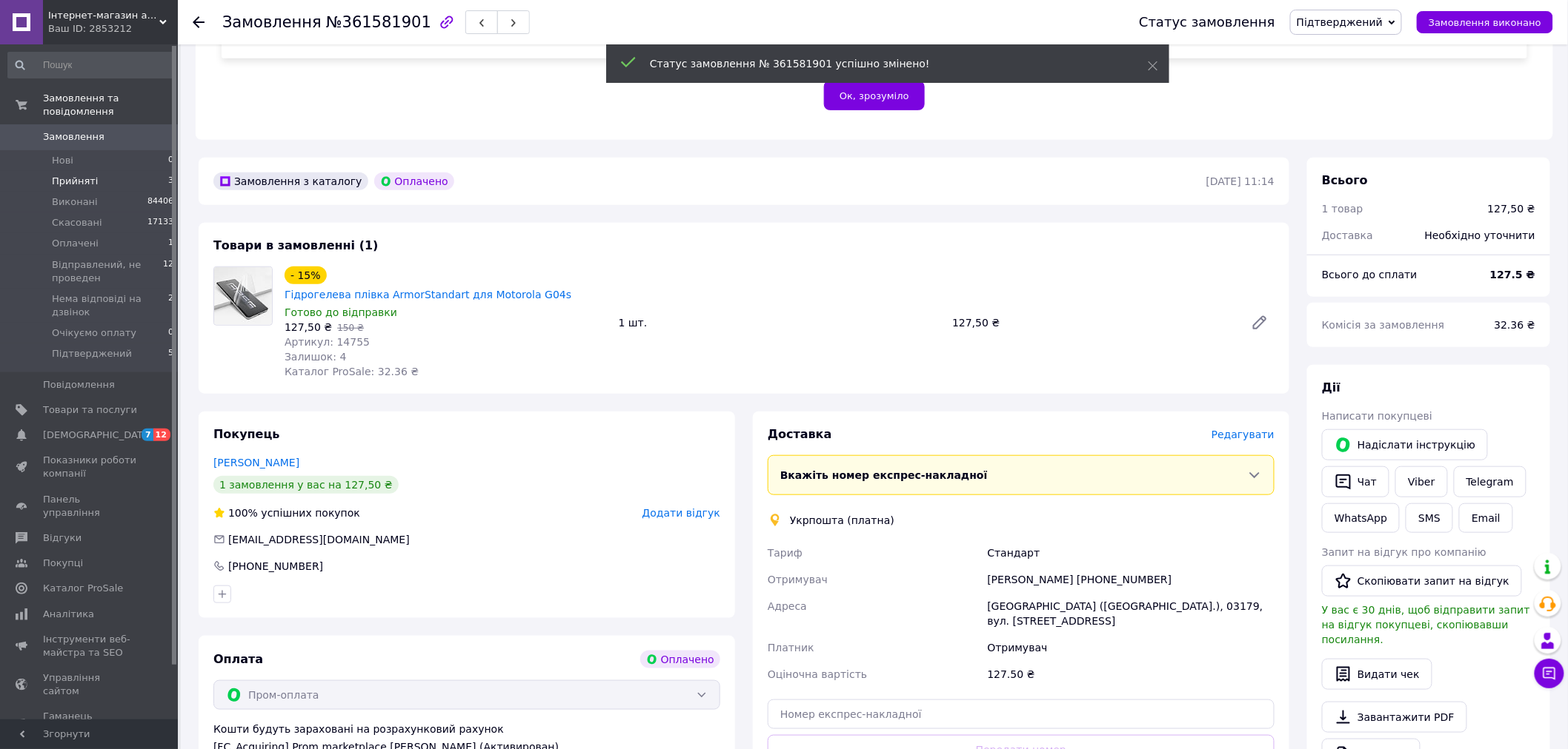
click at [118, 171] on li "Прийняті 3" at bounding box center [91, 181] width 183 height 21
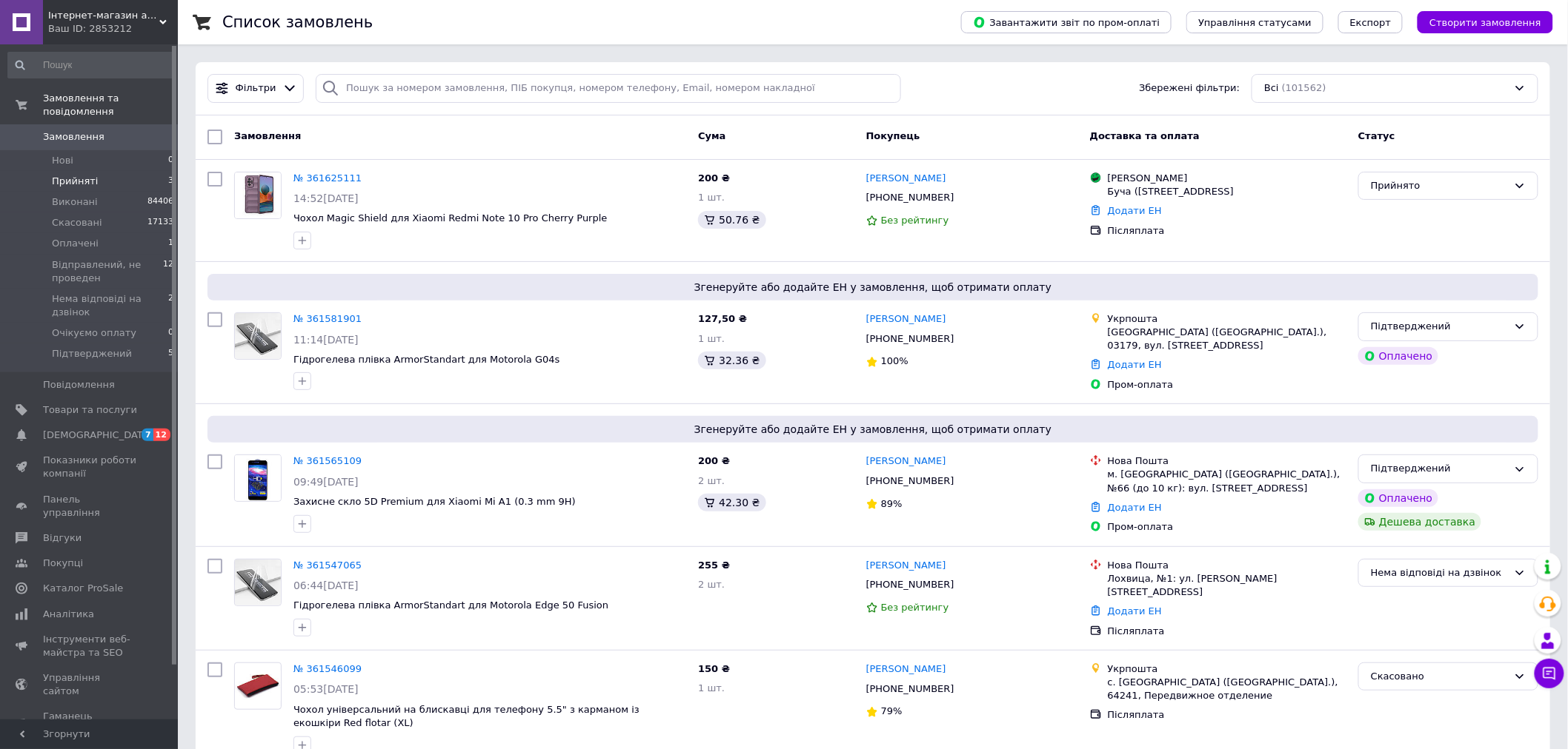
click at [107, 171] on li "Прийняті 3" at bounding box center [91, 181] width 183 height 21
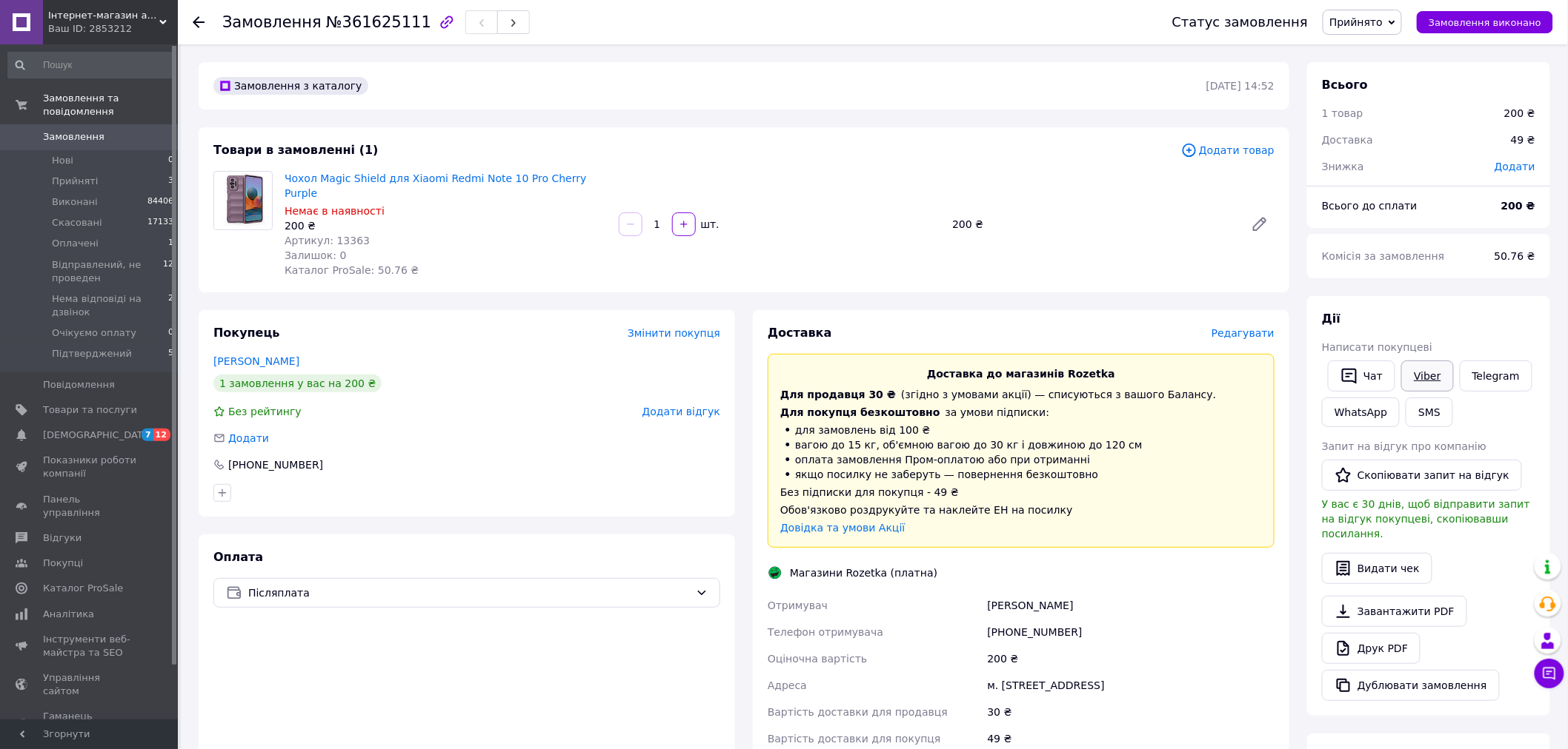
click at [1428, 375] on link "Viber" at bounding box center [1427, 376] width 52 height 31
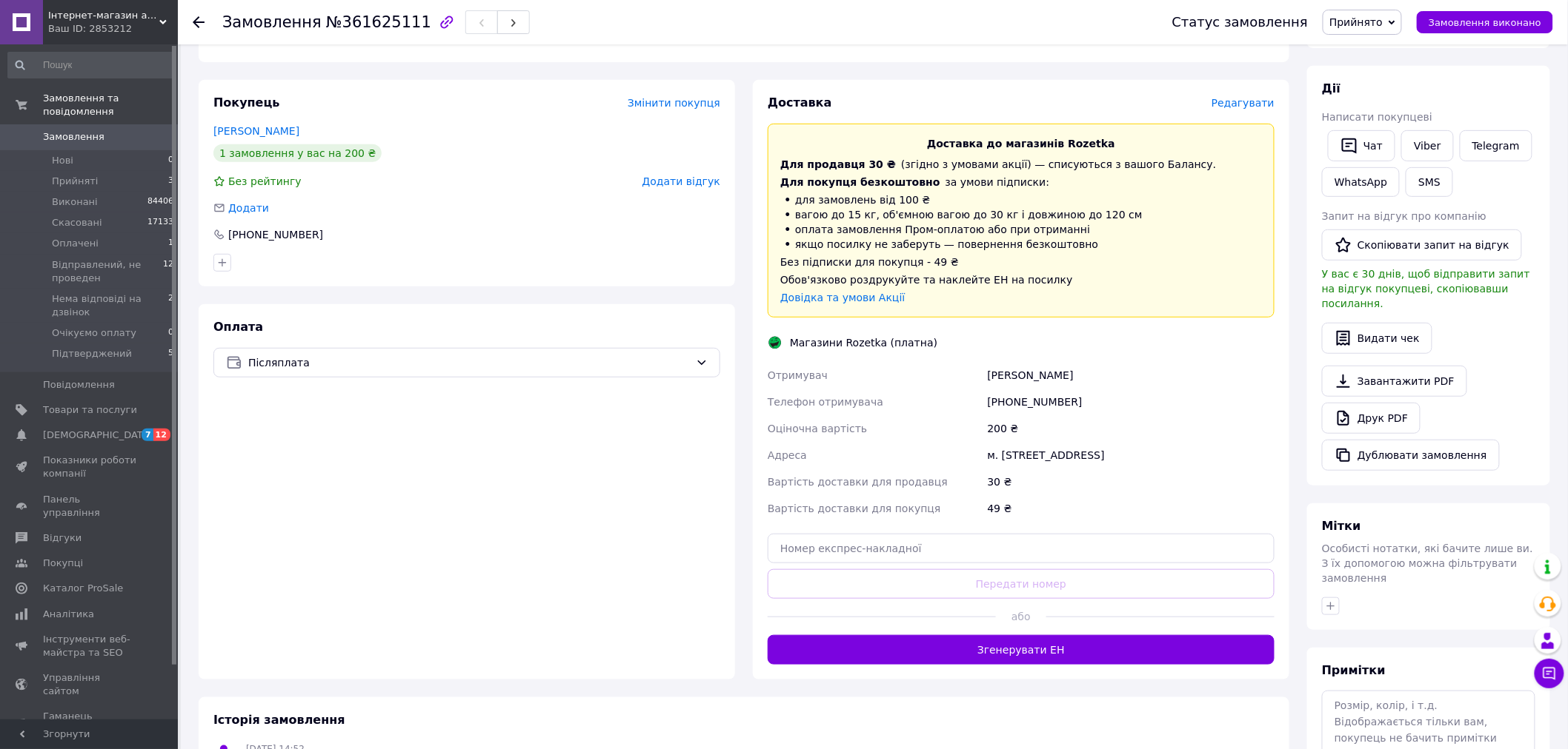
scroll to position [247, 0]
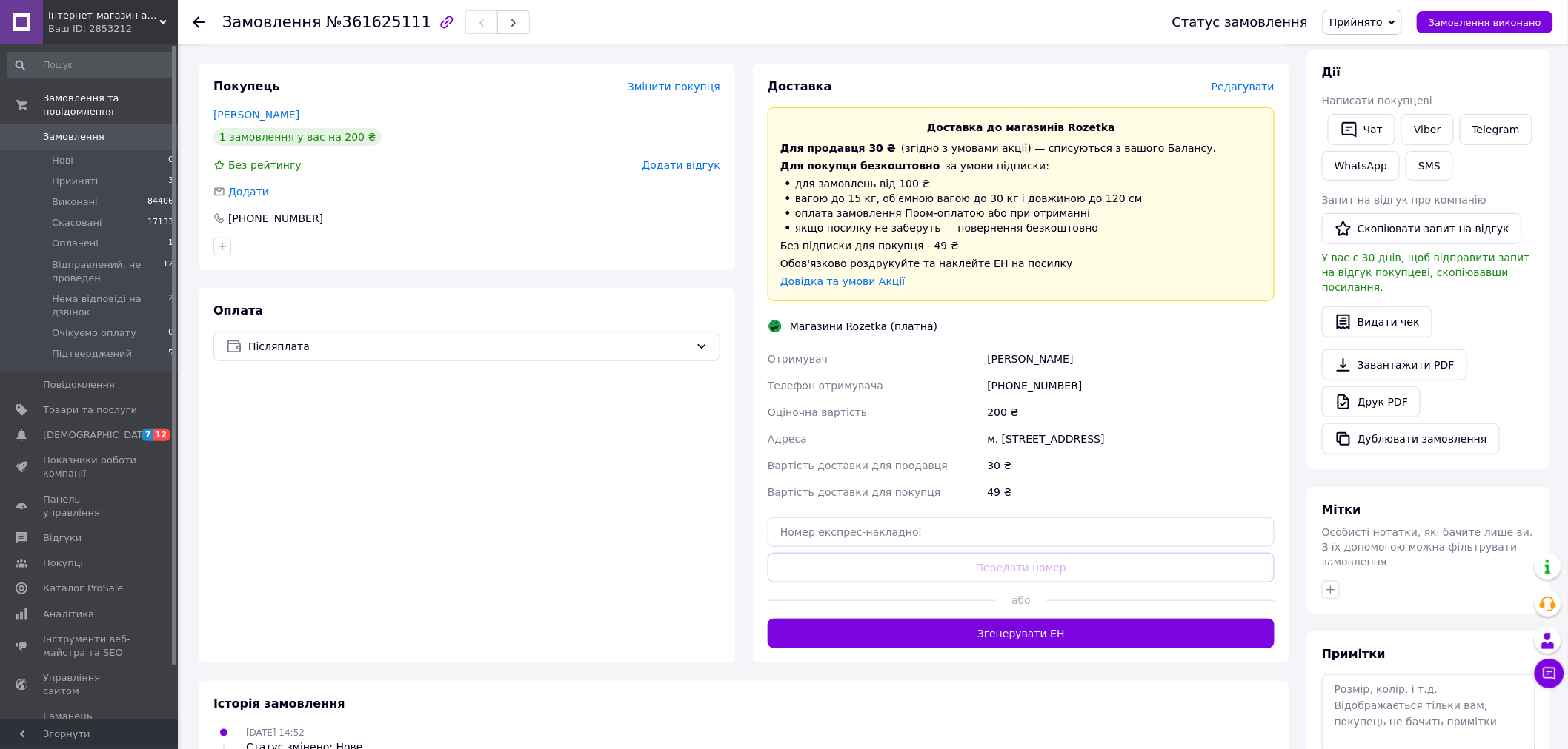
click at [1200, 402] on div "200 ₴" at bounding box center [1130, 412] width 293 height 27
click at [1164, 460] on div "30 ₴" at bounding box center [1130, 465] width 293 height 27
click at [1382, 19] on span "Прийнято" at bounding box center [1356, 22] width 54 height 12
click at [1404, 176] on li "Підтверджений" at bounding box center [1400, 169] width 156 height 22
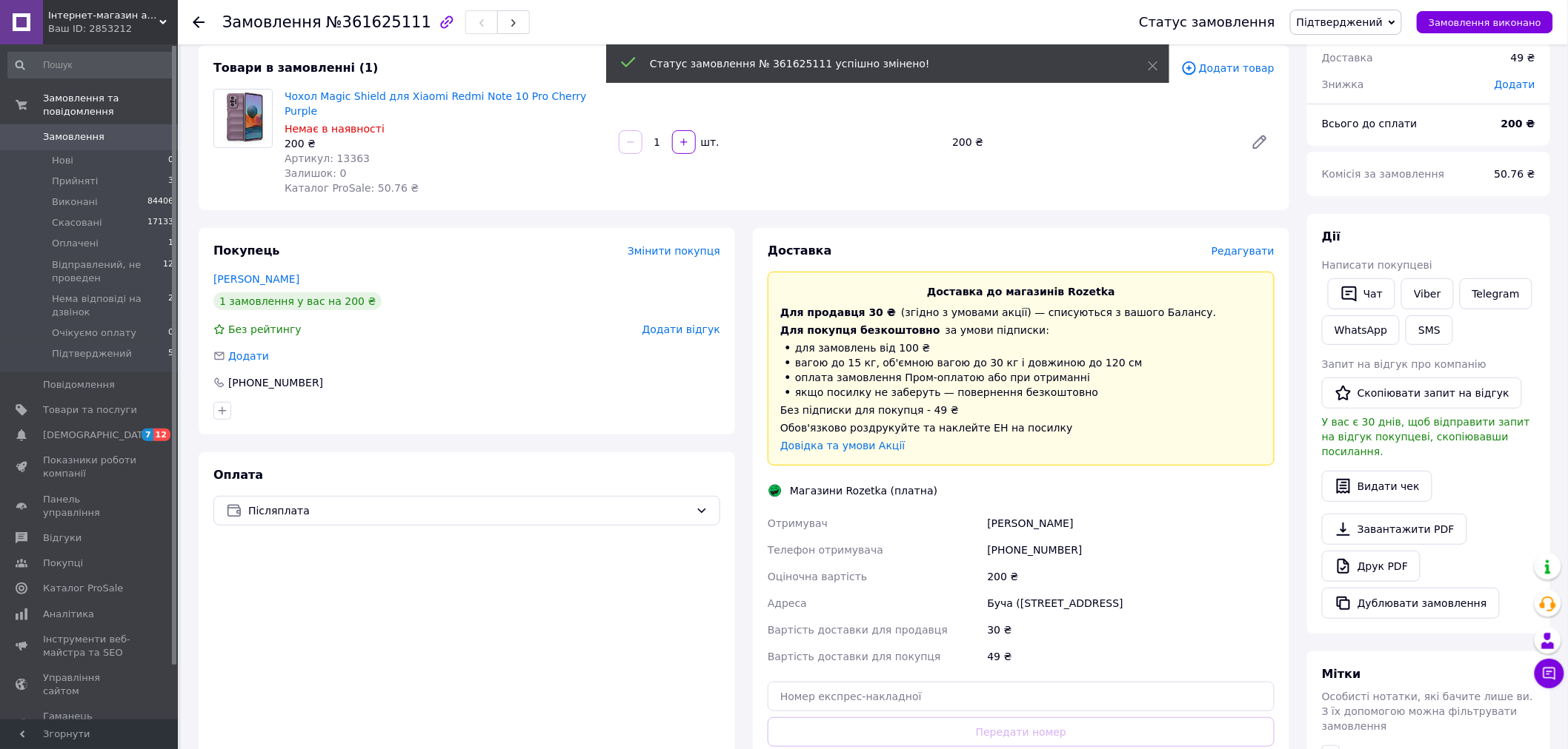
scroll to position [0, 0]
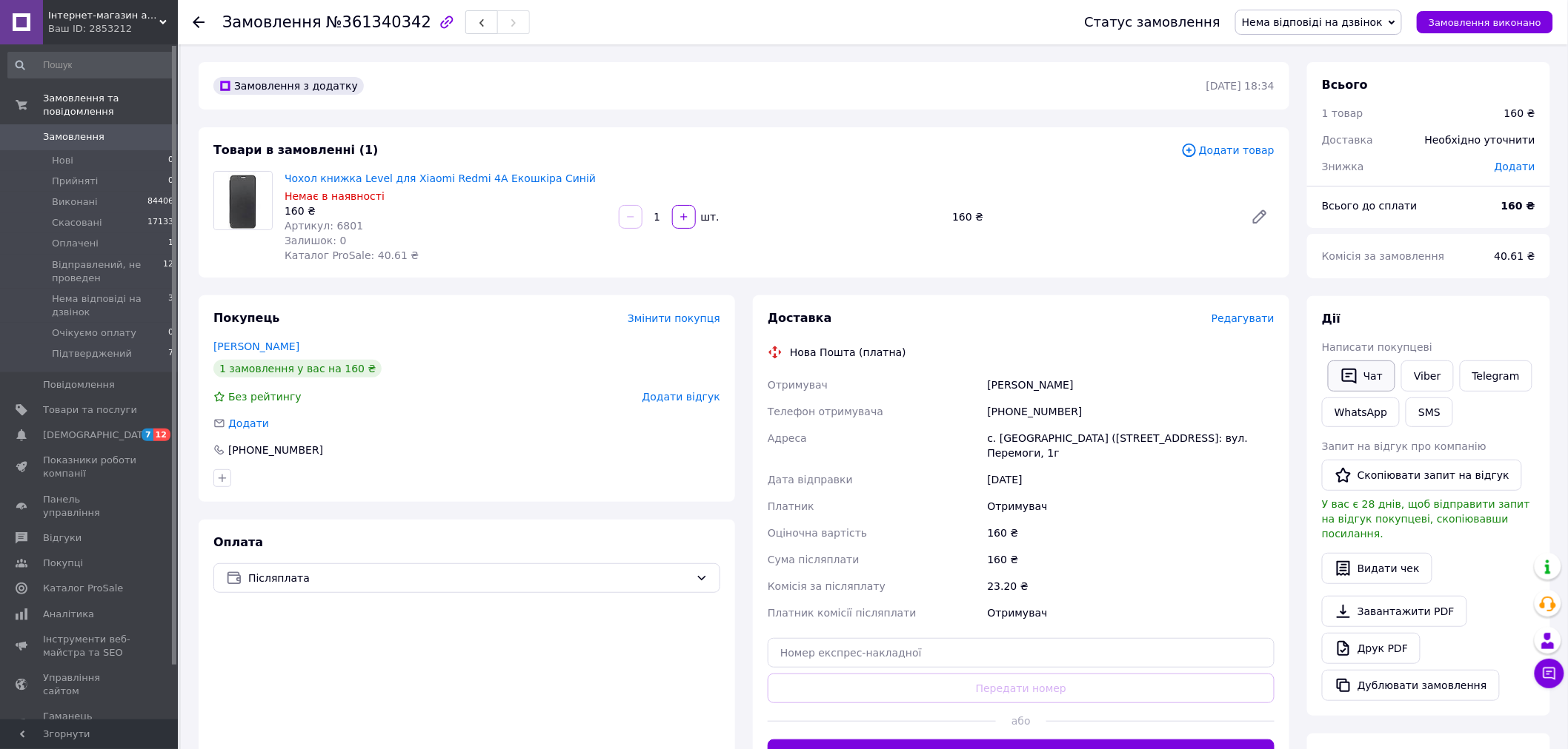
click at [1372, 375] on button "Чат" at bounding box center [1362, 376] width 67 height 31
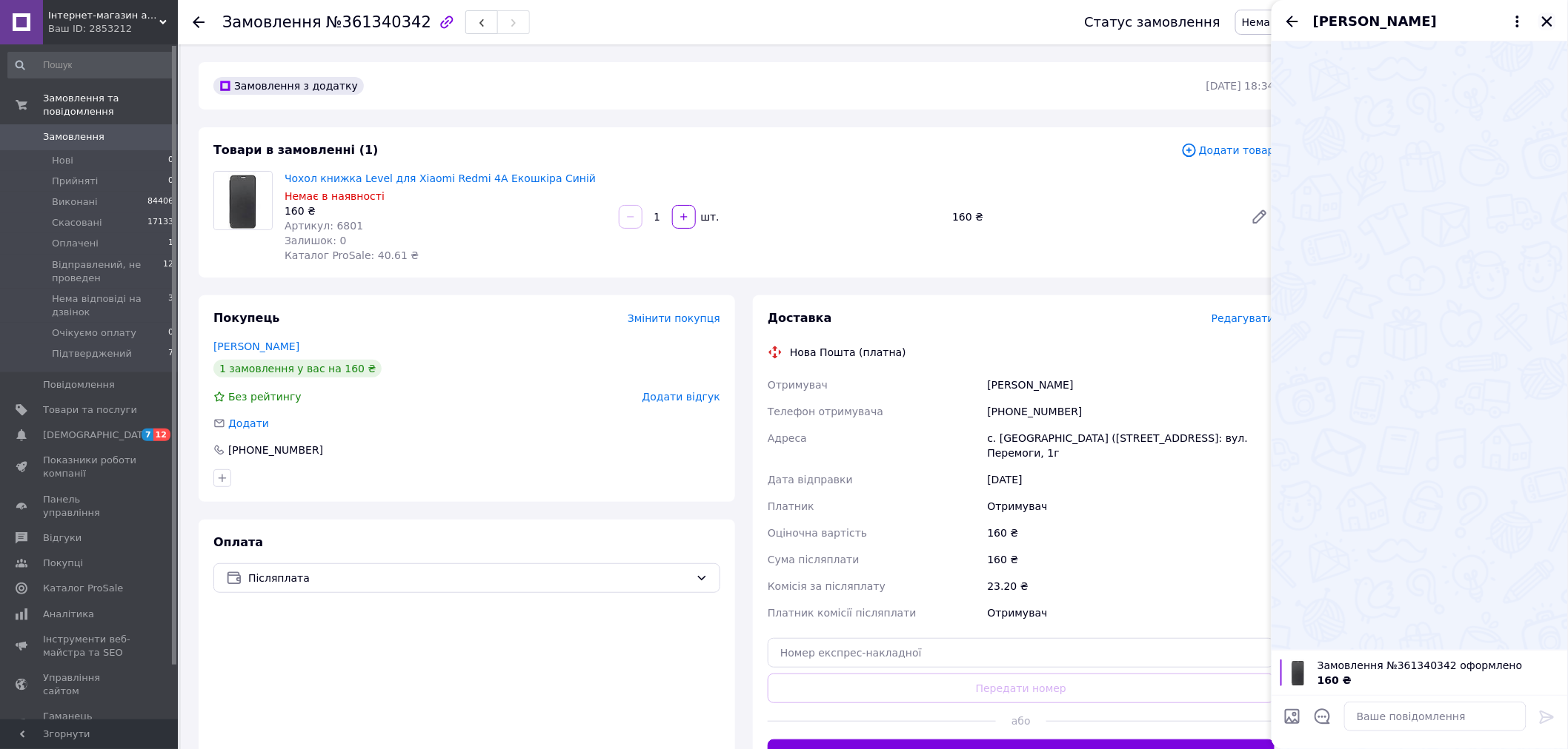
click at [1543, 19] on icon "Закрити" at bounding box center [1546, 21] width 13 height 13
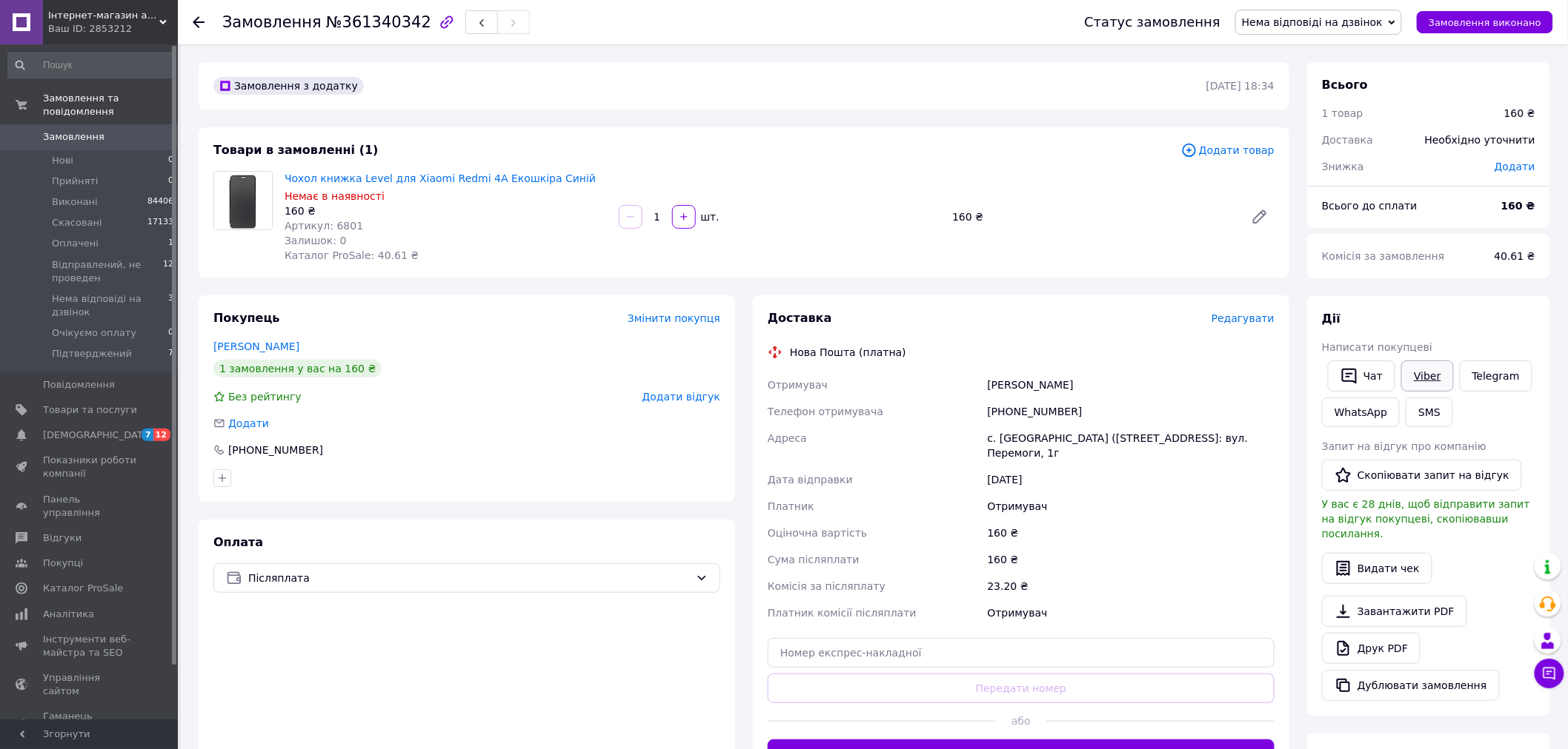
click at [1419, 385] on link "Viber" at bounding box center [1427, 376] width 52 height 31
click at [1224, 508] on div "Отримувач" at bounding box center [1130, 506] width 293 height 27
click at [1378, 10] on span "Нема відповіді на дзвінок" at bounding box center [1318, 22] width 167 height 25
click at [1358, 158] on li "Підтверджений" at bounding box center [1318, 169] width 165 height 22
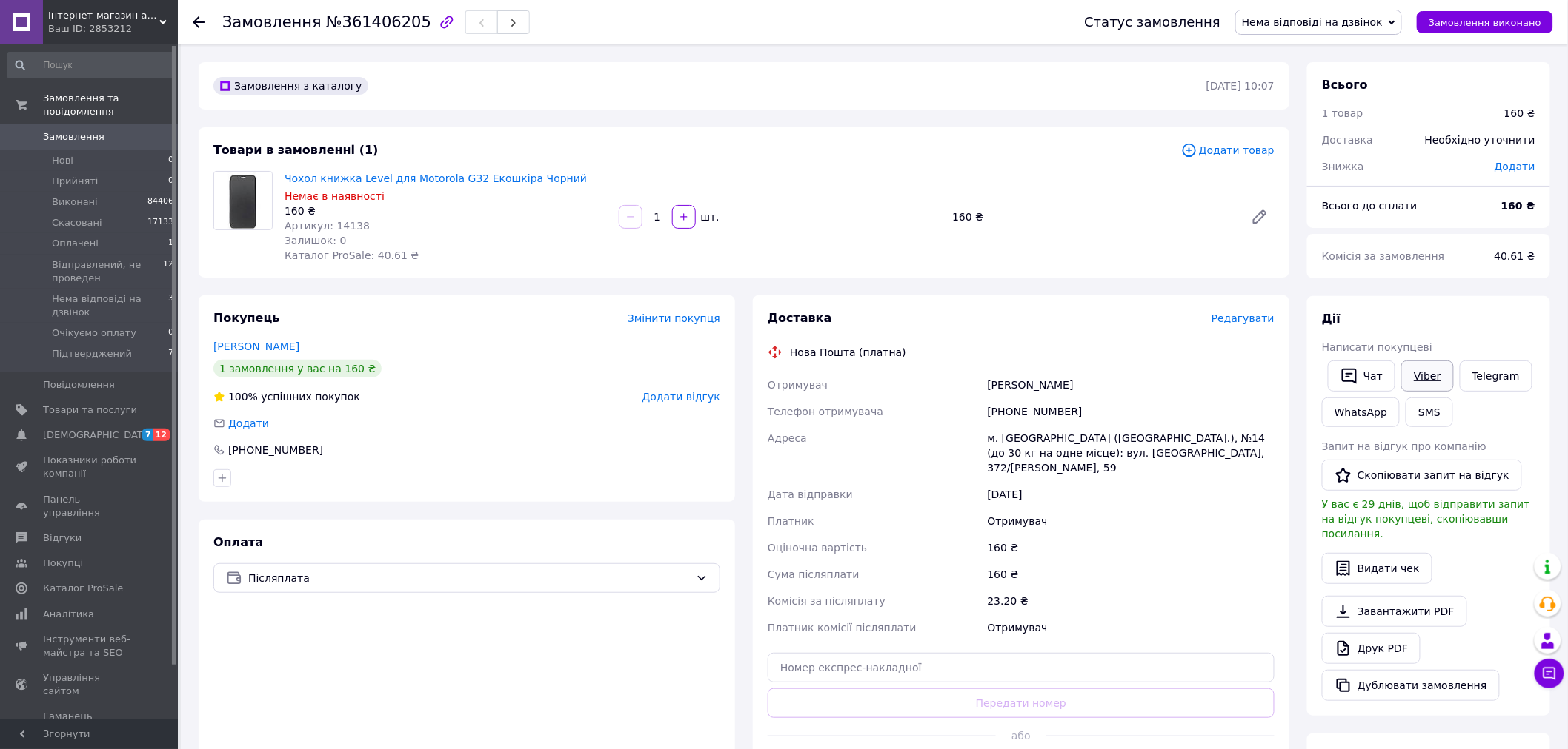
click at [1423, 376] on link "Viber" at bounding box center [1427, 376] width 52 height 31
click at [1143, 211] on div "160 ₴" at bounding box center [1092, 216] width 293 height 21
drag, startPoint x: 533, startPoint y: 180, endPoint x: 285, endPoint y: 178, distance: 248.0
click at [285, 177] on span "Чохол книжка Level для Motorola G32 Екошкіра Чорний" at bounding box center [446, 178] width 323 height 15
copy link "Чохол книжка Level для Motorola G32 Екошкіра Чорний"
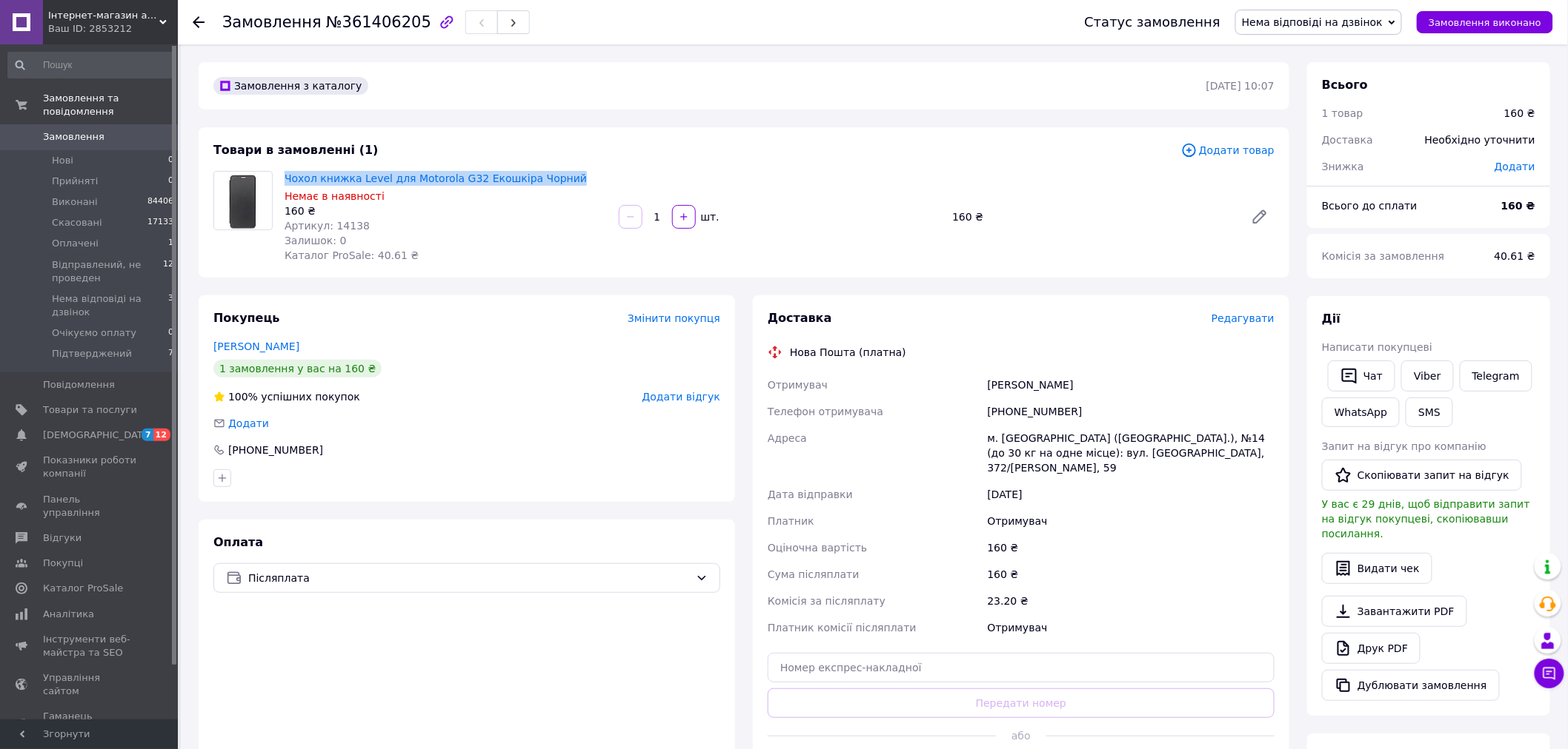
click at [1220, 508] on div "Отримувач" at bounding box center [1130, 521] width 293 height 27
click at [1353, 32] on span "Нема відповіді на дзвінок" at bounding box center [1318, 22] width 167 height 25
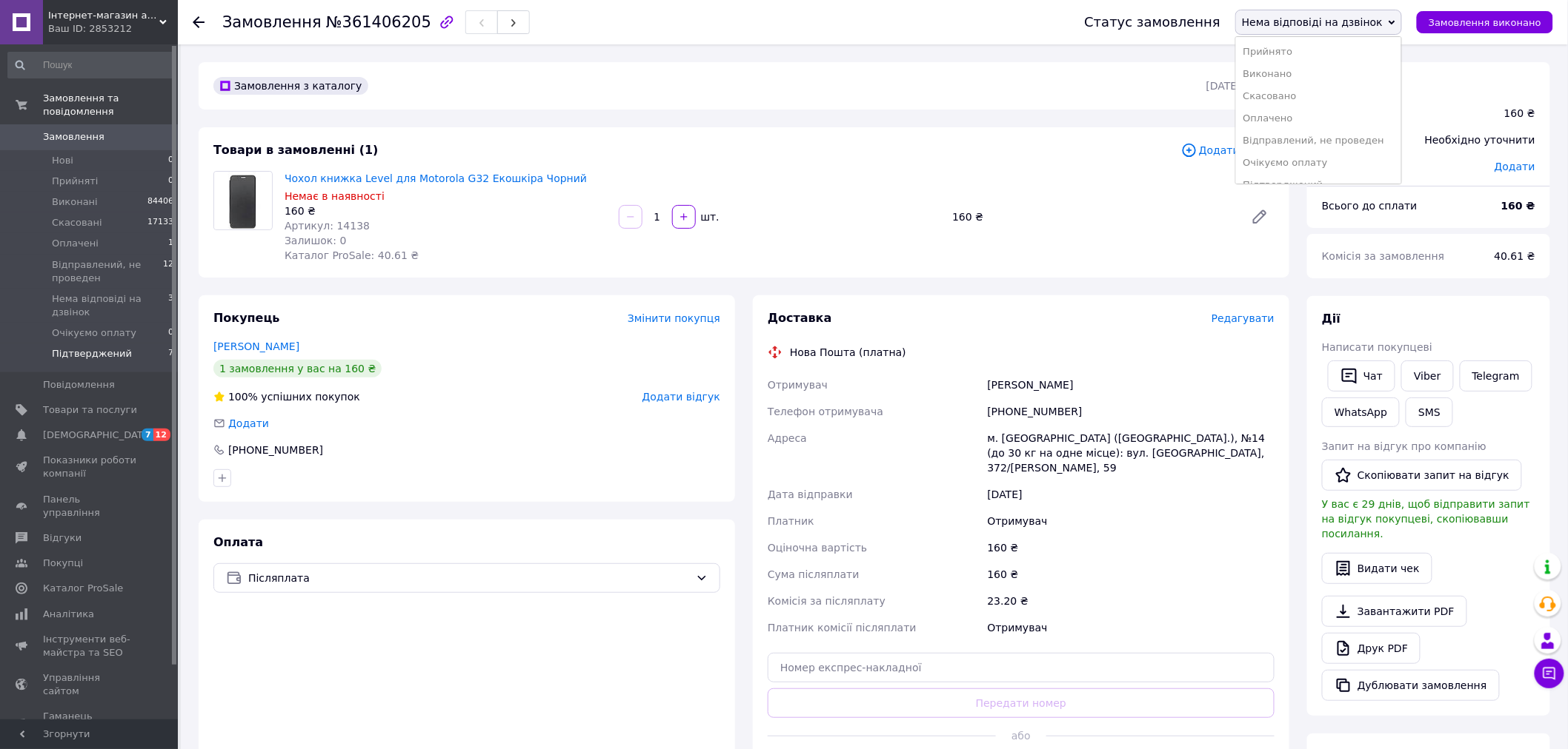
click at [134, 343] on li "Підтверджений 7" at bounding box center [91, 357] width 183 height 28
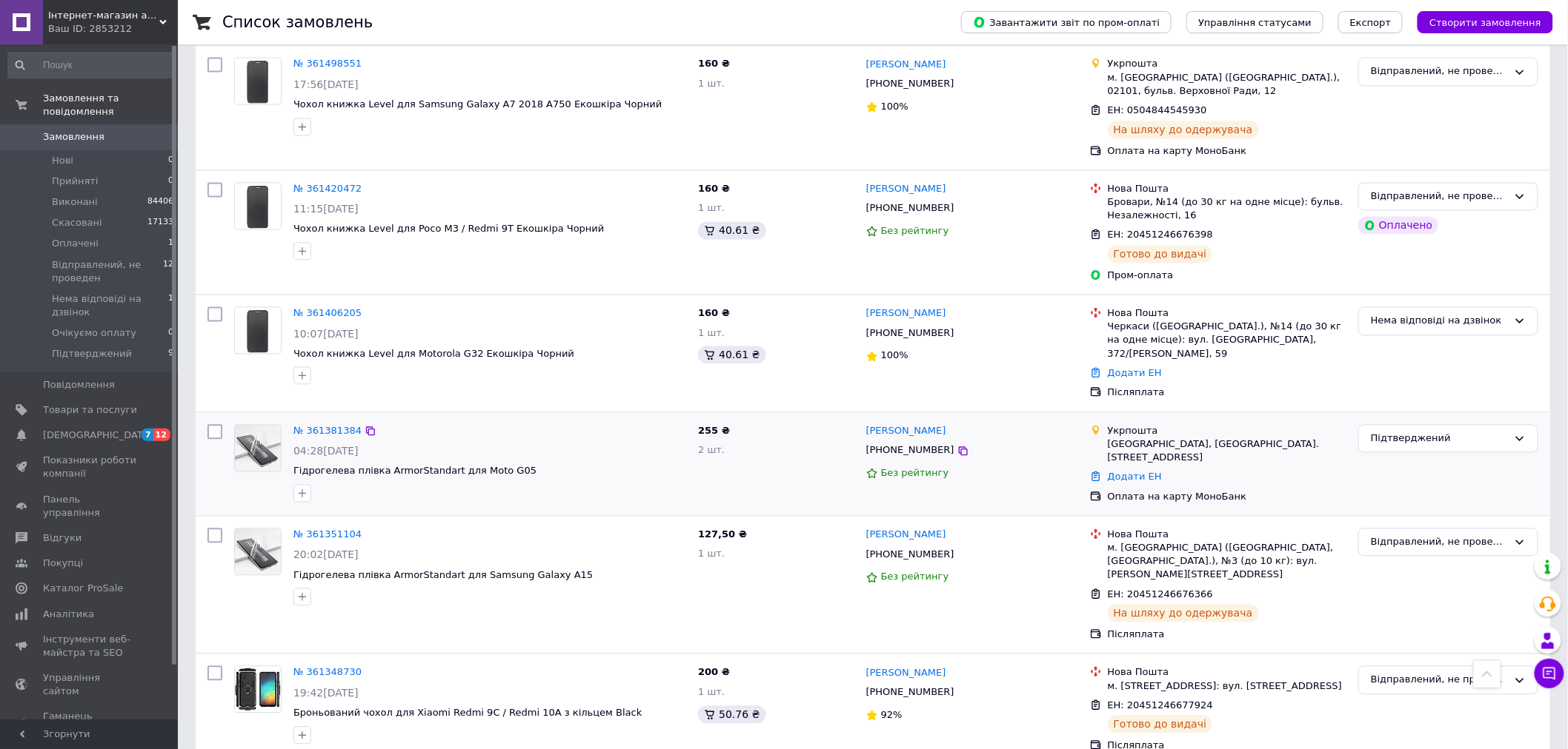
scroll to position [1315, 0]
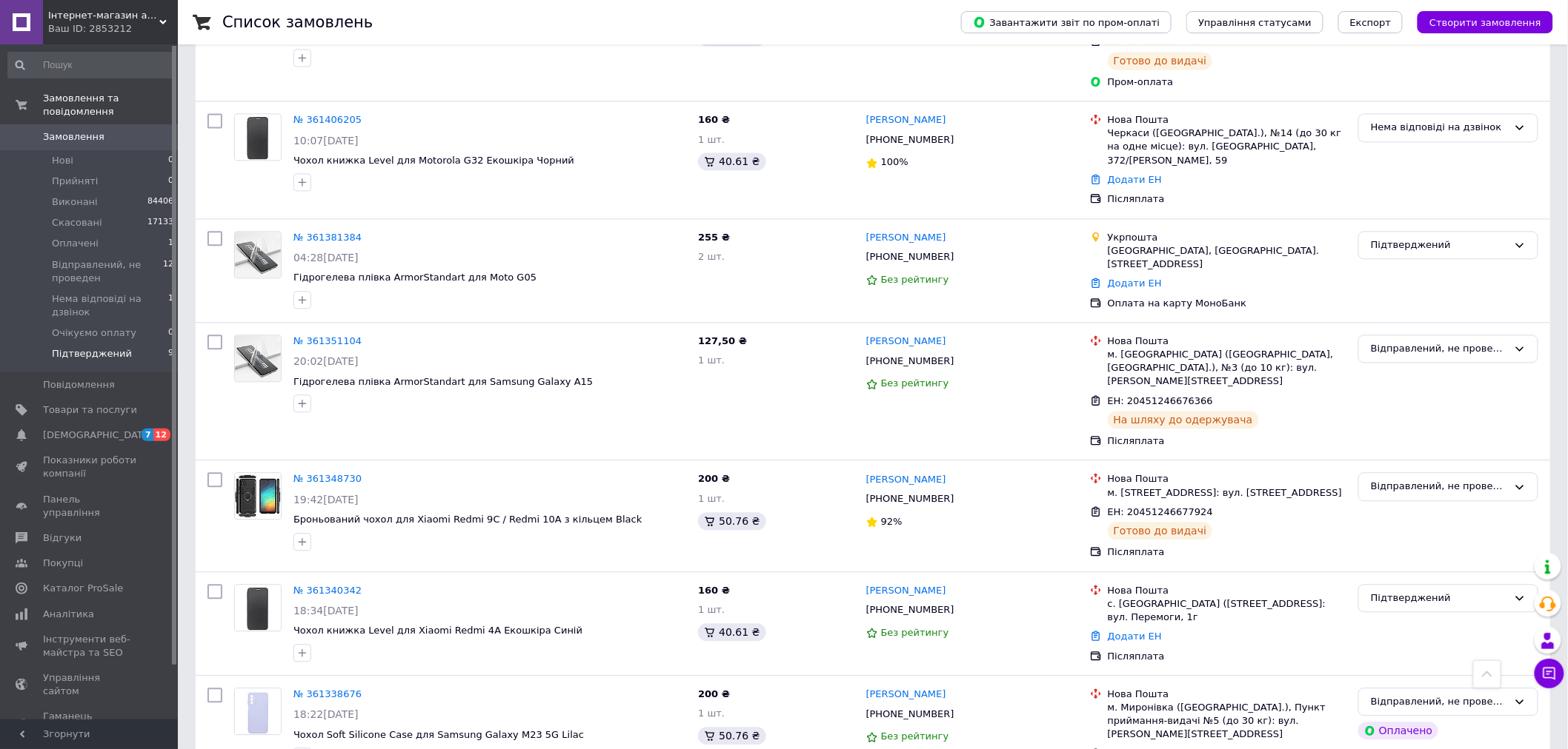
drag, startPoint x: 129, startPoint y: 349, endPoint x: 131, endPoint y: 357, distance: 8.2
click at [129, 349] on li "Підтверджений 9" at bounding box center [91, 357] width 183 height 28
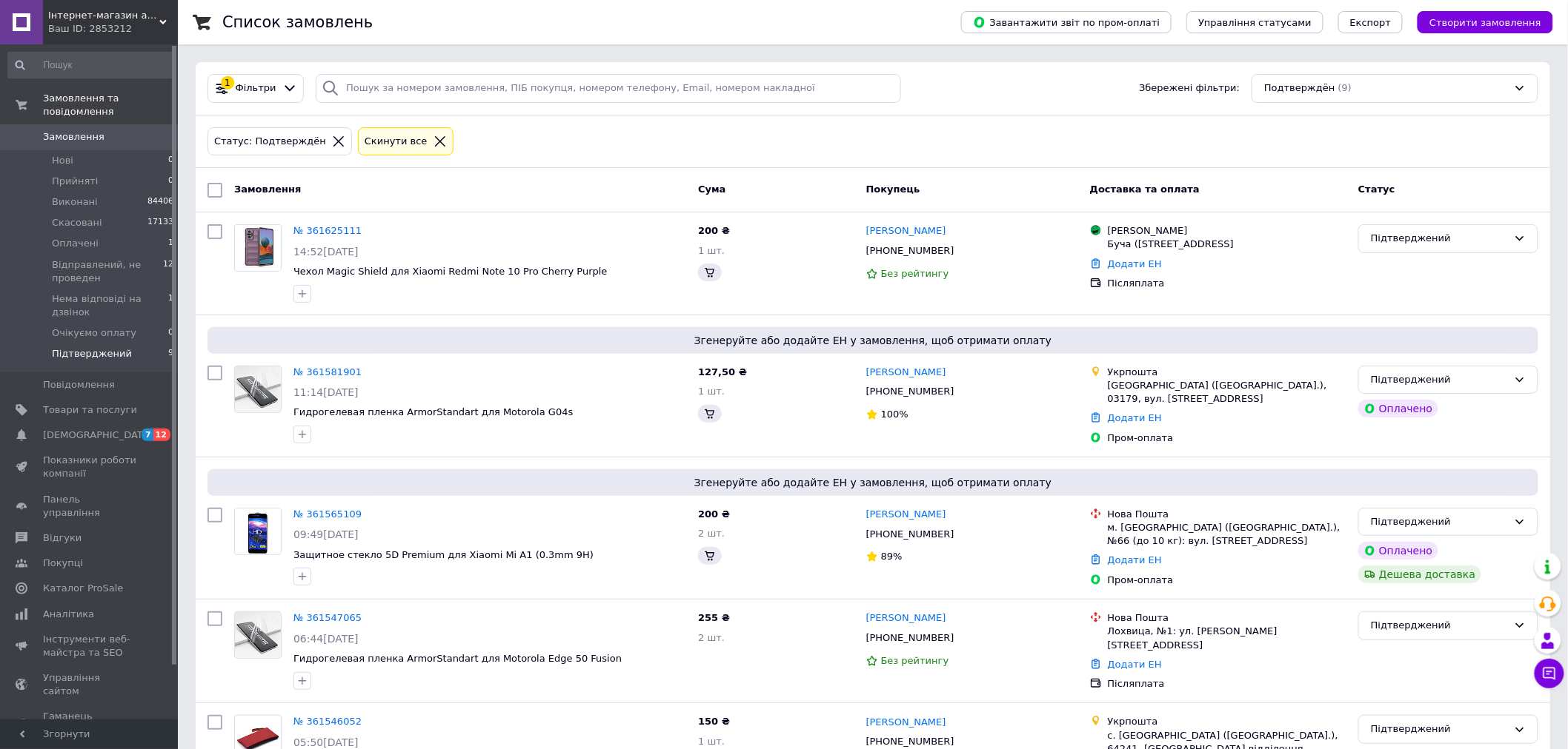
click at [121, 346] on li "Підтверджений 9" at bounding box center [91, 357] width 183 height 28
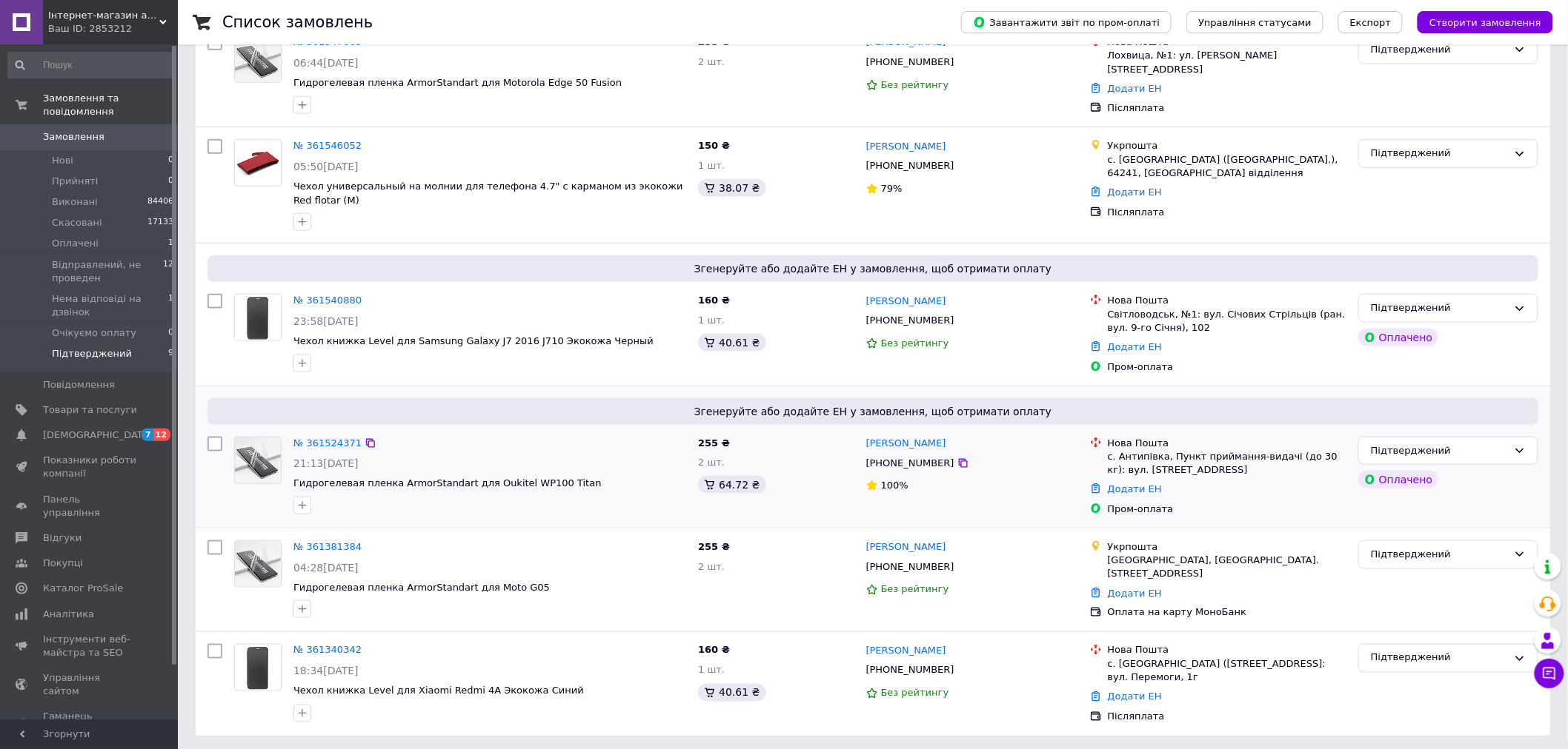
scroll to position [577, 0]
click at [309, 541] on link "№ 361381384" at bounding box center [327, 545] width 68 height 11
click at [334, 441] on link "№ 361524371" at bounding box center [327, 441] width 68 height 11
click at [315, 645] on link "№ 361340342" at bounding box center [327, 649] width 68 height 11
click at [321, 538] on div "№ 361381384" at bounding box center [327, 546] width 71 height 17
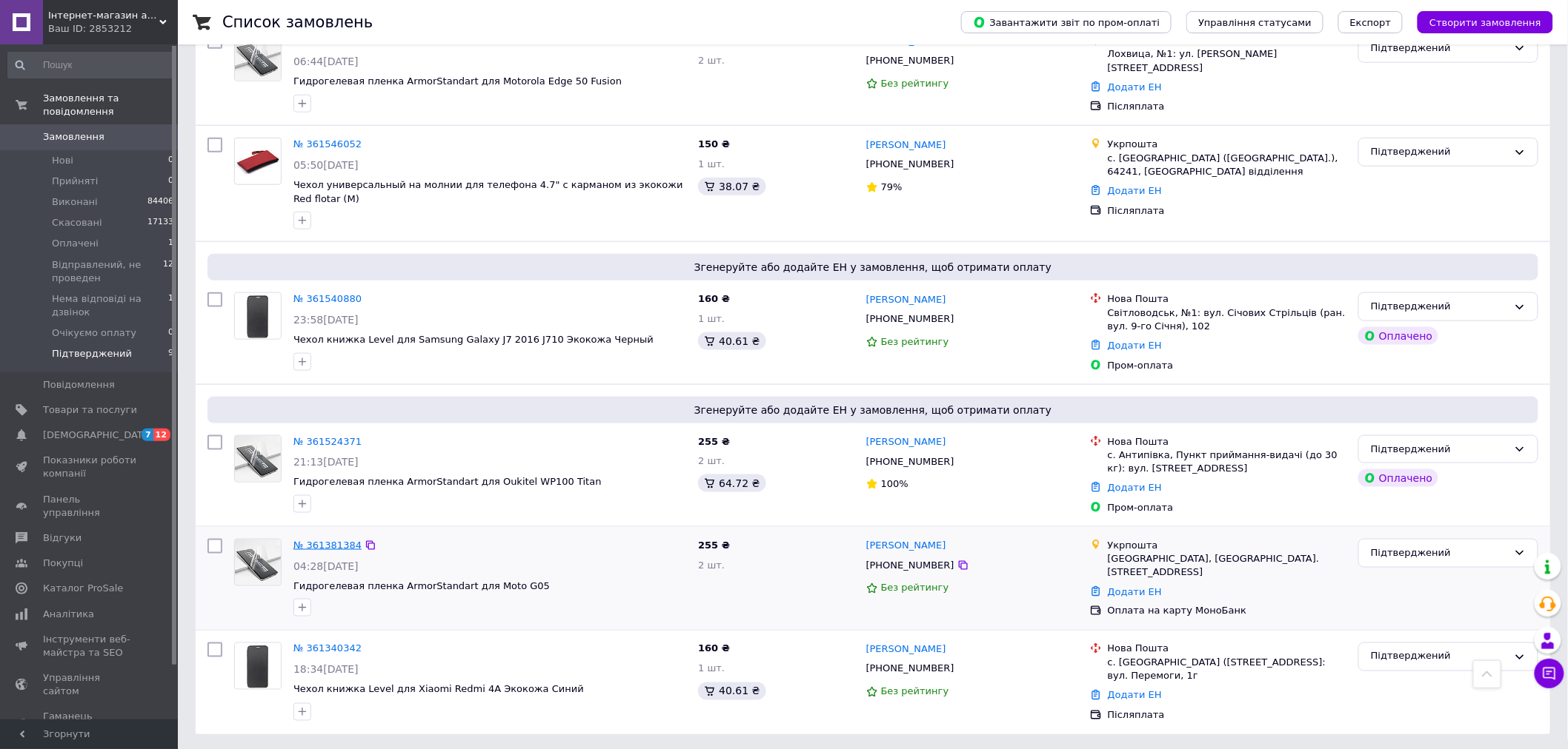
click at [322, 548] on link "№ 361381384" at bounding box center [327, 545] width 68 height 11
click at [317, 442] on link "№ 361524371" at bounding box center [327, 441] width 68 height 11
click at [319, 291] on div "№ 361540880" at bounding box center [327, 299] width 71 height 17
click at [317, 297] on link "№ 361540880" at bounding box center [327, 299] width 68 height 11
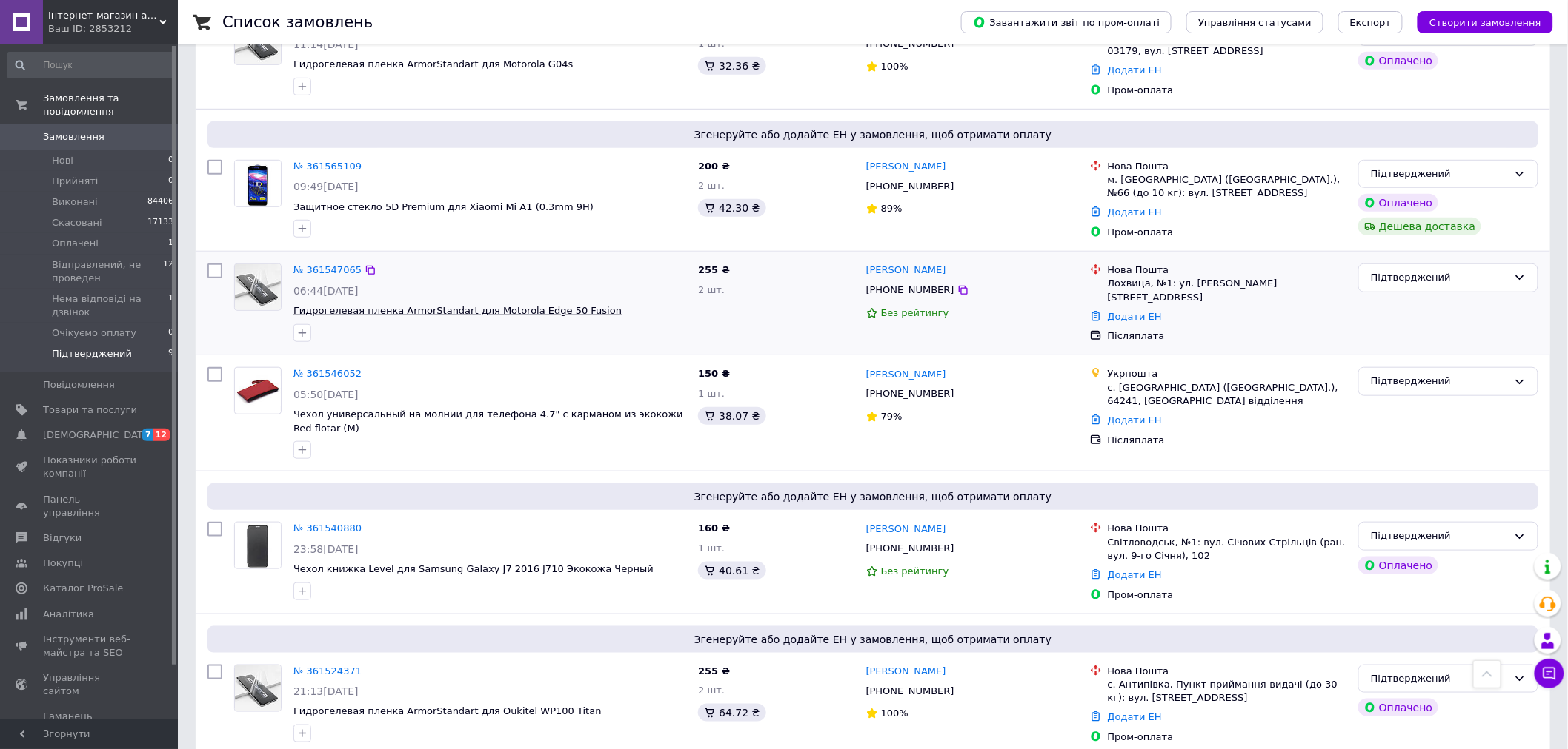
scroll to position [248, 0]
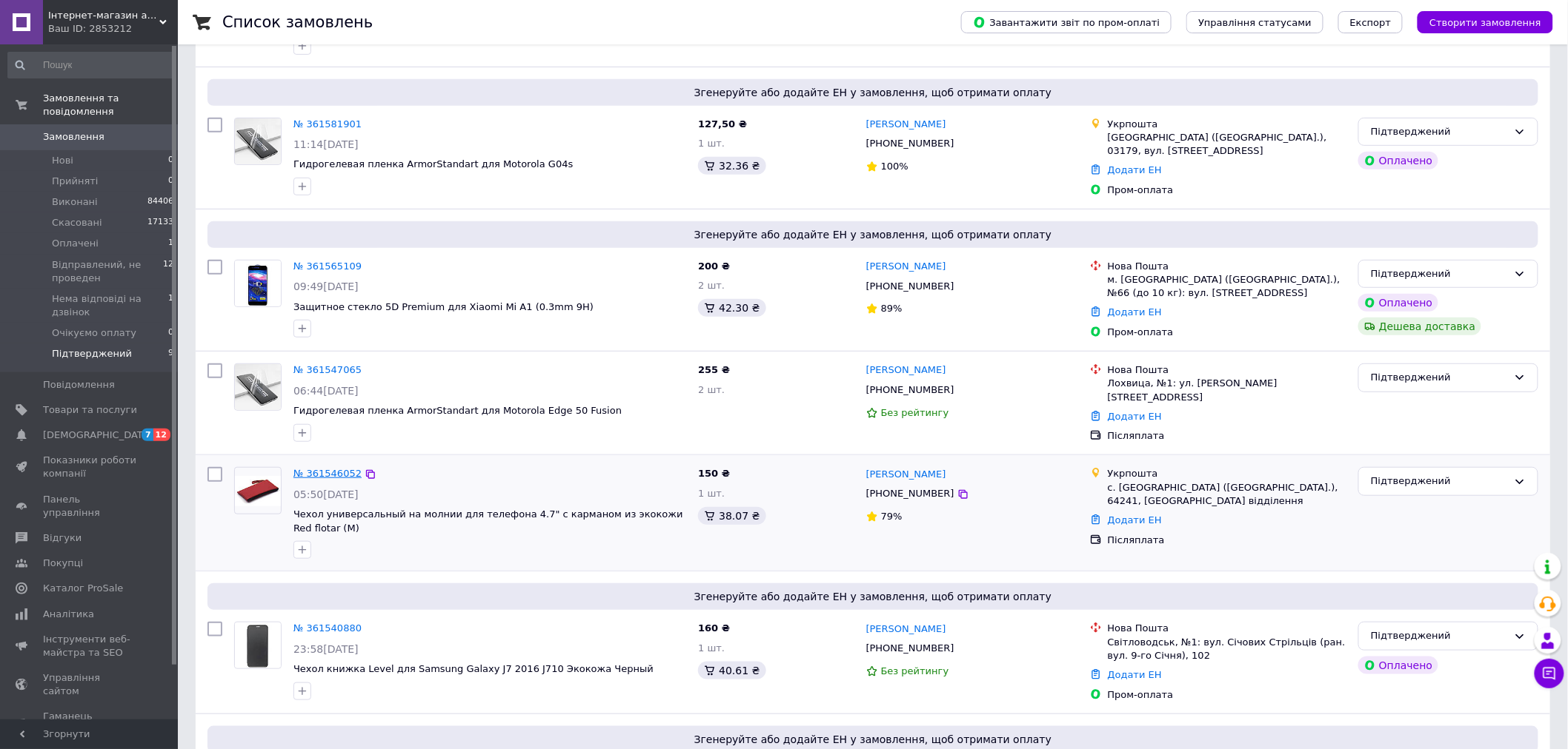
click at [317, 477] on link "№ 361546052" at bounding box center [327, 473] width 68 height 11
click at [317, 375] on link "№ 361547065" at bounding box center [327, 369] width 68 height 11
click at [315, 281] on span "09:49, 12.09.2025" at bounding box center [327, 287] width 65 height 12
click at [315, 271] on link "№ 361565109" at bounding box center [327, 266] width 68 height 11
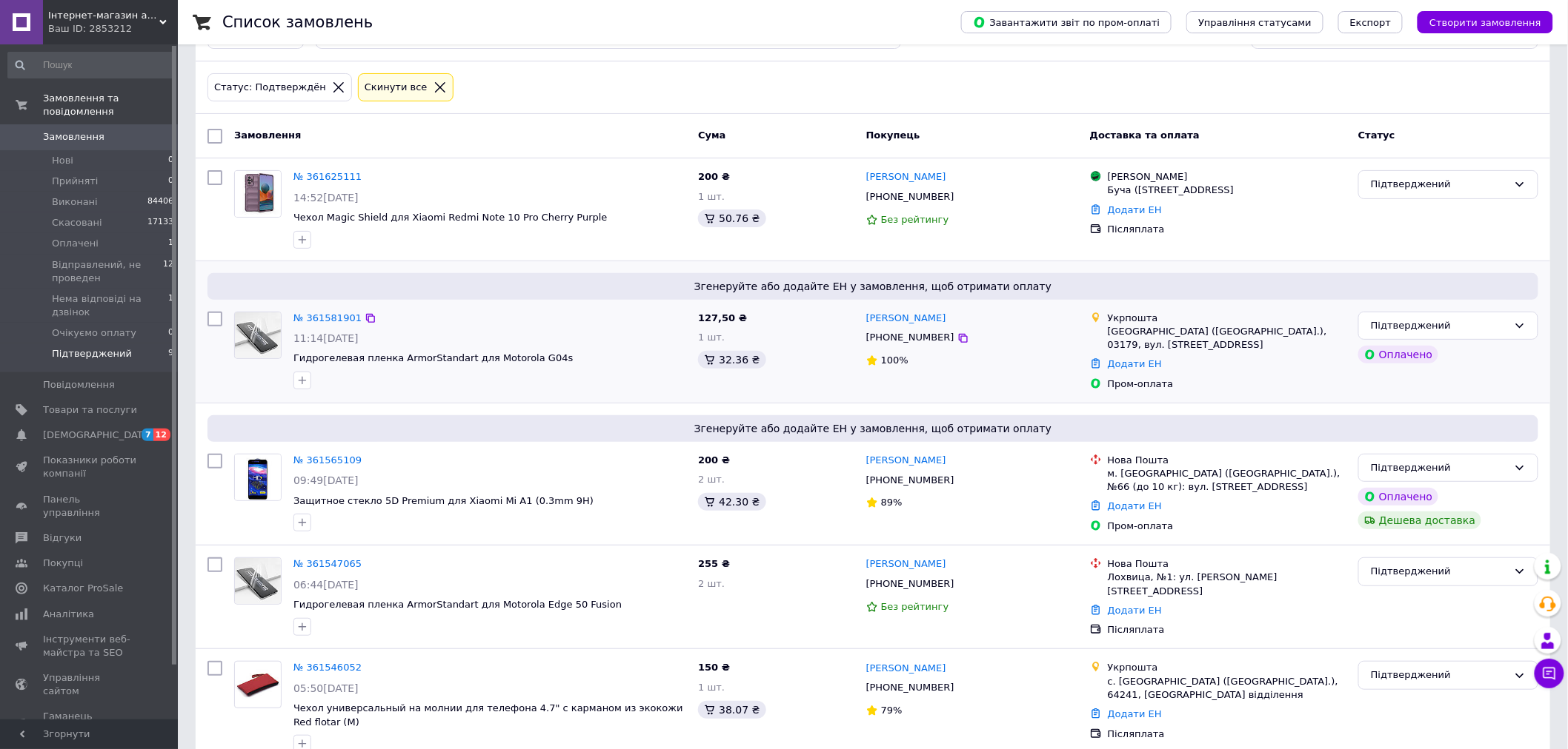
scroll to position [1, 0]
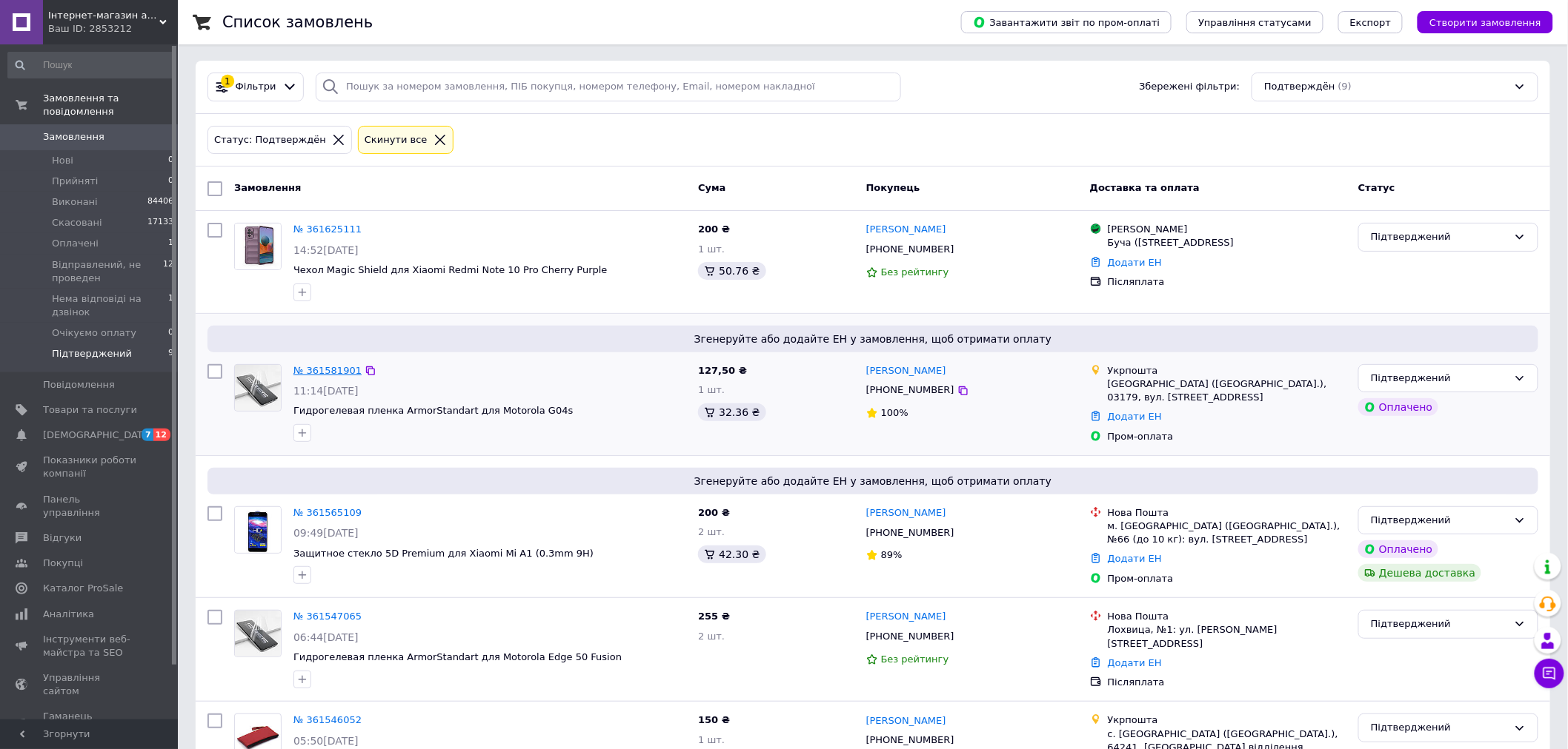
click at [322, 374] on link "№ 361581901" at bounding box center [327, 370] width 68 height 11
click at [335, 235] on link "№ 361625111" at bounding box center [327, 228] width 68 height 11
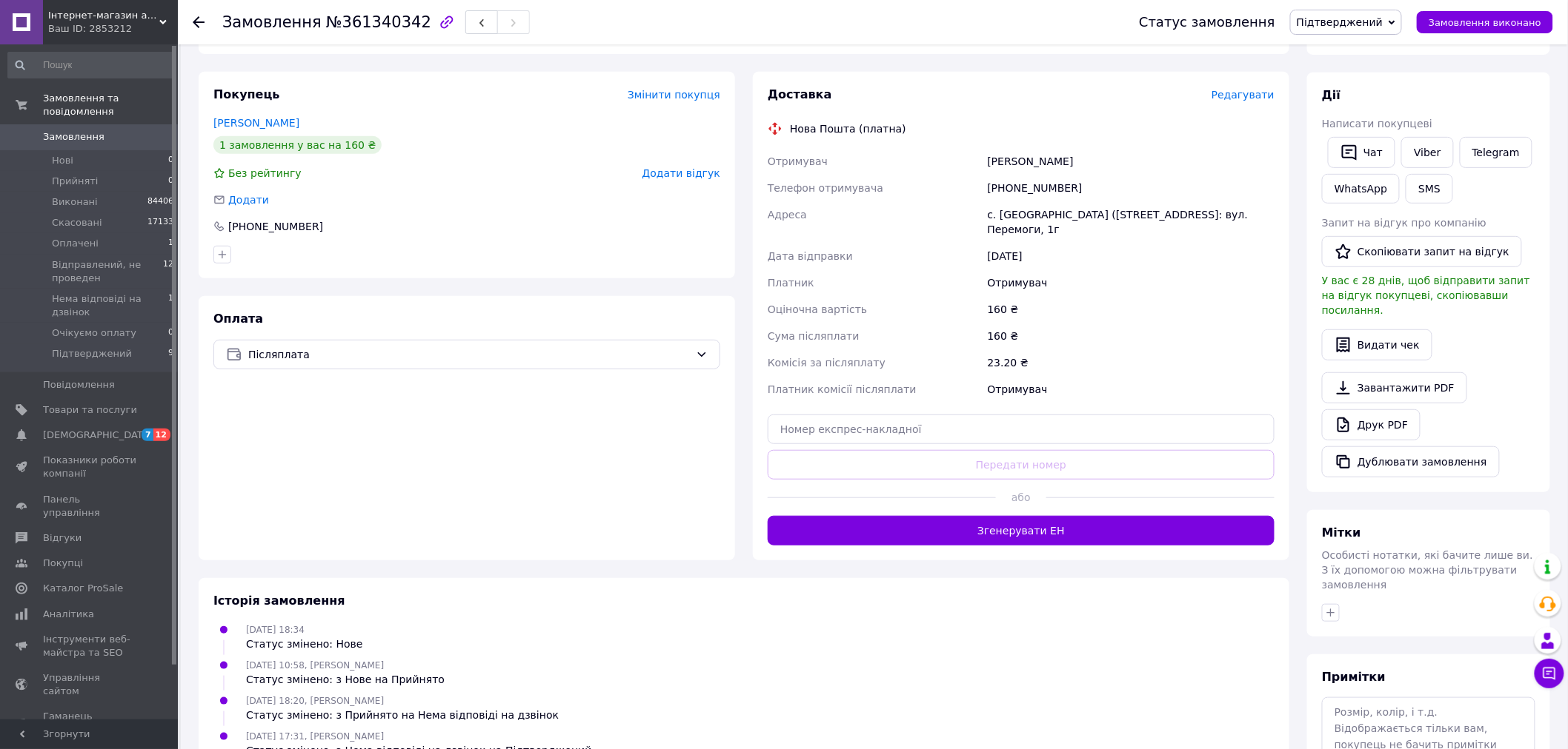
scroll to position [247, 0]
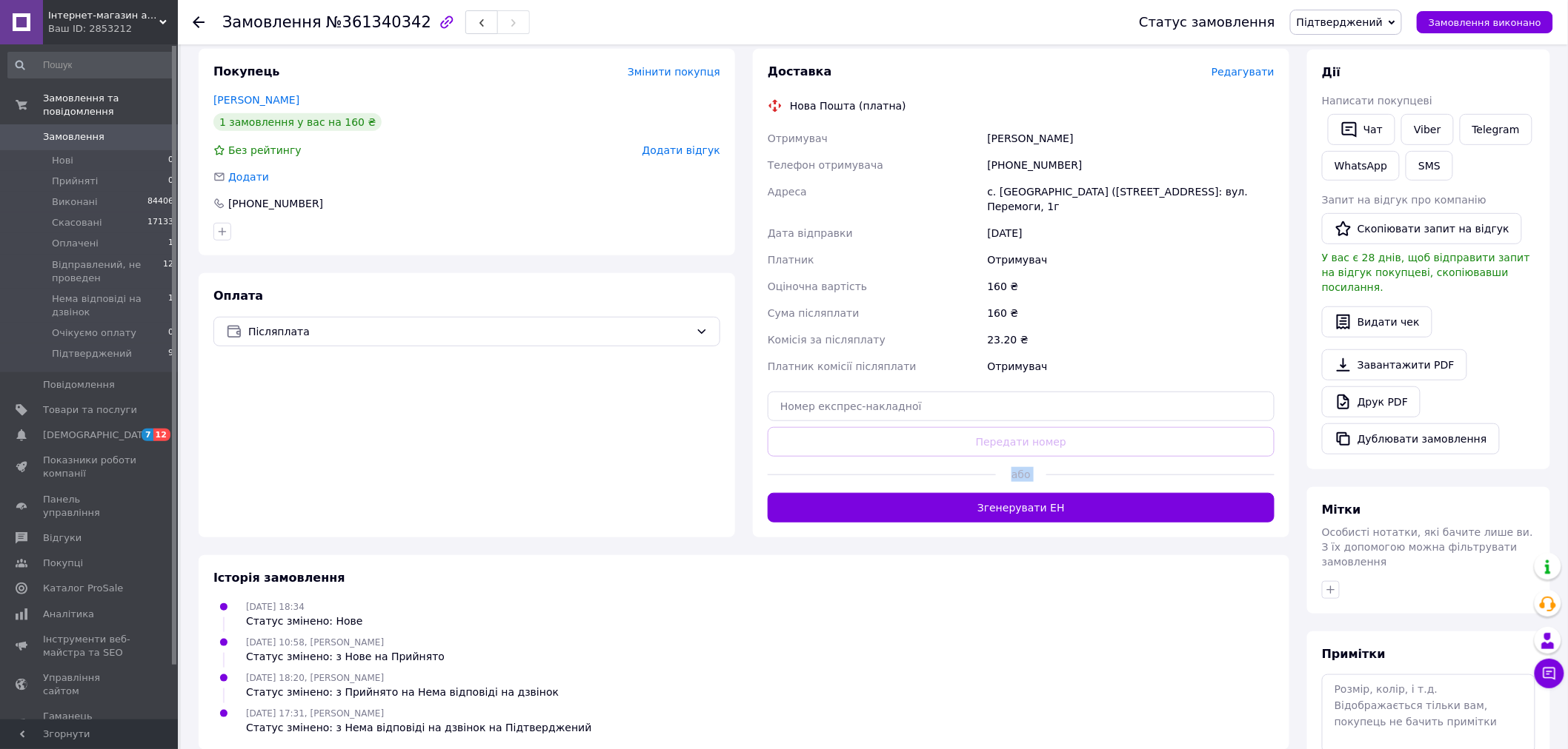
click at [953, 493] on div "Доставка Редагувати Нова Пошта (платна) Отримувач [PERSON_NAME] Телефон отримув…" at bounding box center [1020, 293] width 507 height 459
click at [1016, 498] on button "Згенерувати ЕН" at bounding box center [1020, 508] width 507 height 30
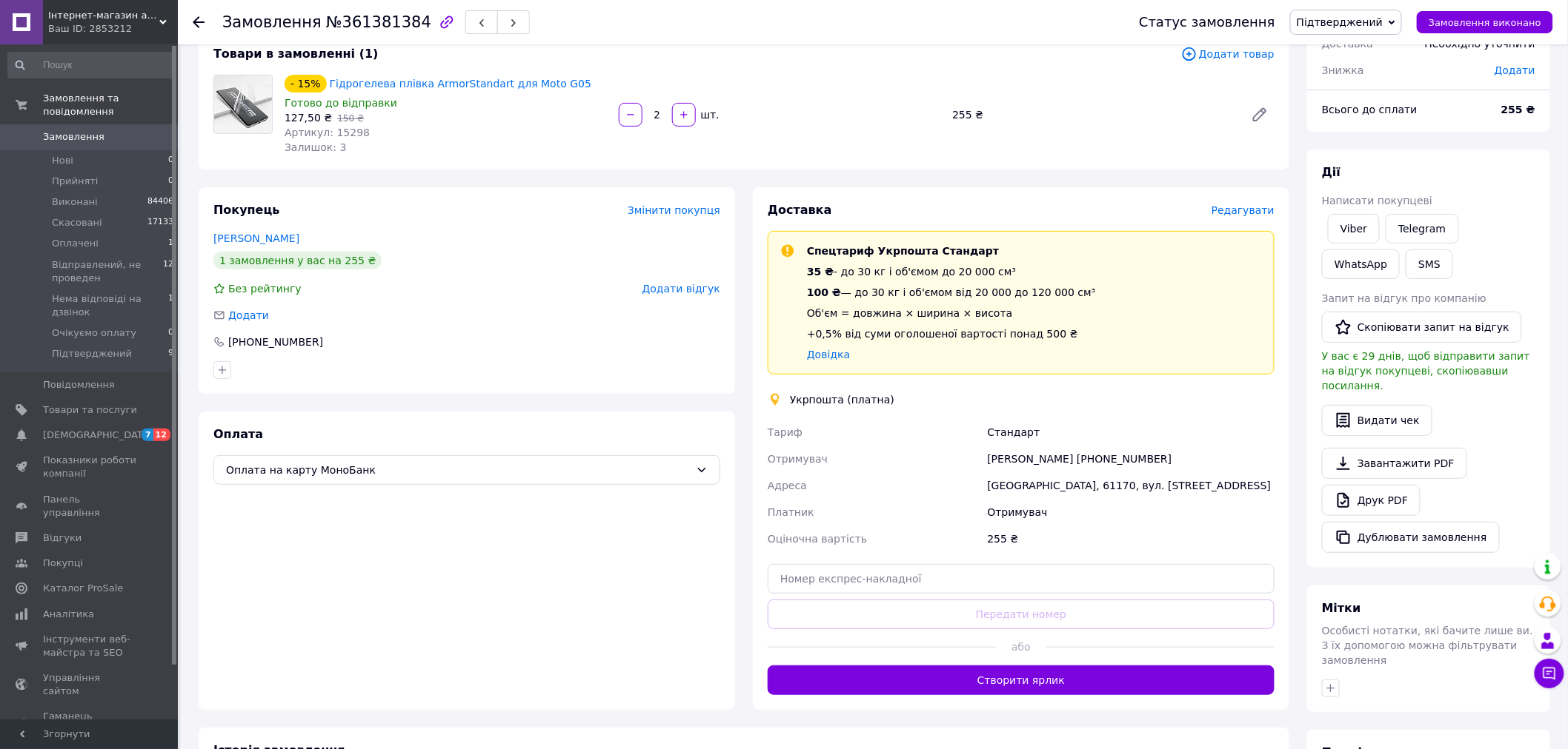
scroll to position [247, 0]
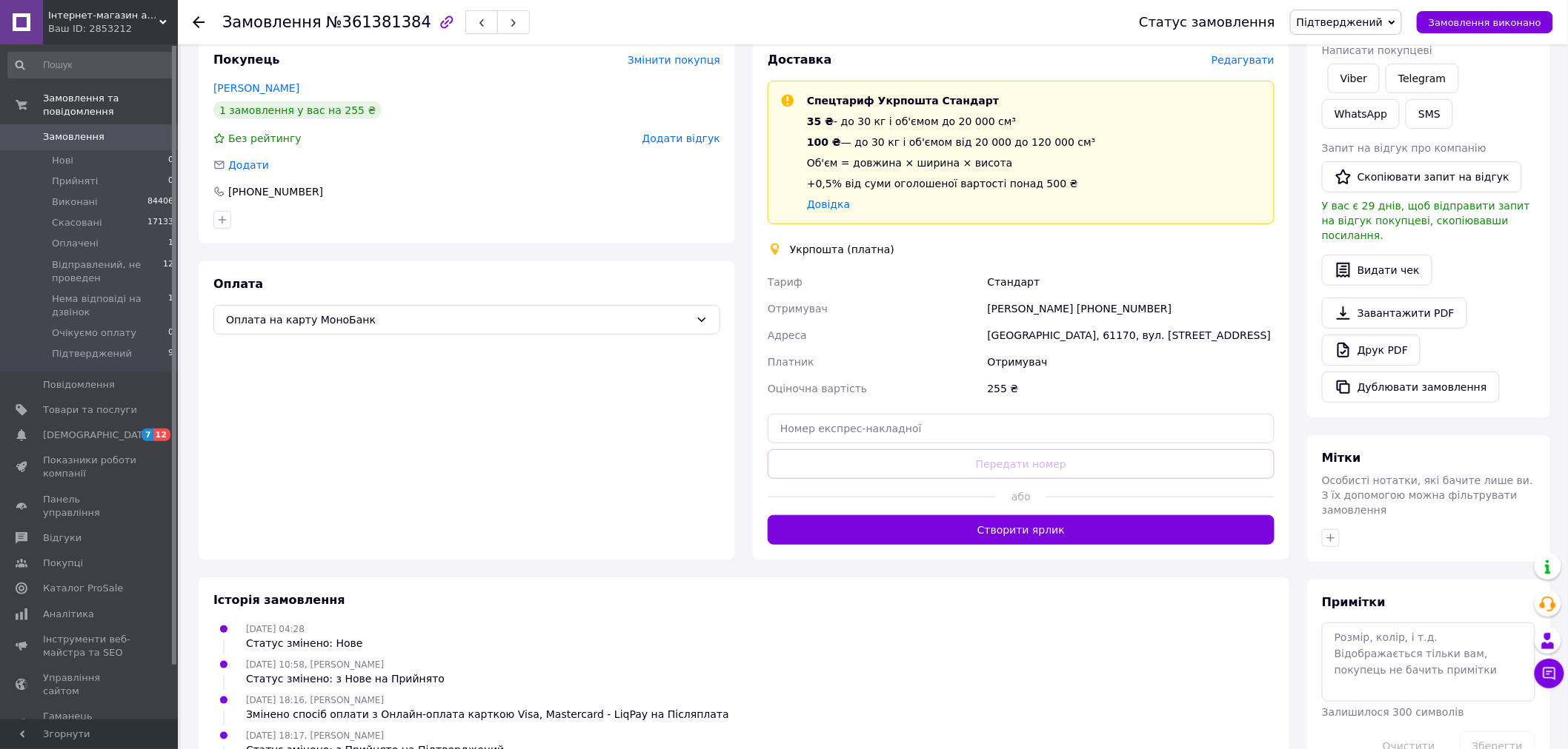
click at [1004, 526] on button "Створити ярлик" at bounding box center [1020, 531] width 507 height 30
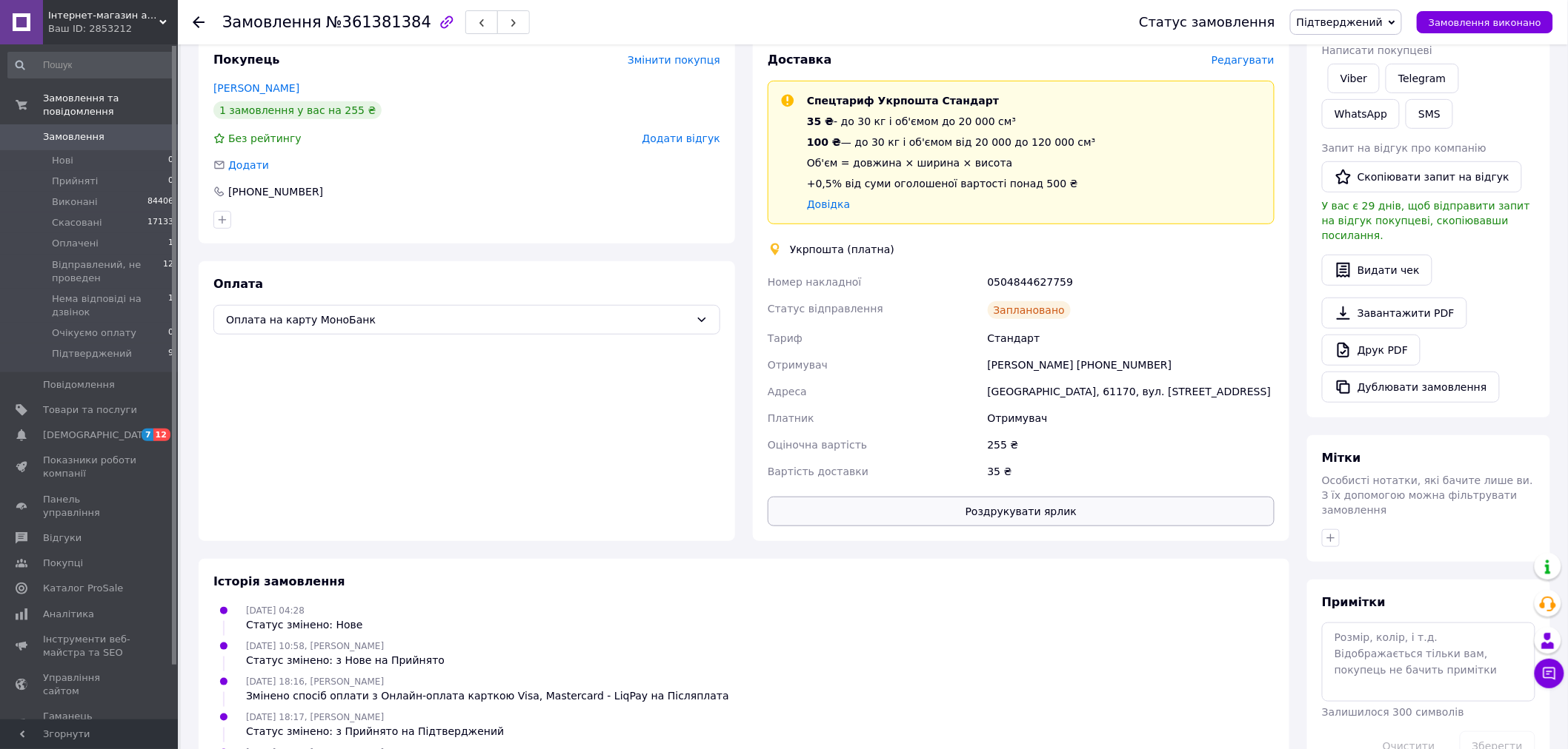
click at [989, 506] on button "Роздрукувати ярлик" at bounding box center [1020, 512] width 507 height 30
click at [1268, 64] on span "Редагувати" at bounding box center [1241, 60] width 63 height 12
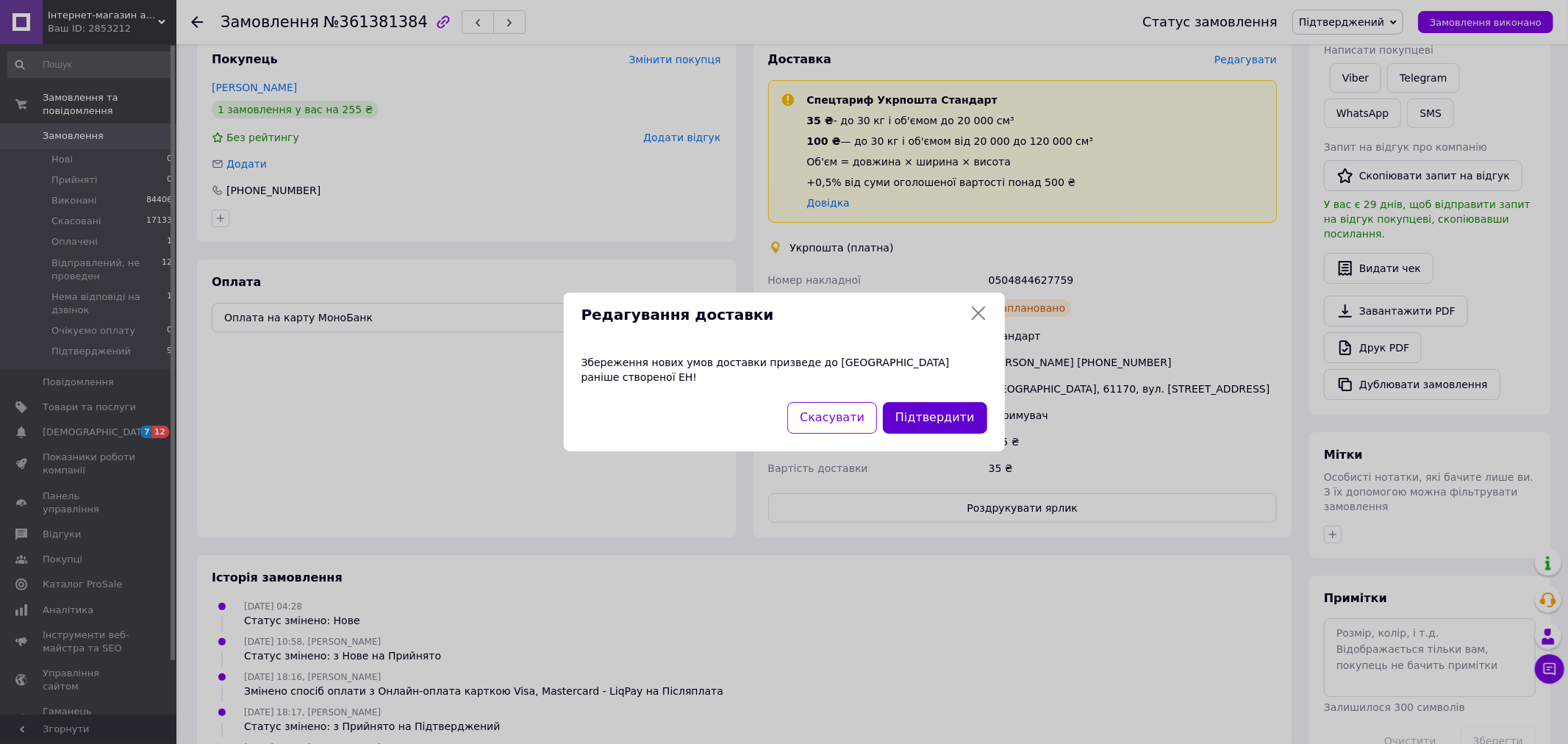
click at [930, 403] on button "Підтвердити" at bounding box center [934, 418] width 103 height 32
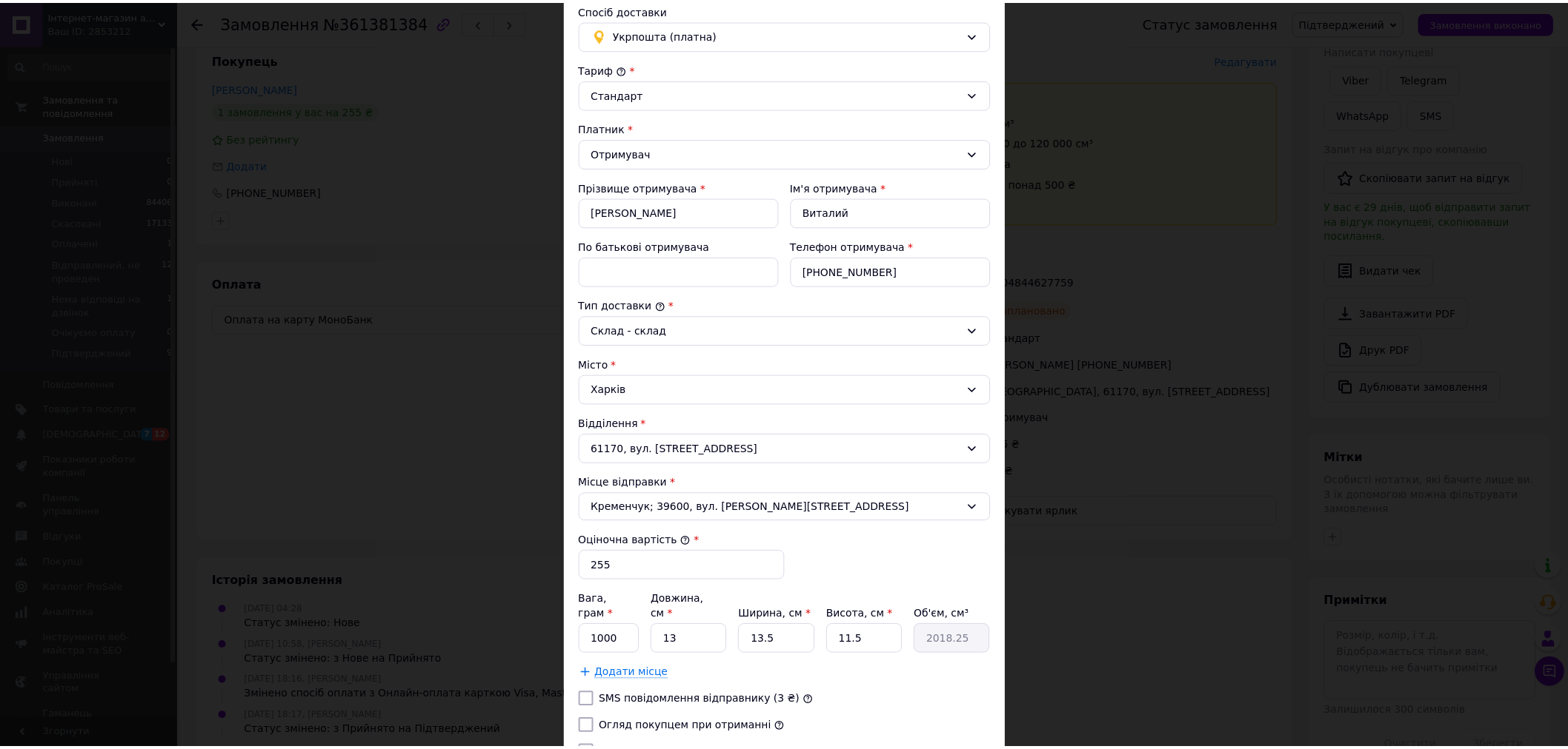
scroll to position [232, 0]
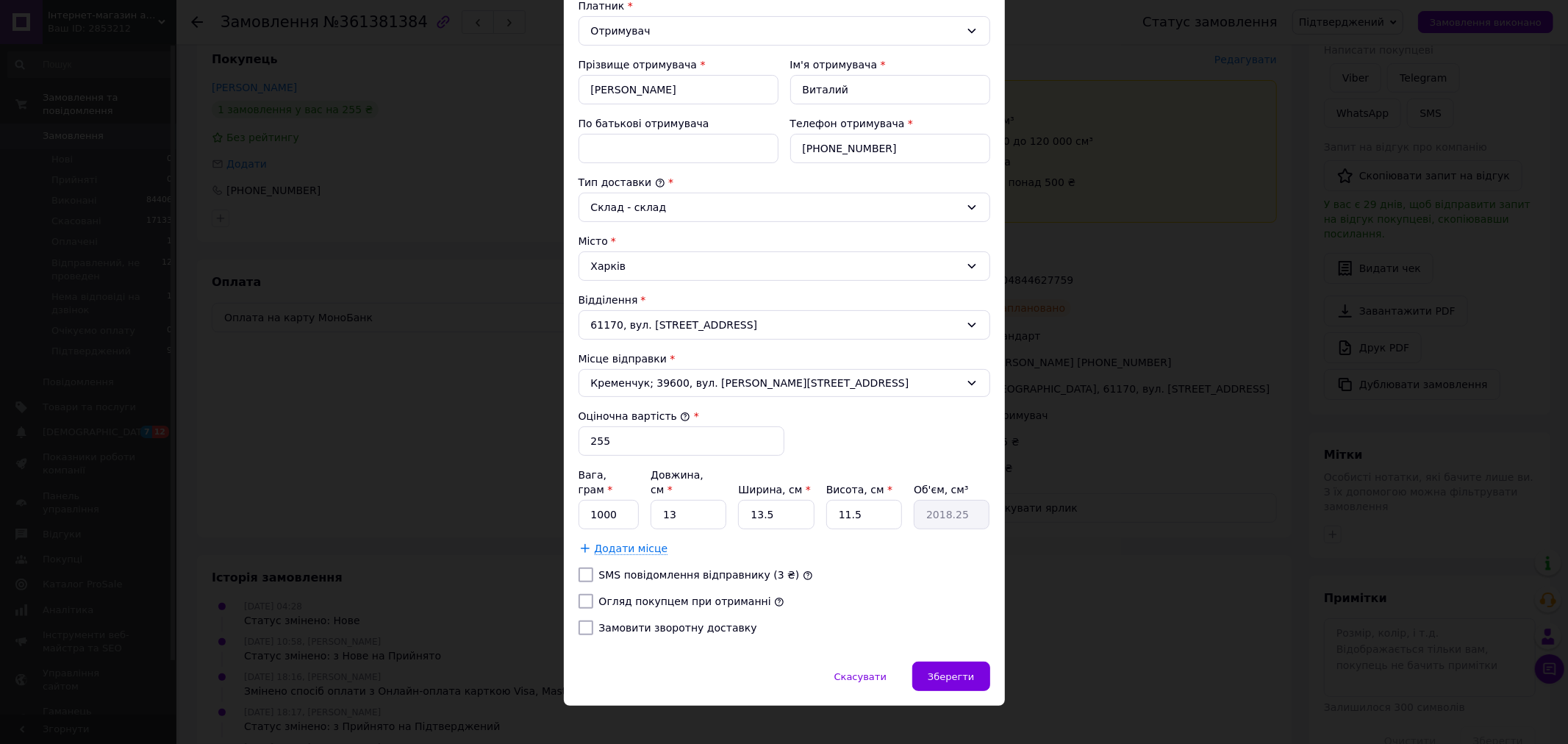
click label "Огляд покупцем при отриманні"
click input "Огляд покупцем при отриманні"
checkbox input "true"
click div "Зберегти"
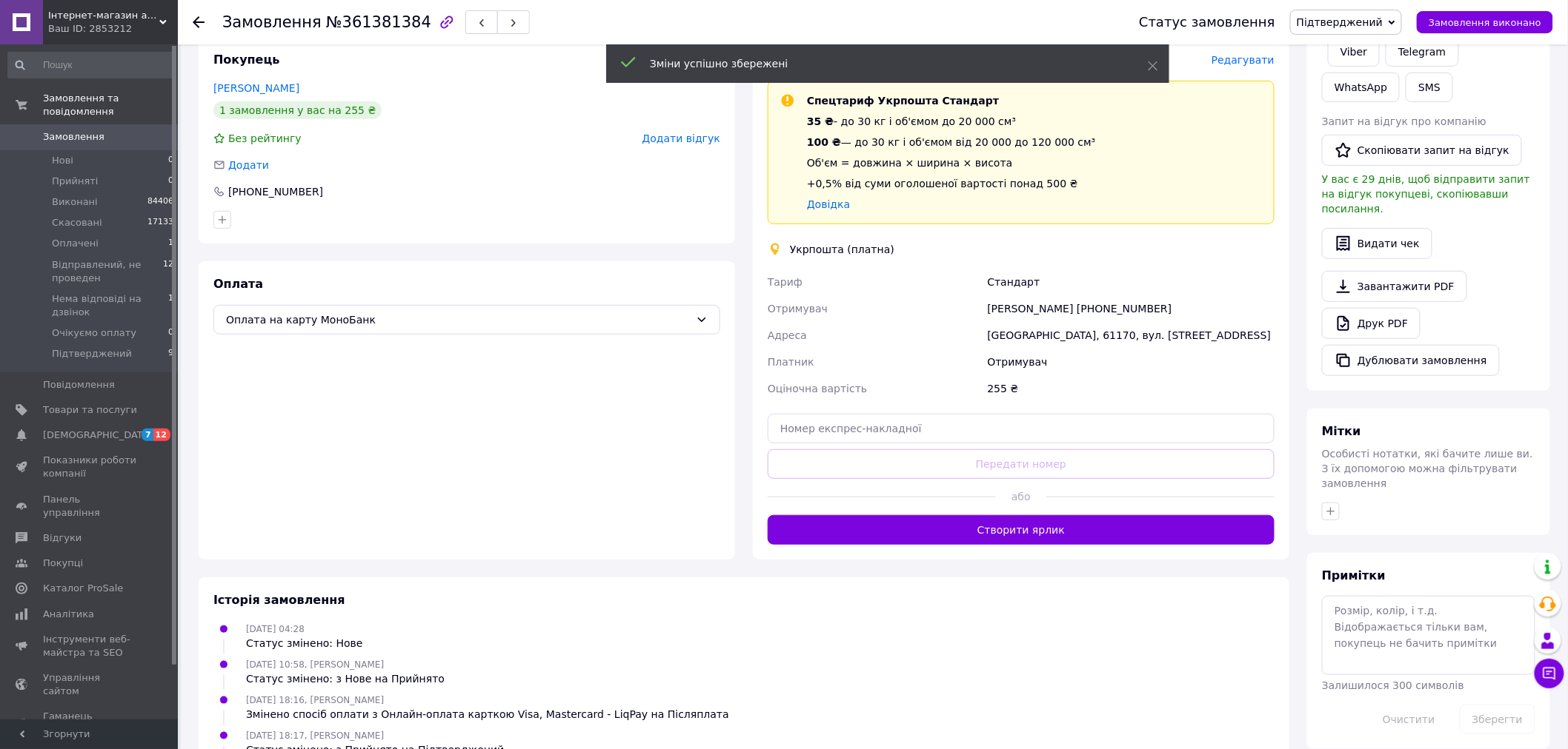
click button "Створити ярлик"
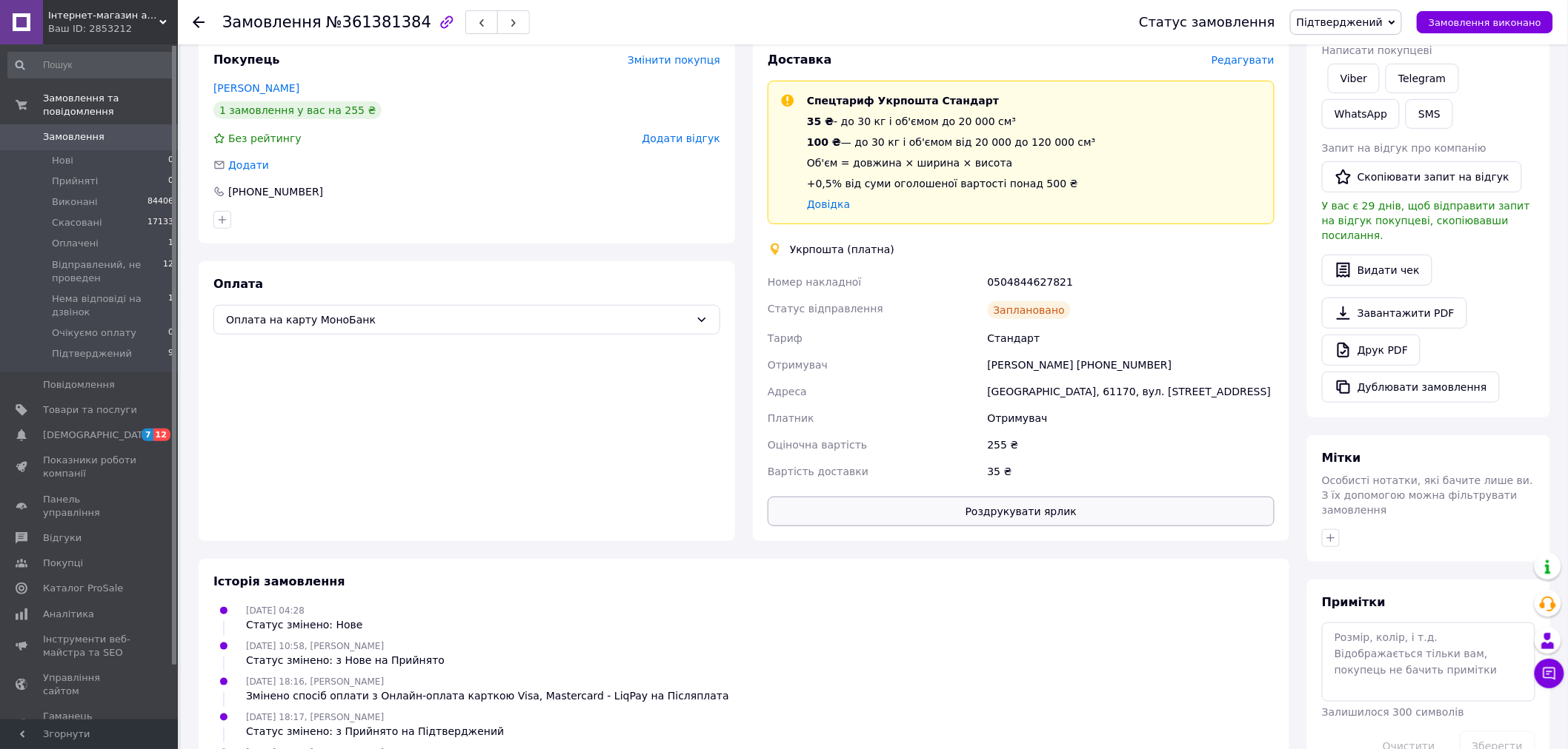
click button "Роздрукувати ярлик"
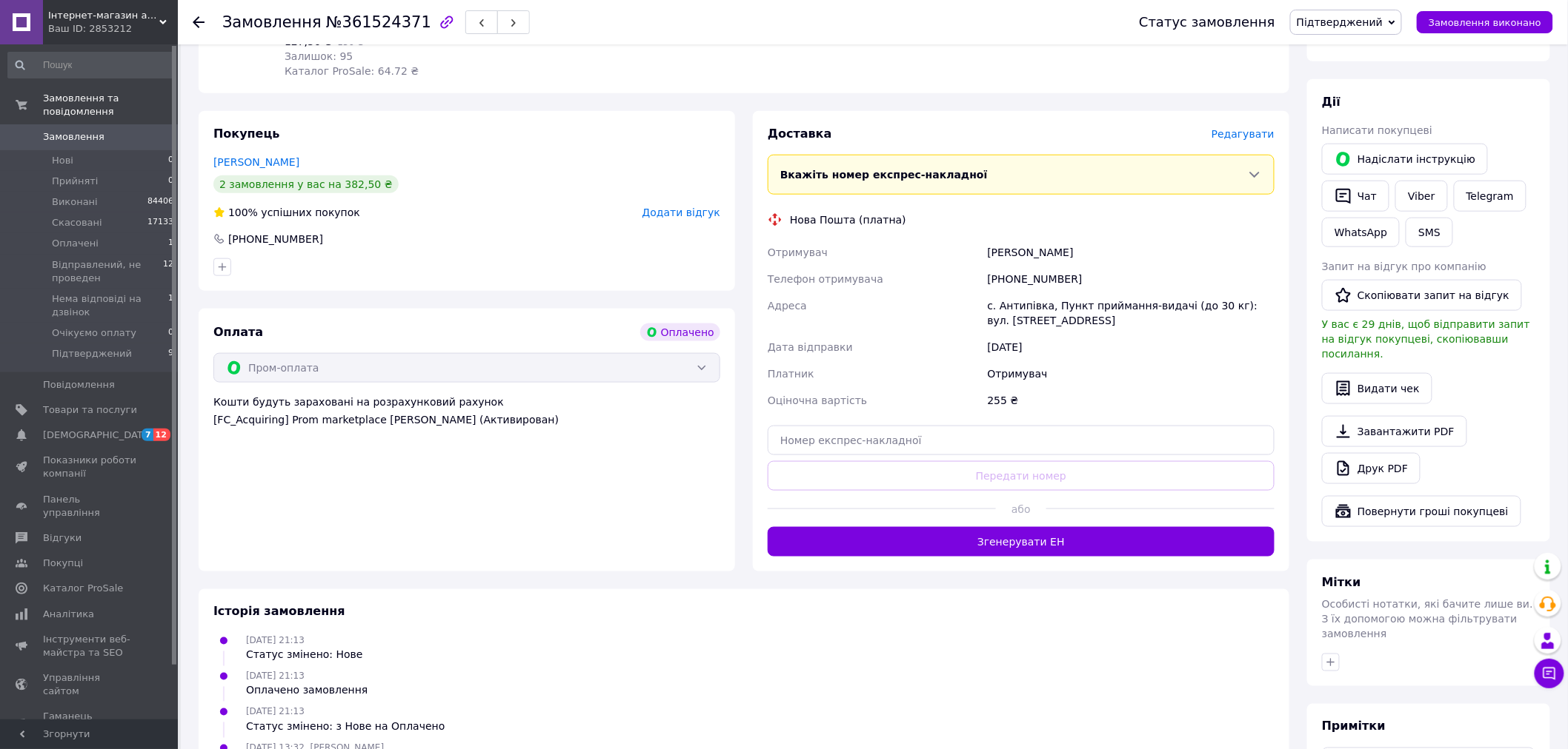
scroll to position [575, 0]
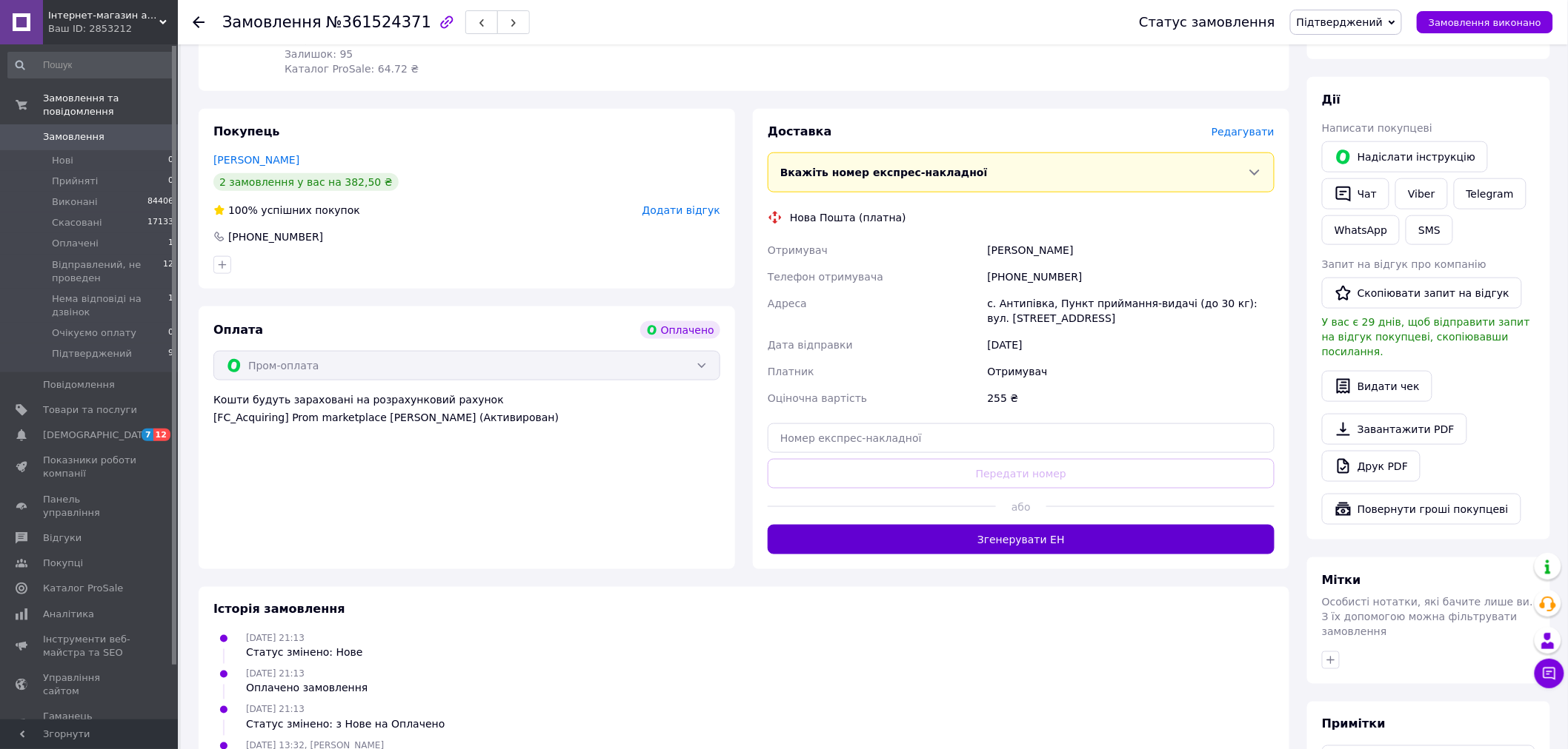
click at [1043, 525] on button "Згенерувати ЕН" at bounding box center [1020, 540] width 507 height 30
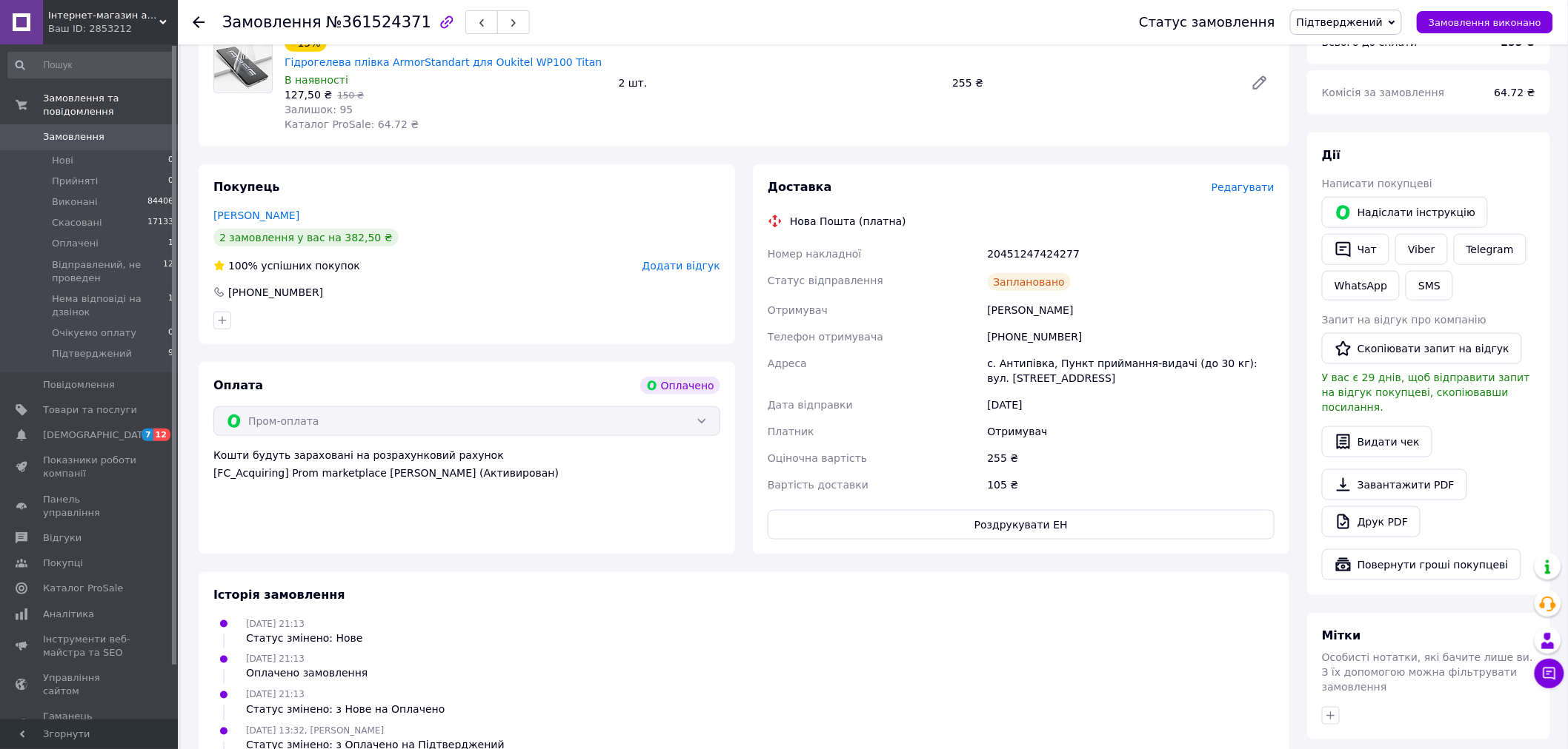
scroll to position [328, 0]
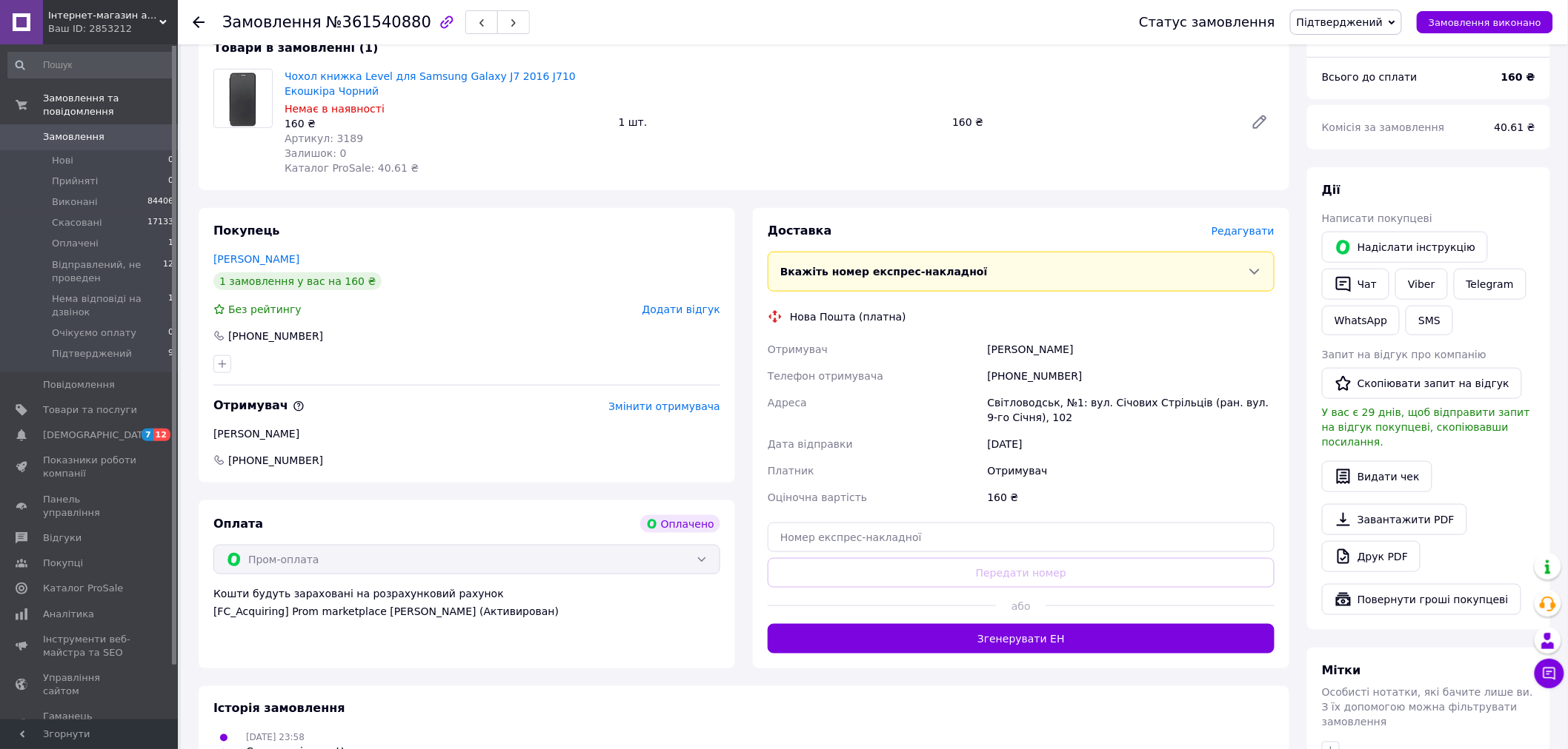
scroll to position [493, 0]
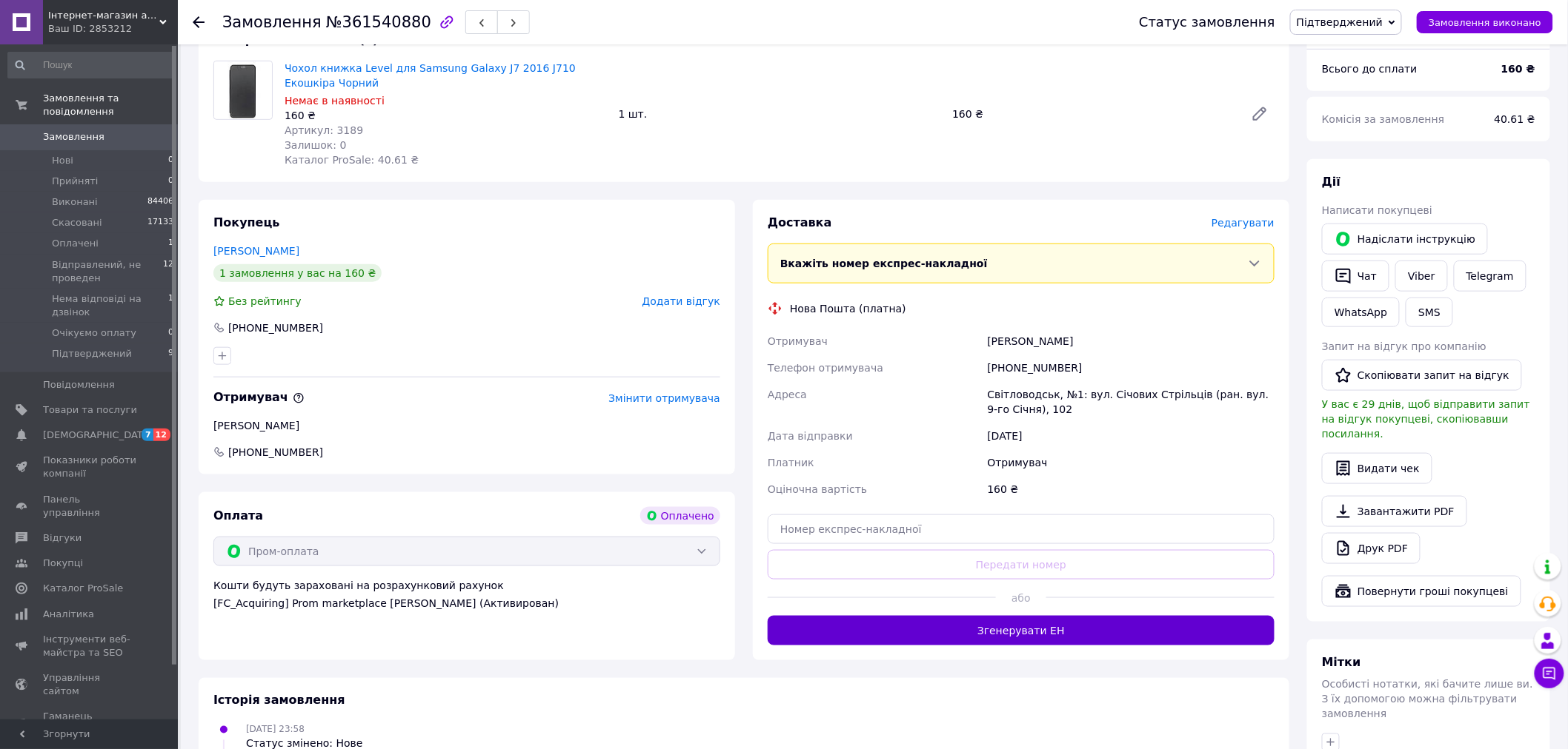
click at [973, 620] on button "Згенерувати ЕН" at bounding box center [1020, 631] width 507 height 30
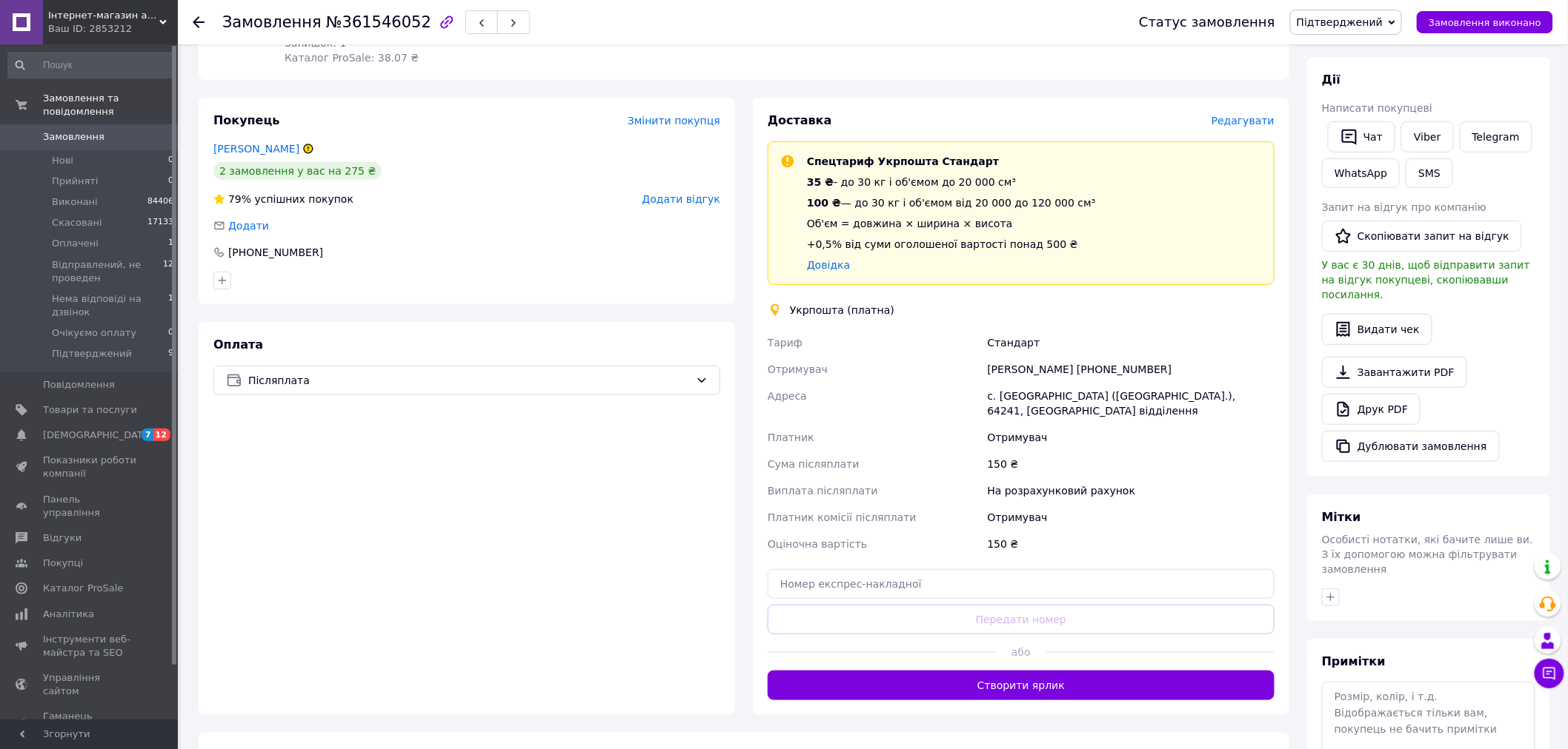
scroll to position [247, 0]
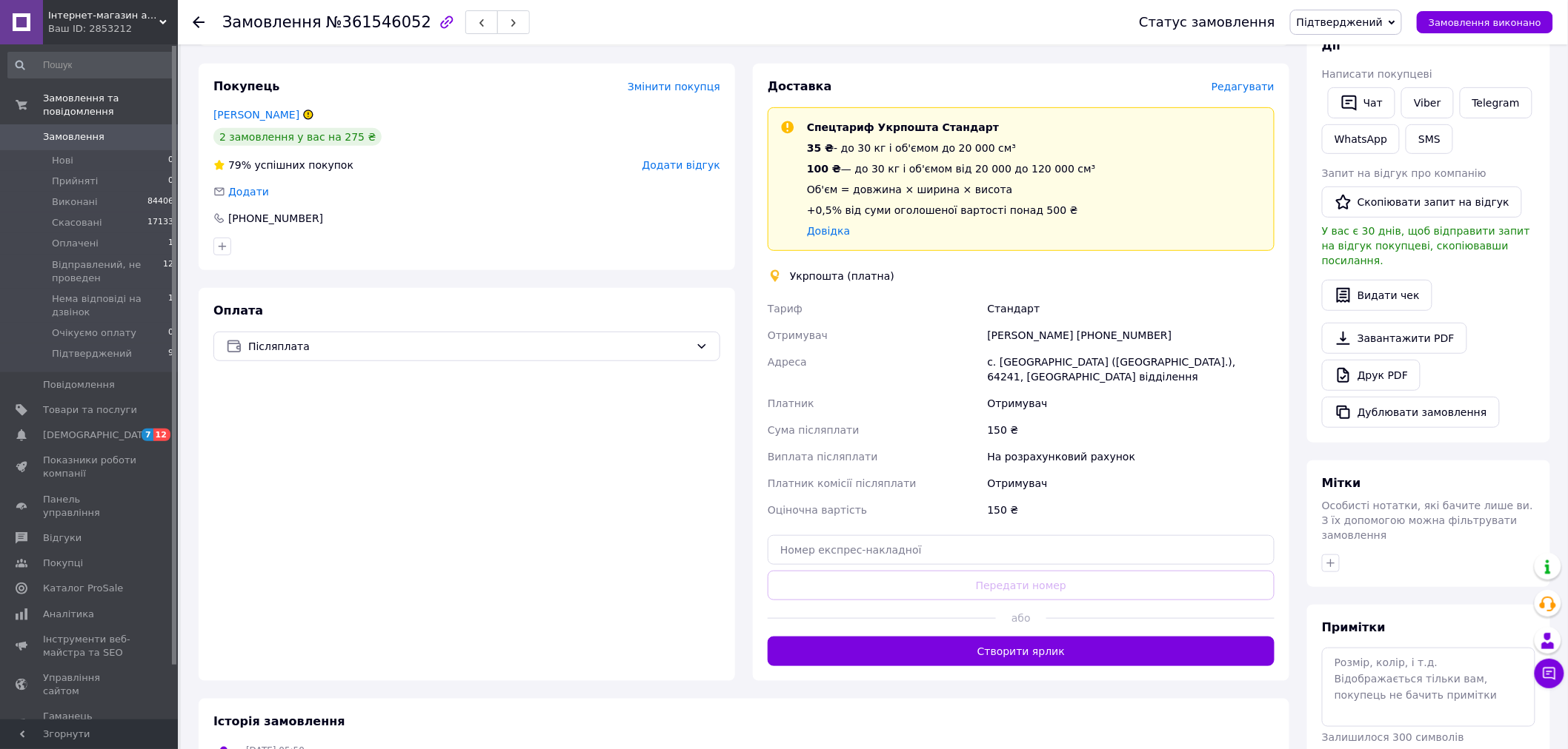
click at [1038, 637] on button "Створити ярлик" at bounding box center [1020, 652] width 507 height 30
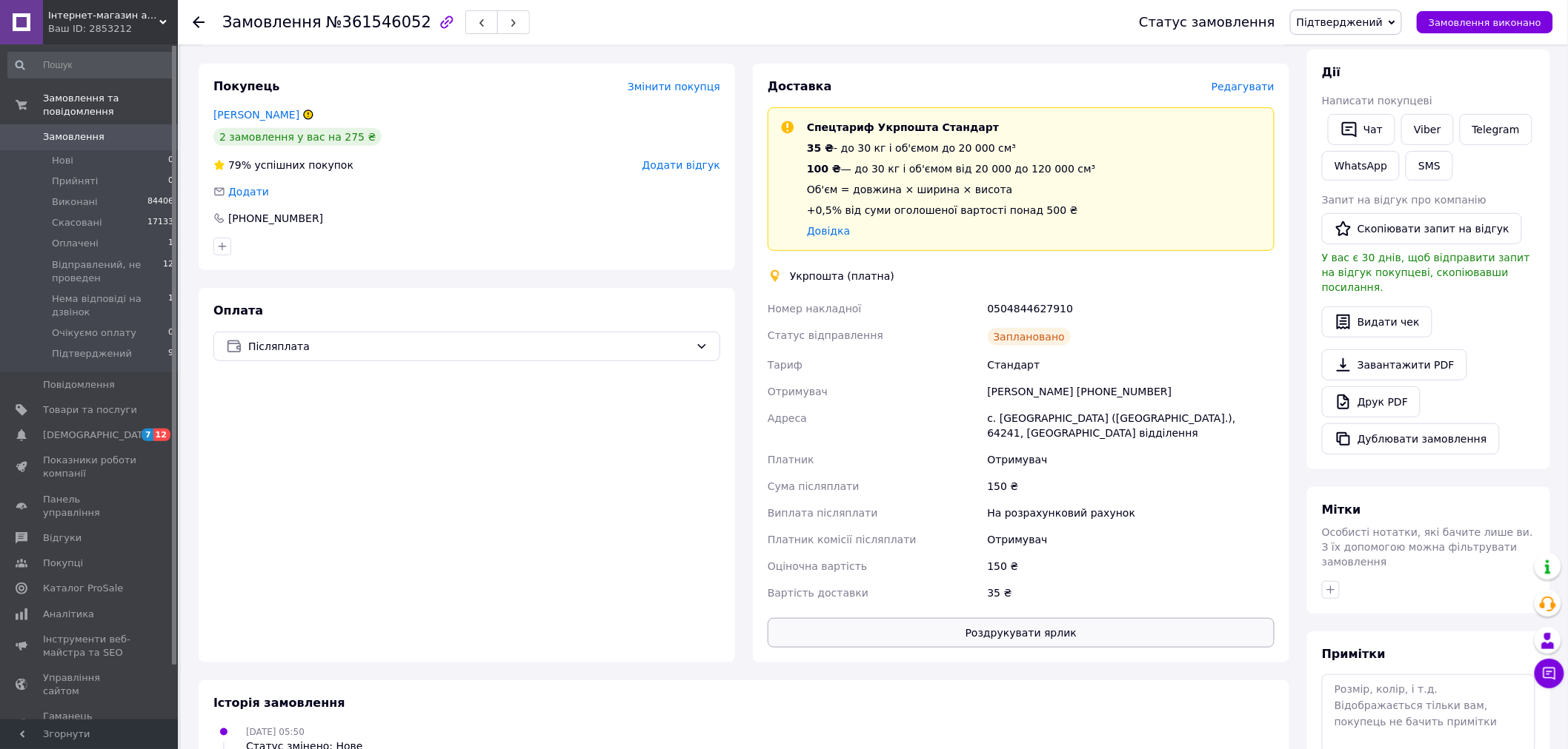
click at [1003, 624] on button "Роздрукувати ярлик" at bounding box center [1020, 633] width 507 height 30
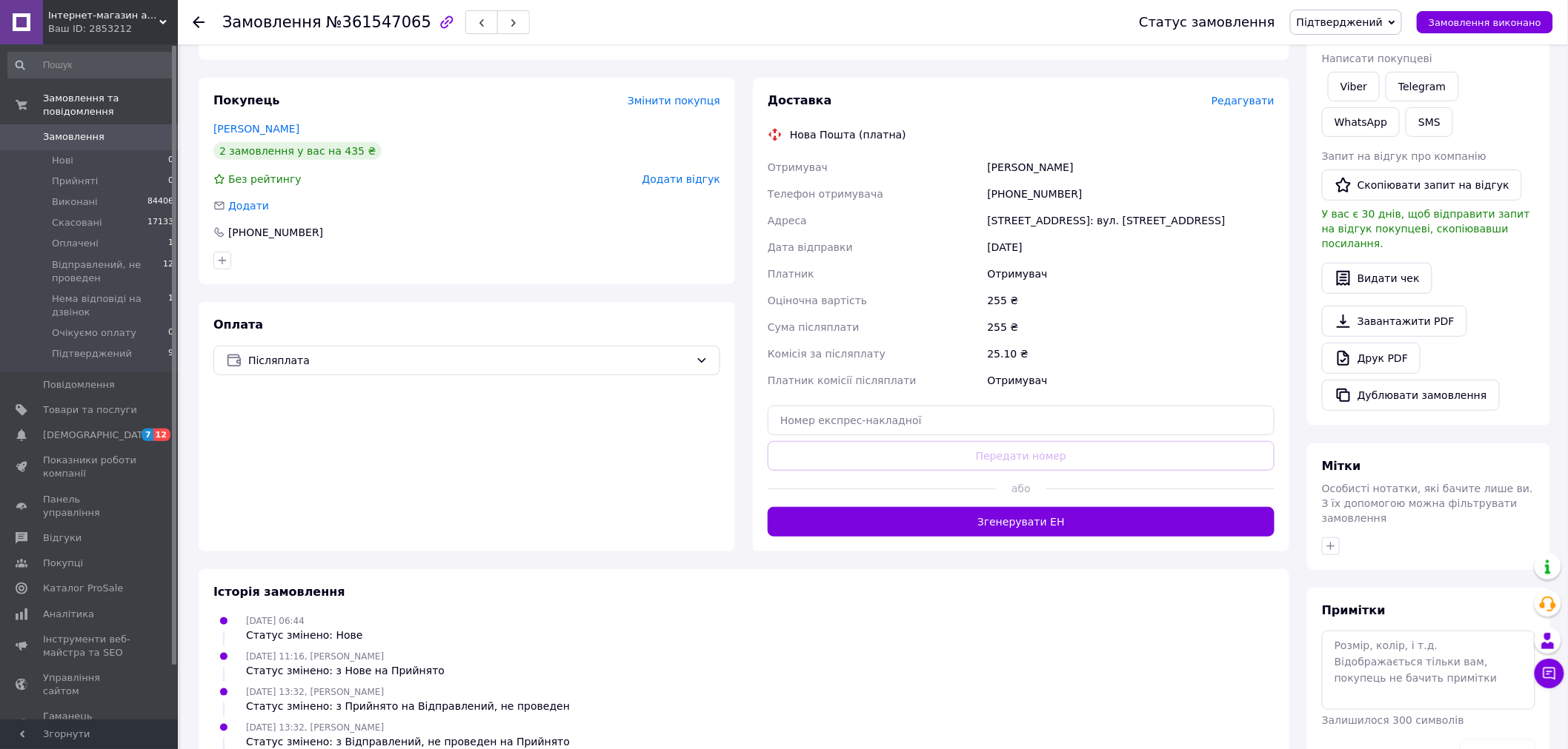
scroll to position [247, 0]
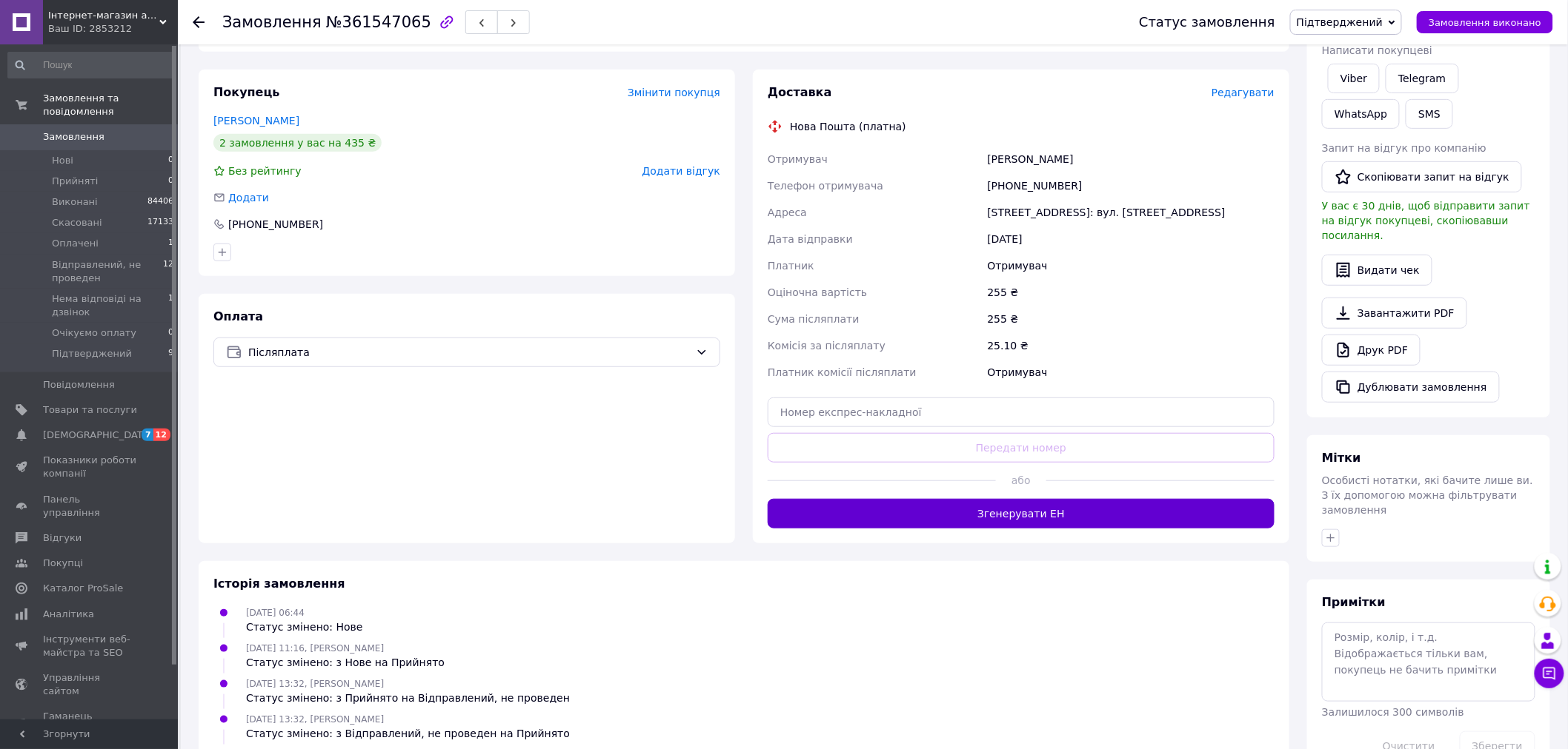
click at [989, 514] on div "Доставка Редагувати Нова Пошта (платна) Отримувач [PERSON_NAME] Телефон отримув…" at bounding box center [1020, 307] width 536 height 474
click at [989, 506] on button "Згенерувати ЕН" at bounding box center [1020, 514] width 507 height 30
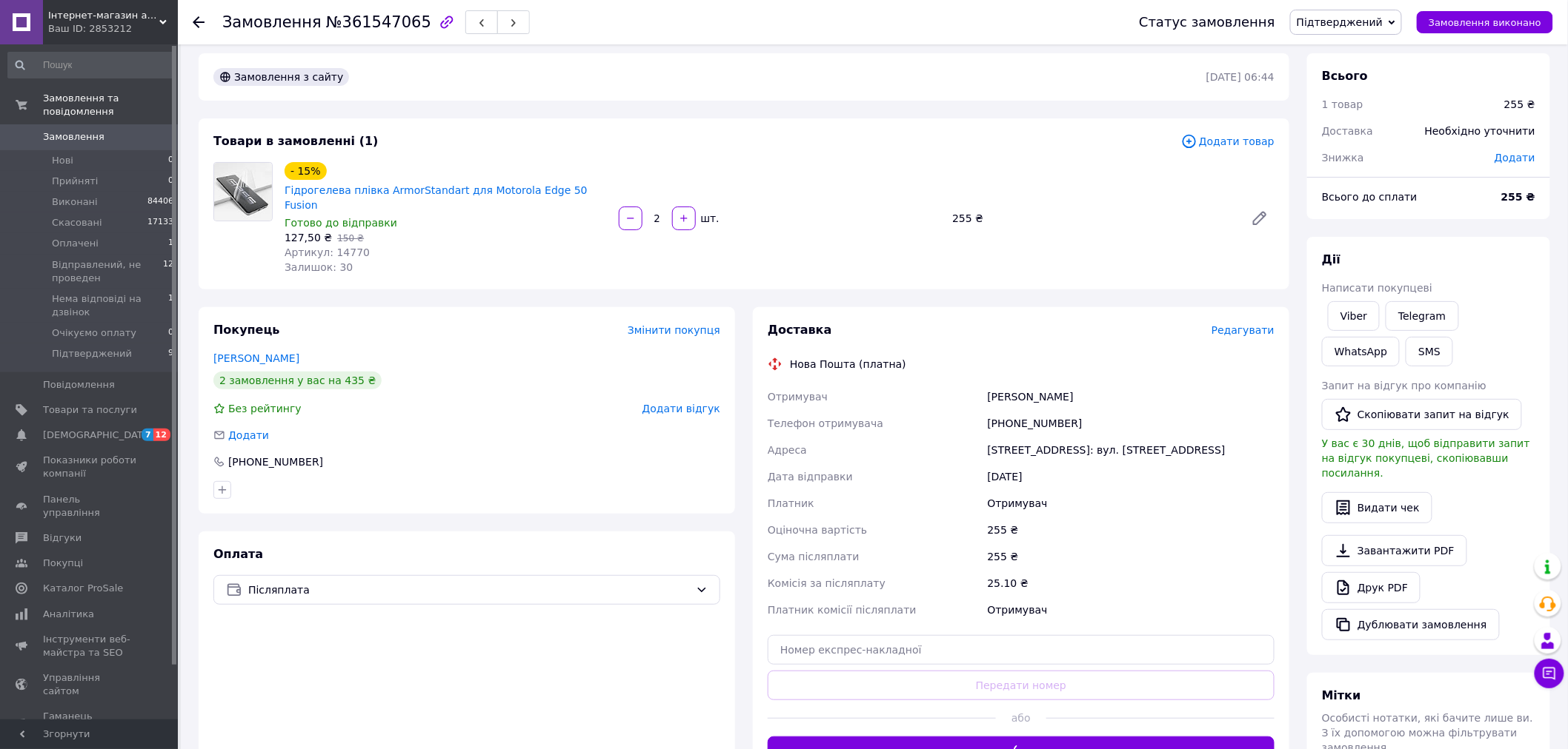
scroll to position [0, 0]
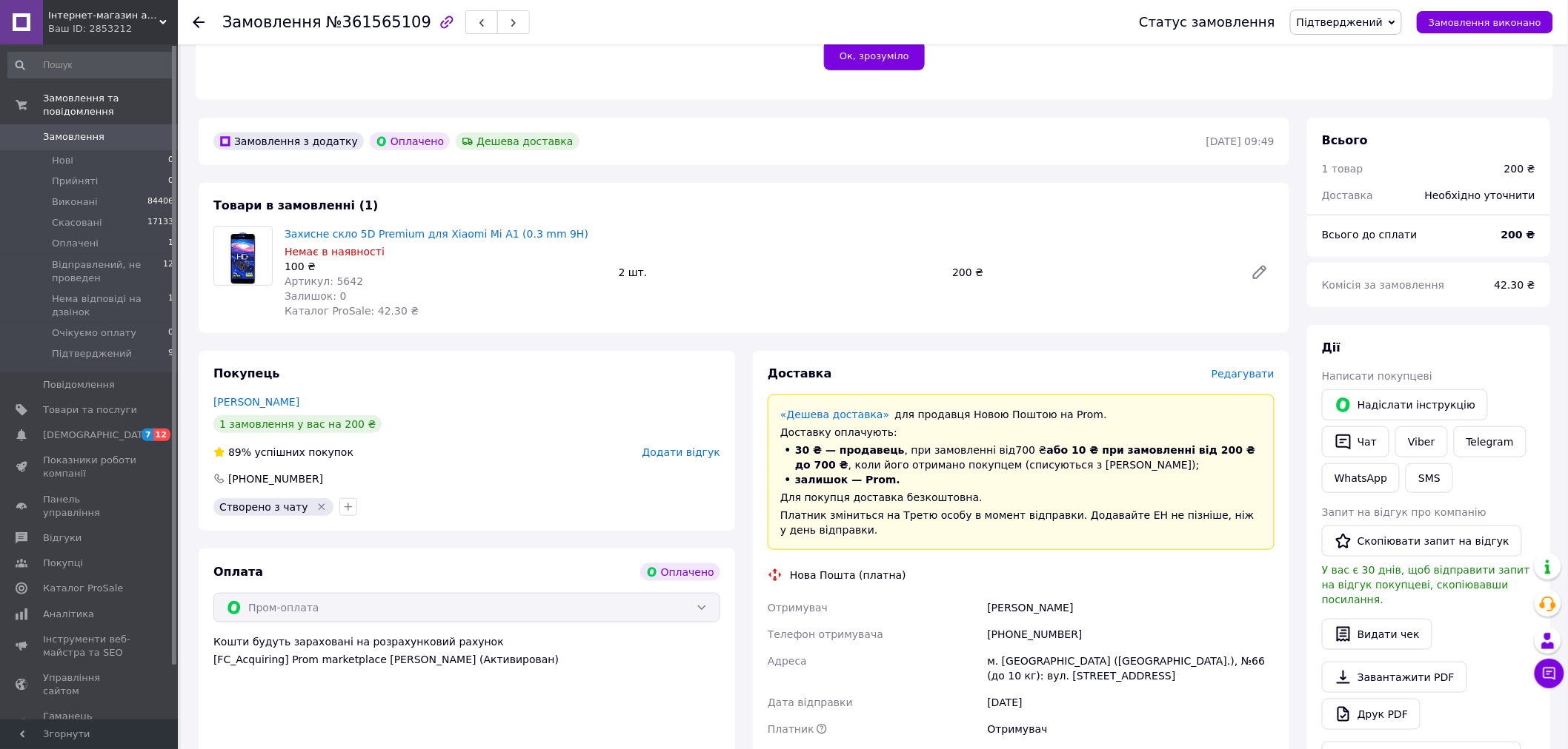
scroll to position [575, 0]
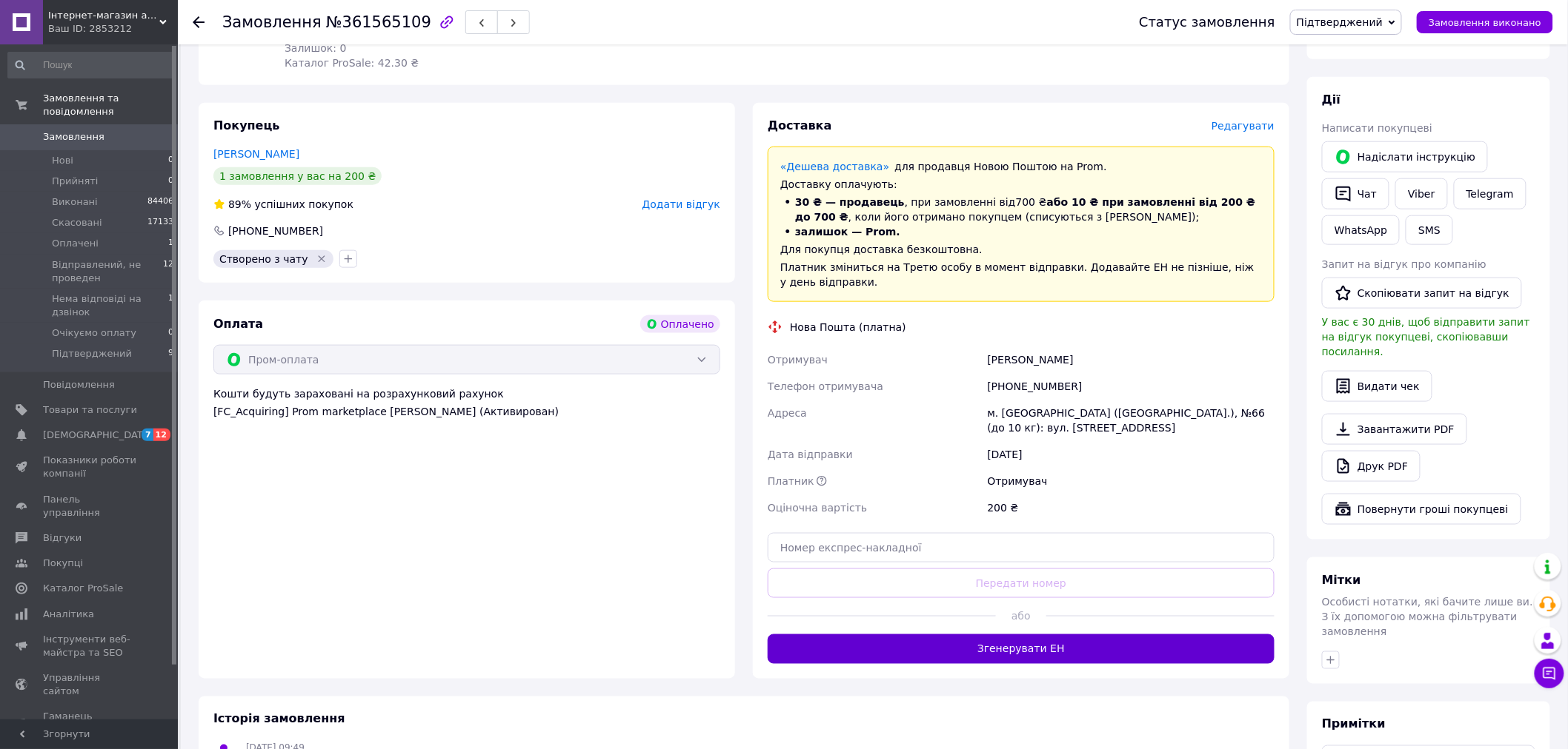
click at [1010, 638] on button "Згенерувати ЕН" at bounding box center [1020, 650] width 507 height 30
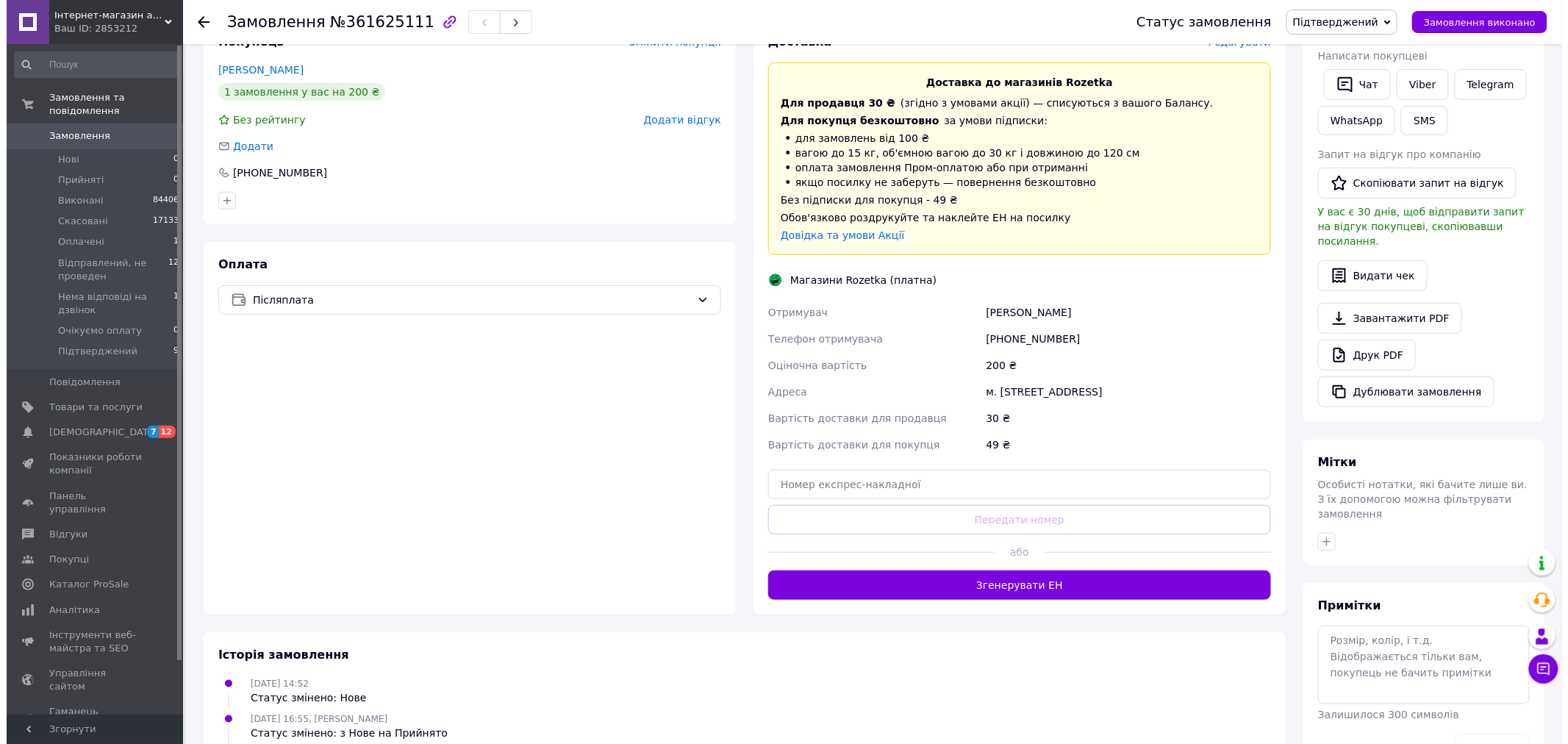
scroll to position [326, 0]
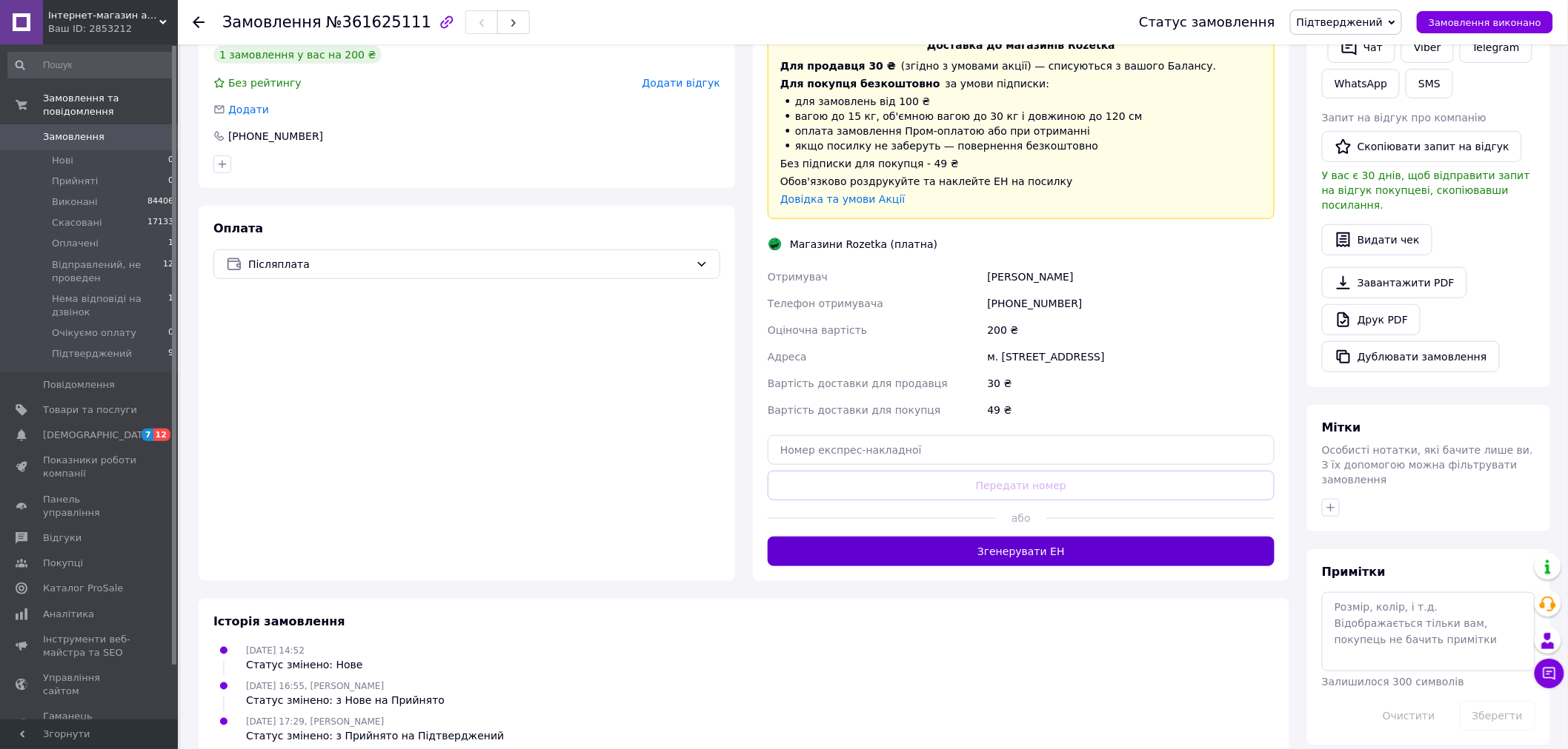
click at [1009, 559] on button "Згенерувати ЕН" at bounding box center [1020, 552] width 507 height 30
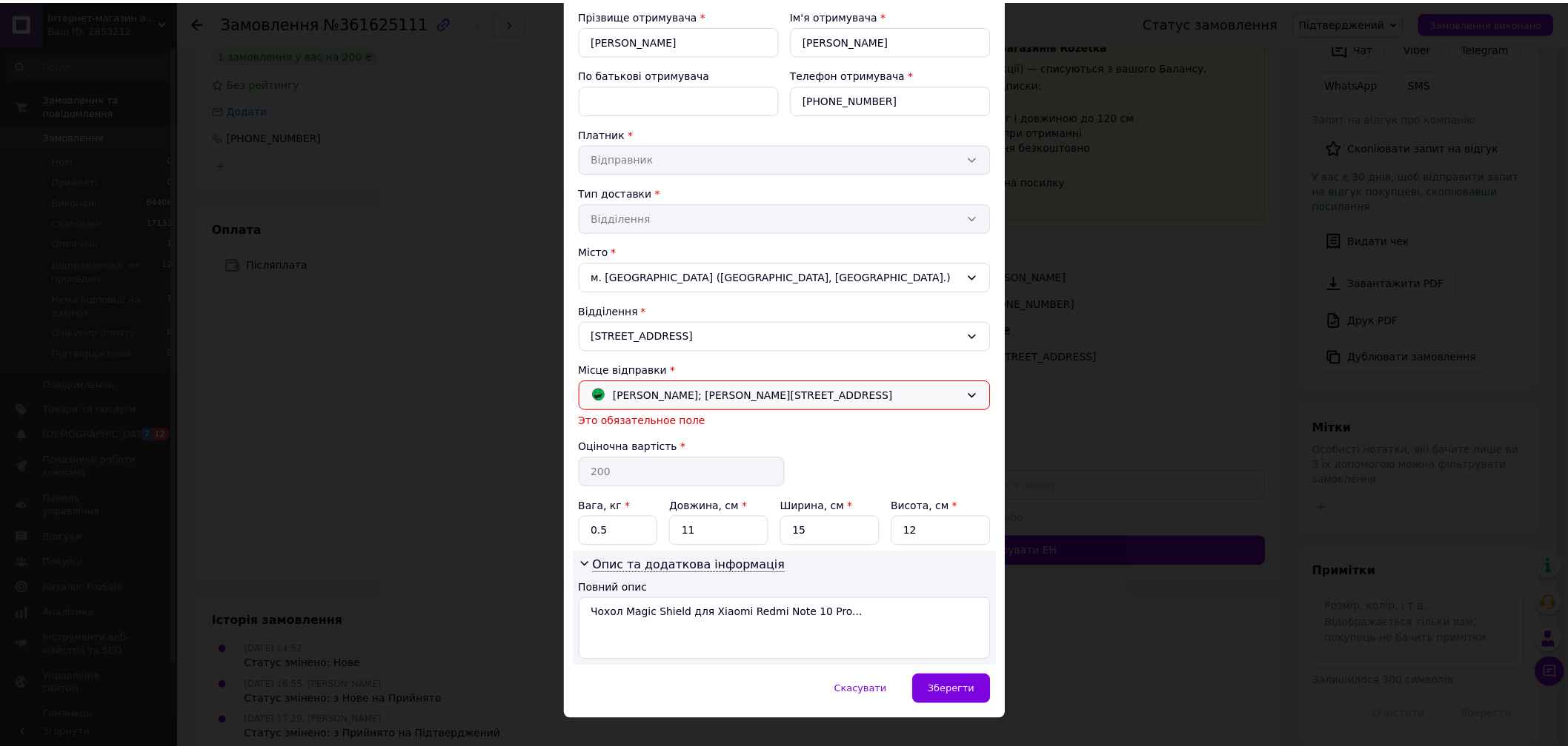
scroll to position [165, 0]
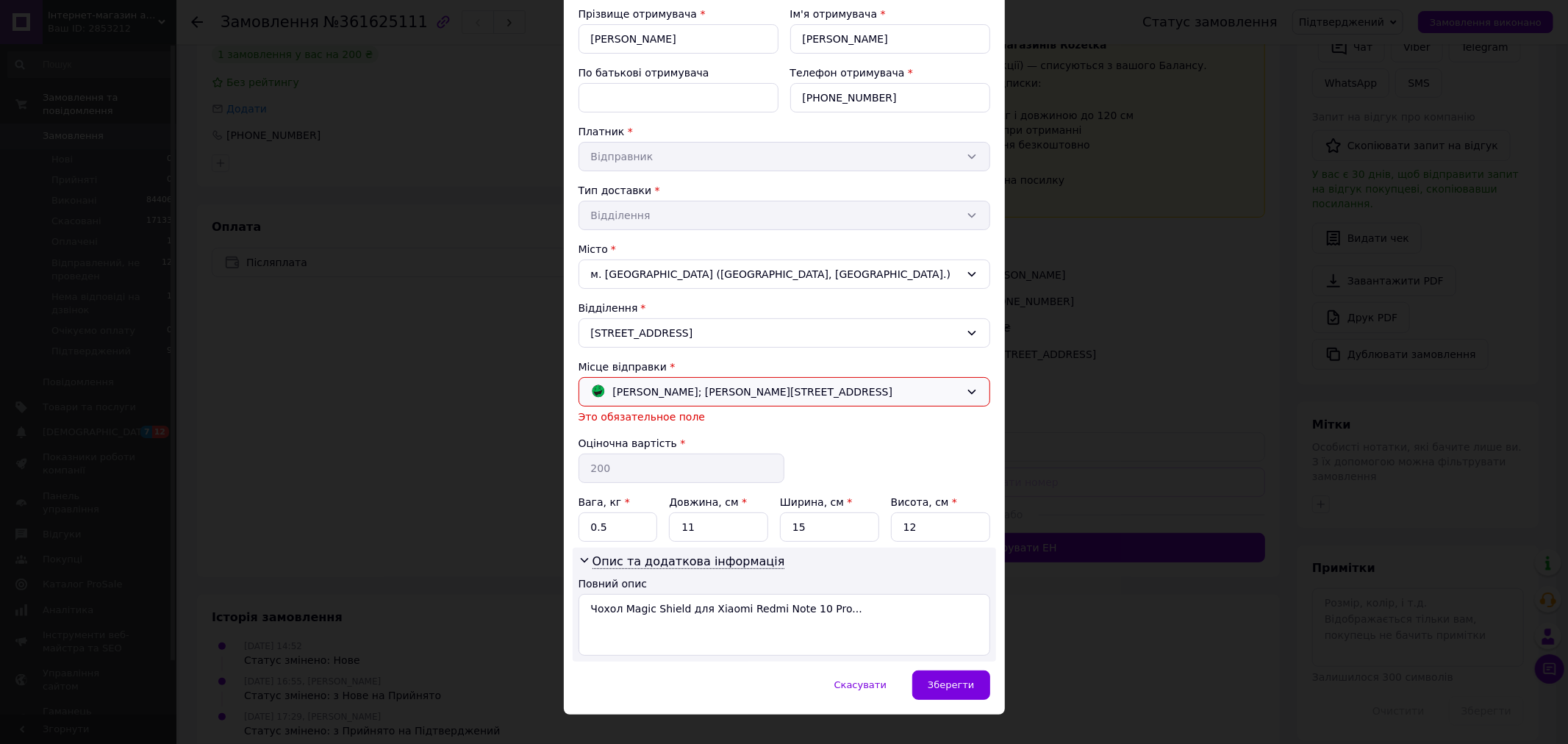
click at [709, 392] on span "[PERSON_NAME]; [PERSON_NAME][STREET_ADDRESS]" at bounding box center [753, 392] width 280 height 16
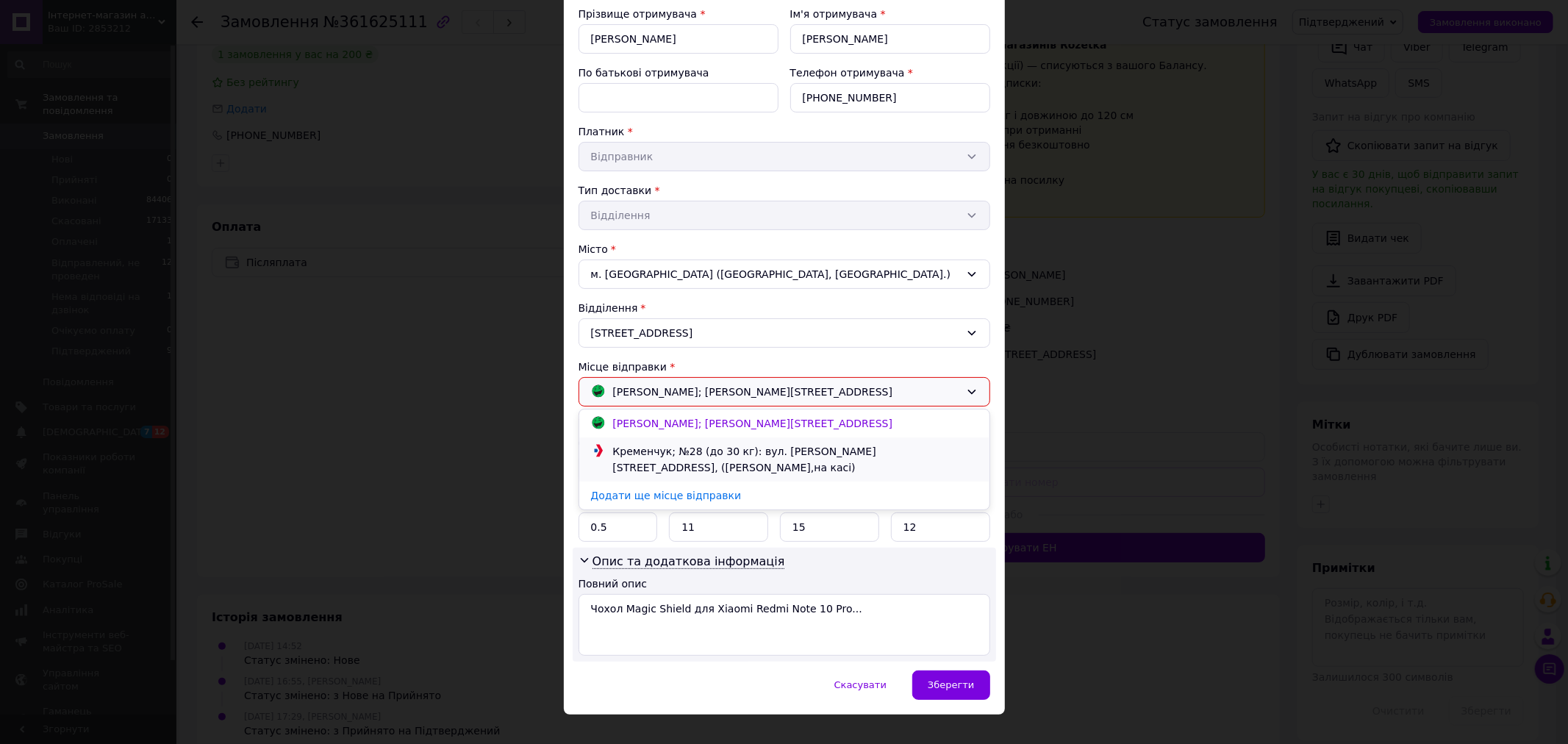
click at [717, 451] on div "Кременчук; №28 (до 30 кг): вул. [PERSON_NAME][STREET_ADDRESS], ([PERSON_NAME],н…" at bounding box center [796, 459] width 372 height 33
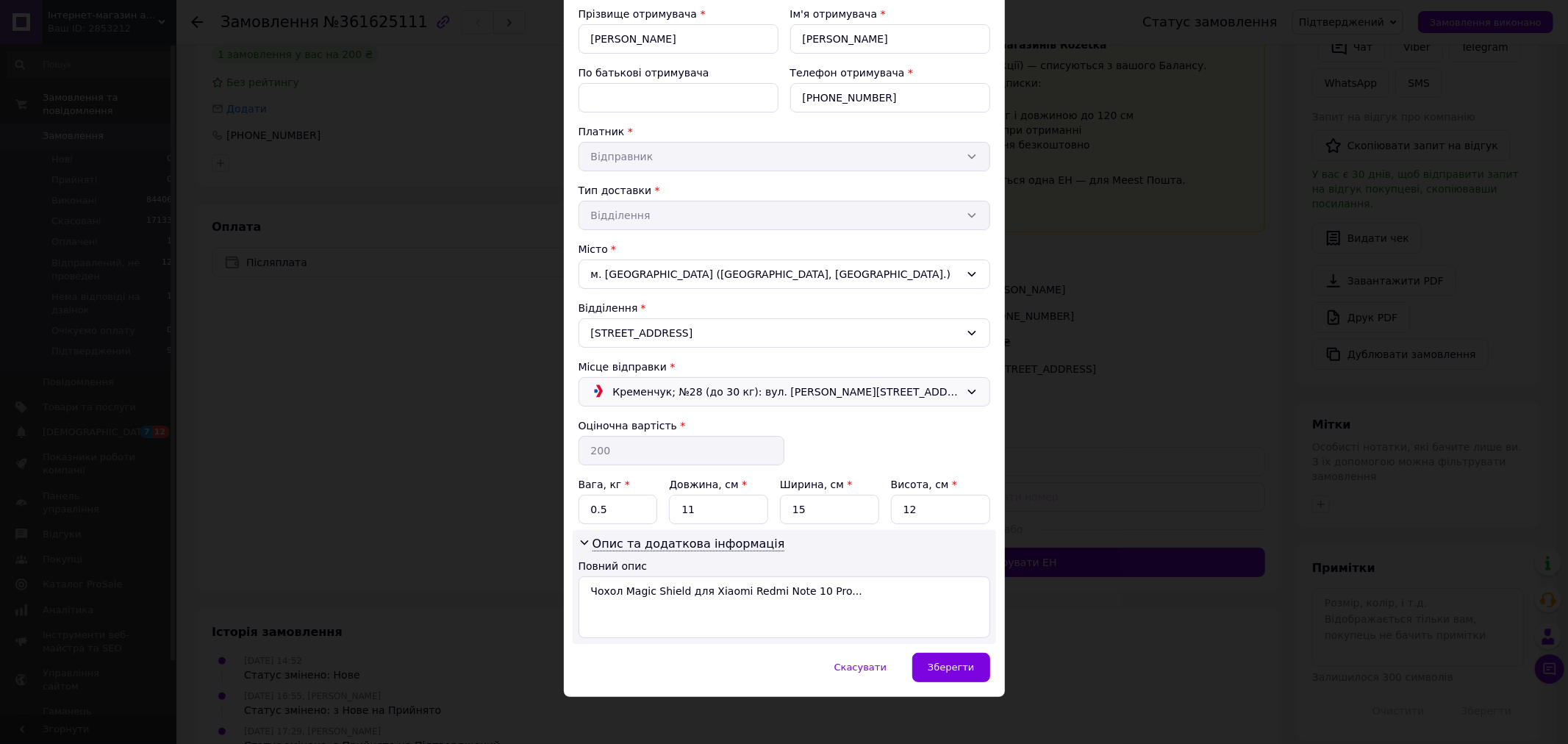
click at [724, 385] on span "Кременчук; №28 (до 30 кг): вул. [PERSON_NAME][STREET_ADDRESS], ([PERSON_NAME],н…" at bounding box center [787, 392] width 347 height 16
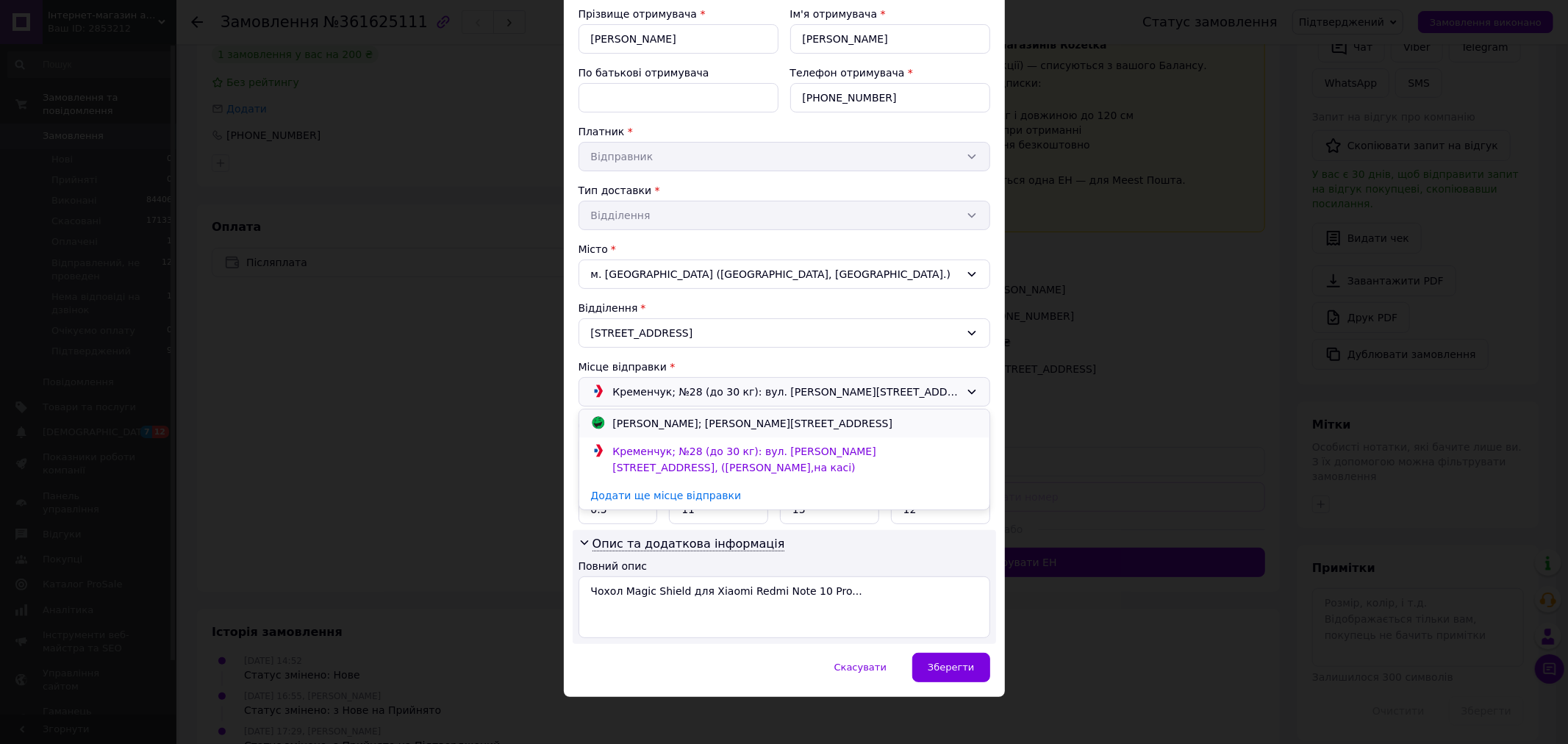
click at [719, 427] on div "[PERSON_NAME]; [PERSON_NAME][STREET_ADDRESS]" at bounding box center [753, 424] width 288 height 16
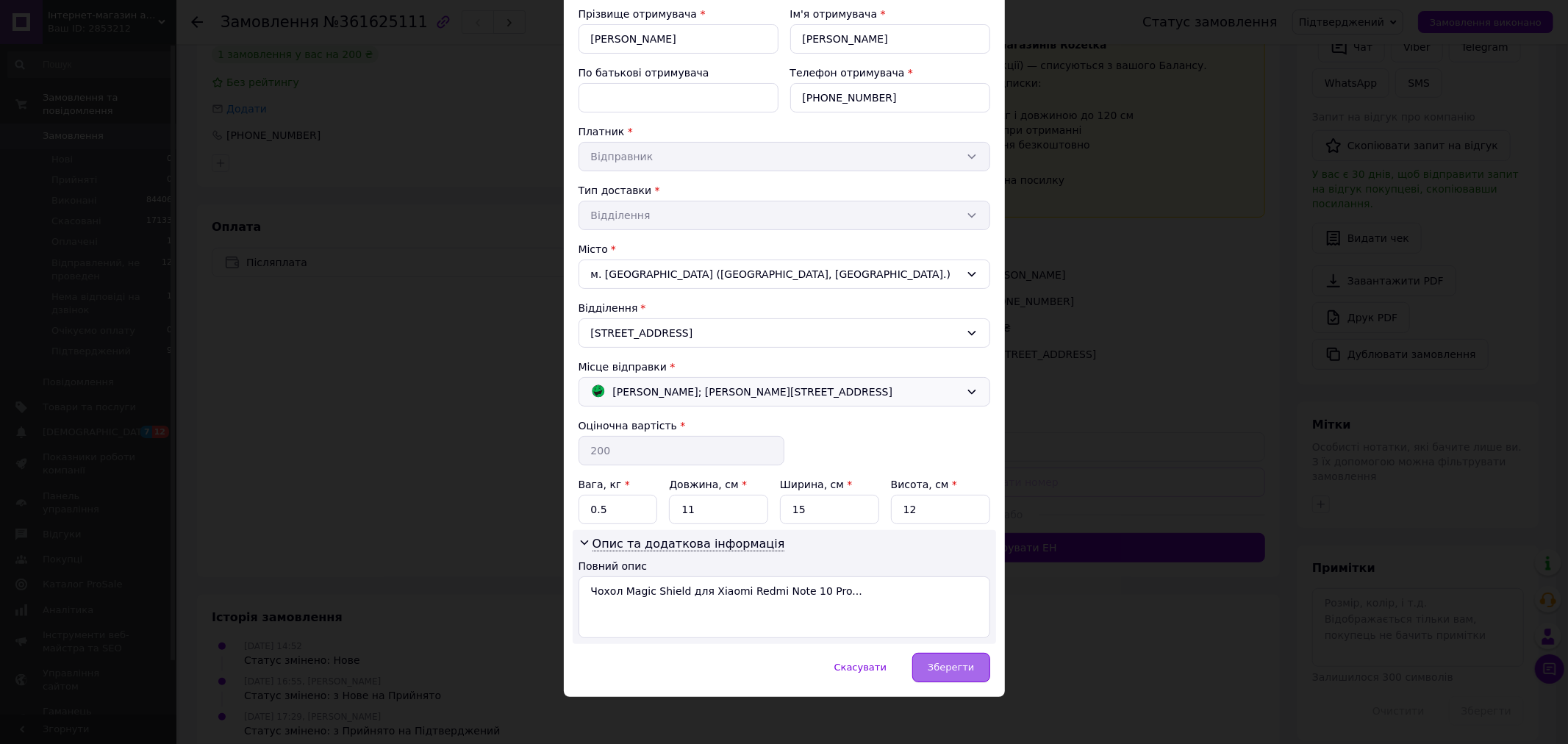
click at [947, 668] on span "Зберегти" at bounding box center [950, 667] width 46 height 11
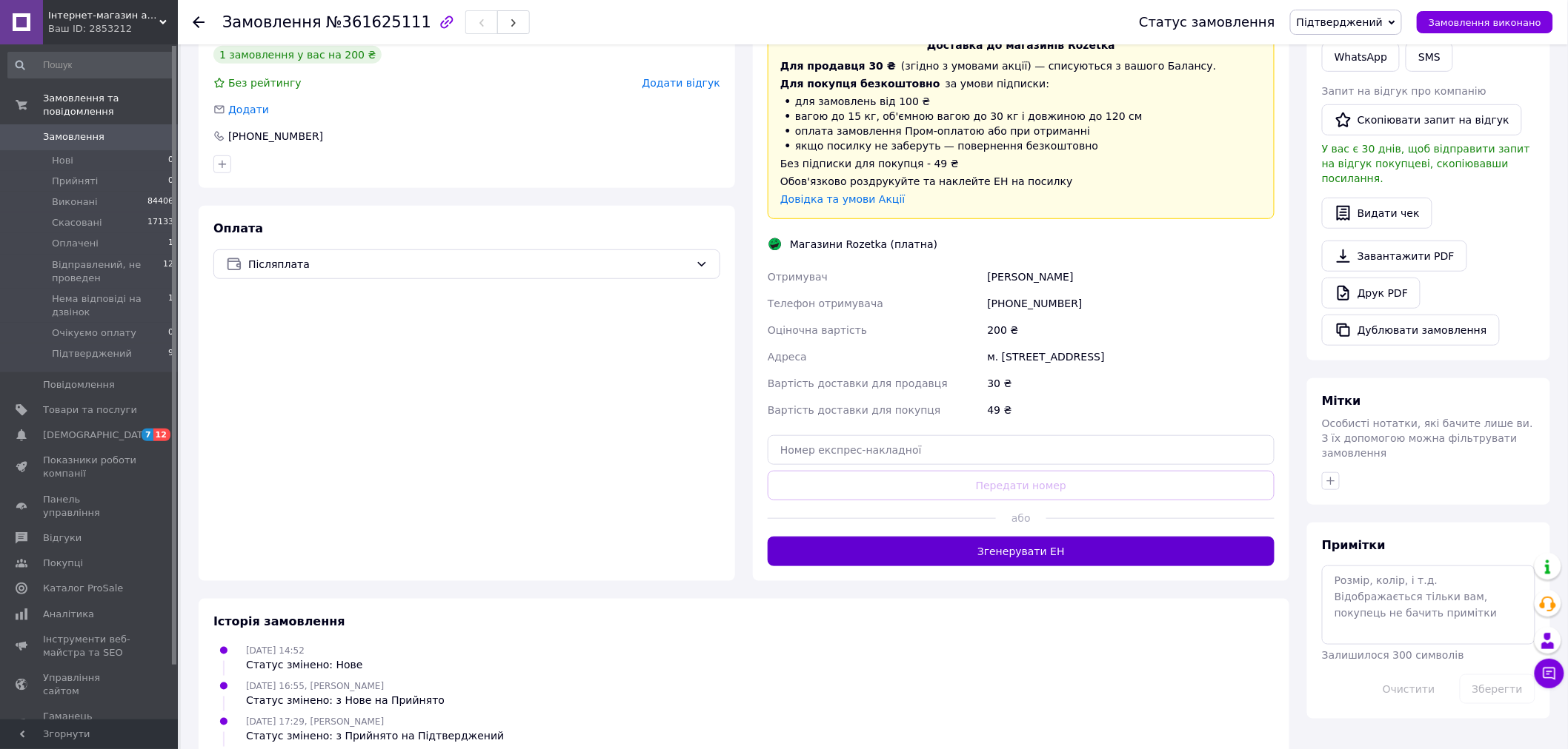
click at [945, 556] on button "Згенерувати ЕН" at bounding box center [1020, 552] width 507 height 30
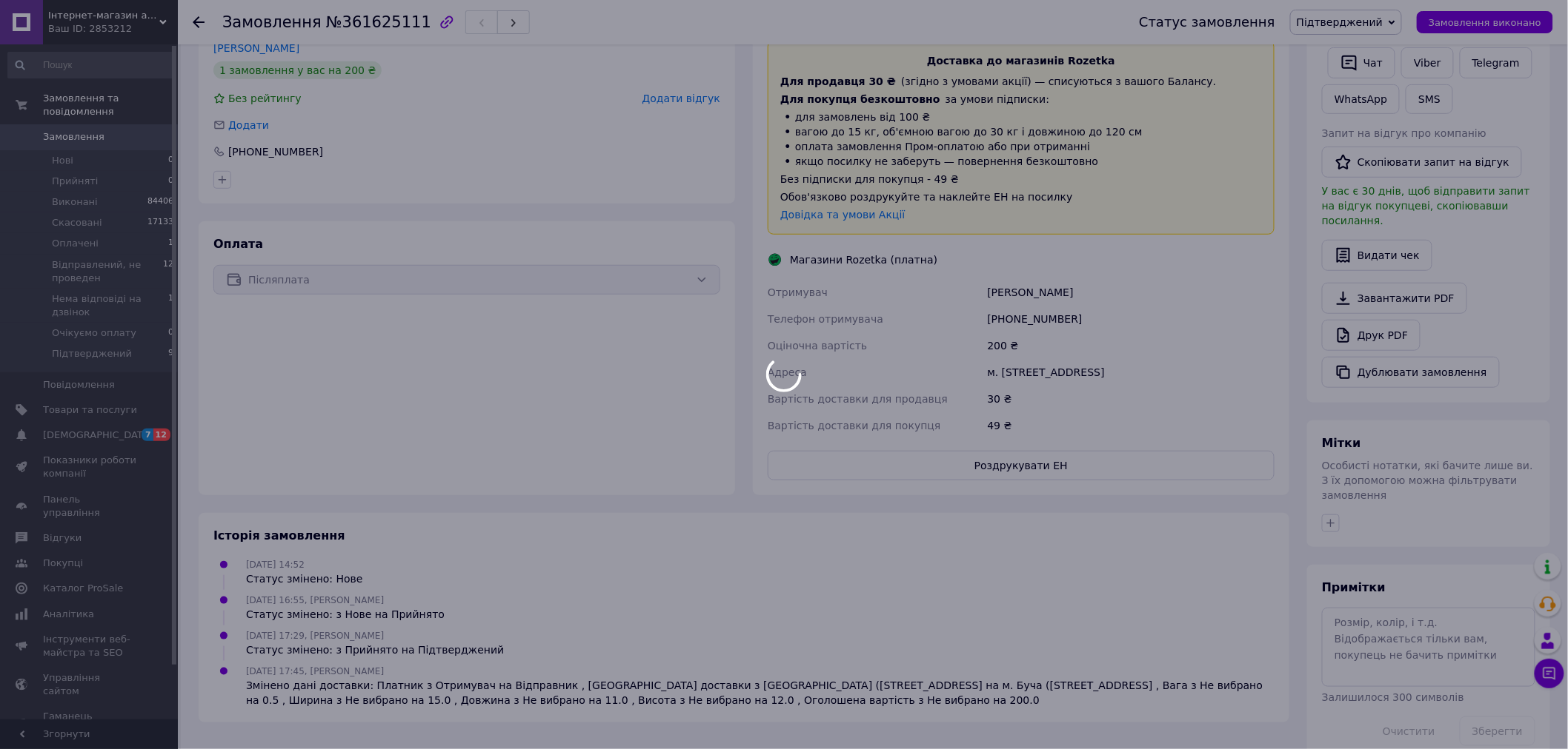
scroll to position [328, 0]
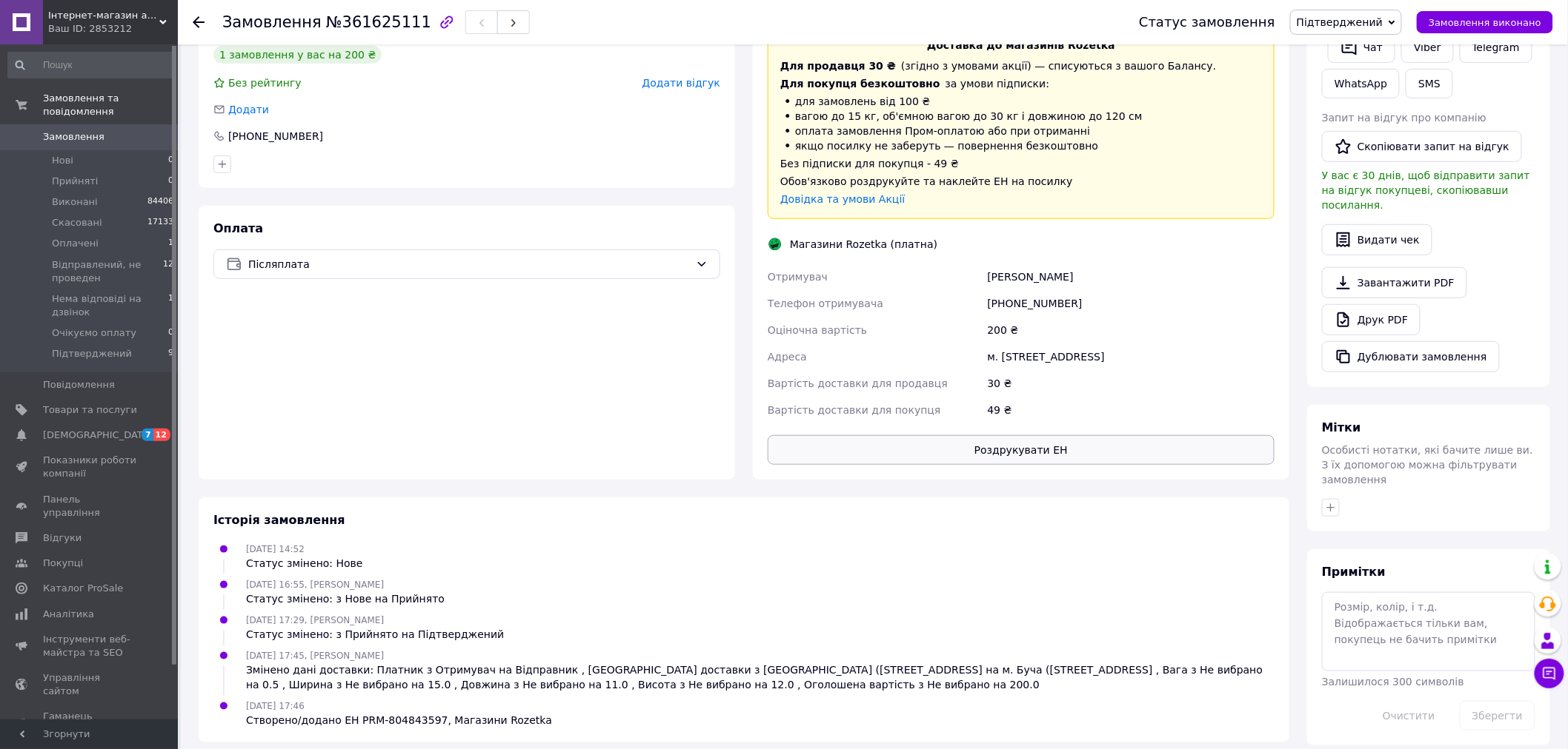
click at [989, 454] on button "Роздрукувати ЕН" at bounding box center [1020, 450] width 507 height 30
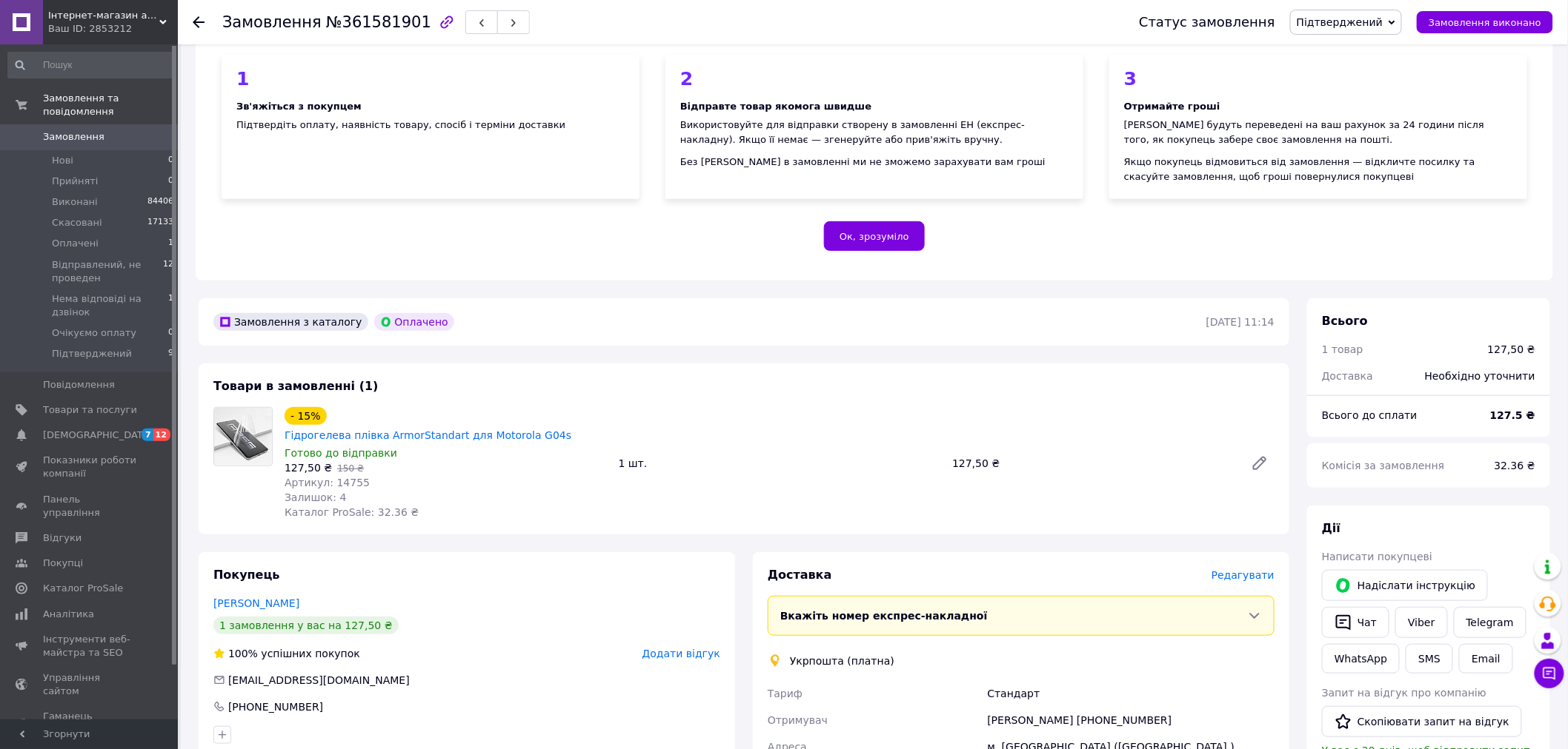
scroll to position [328, 0]
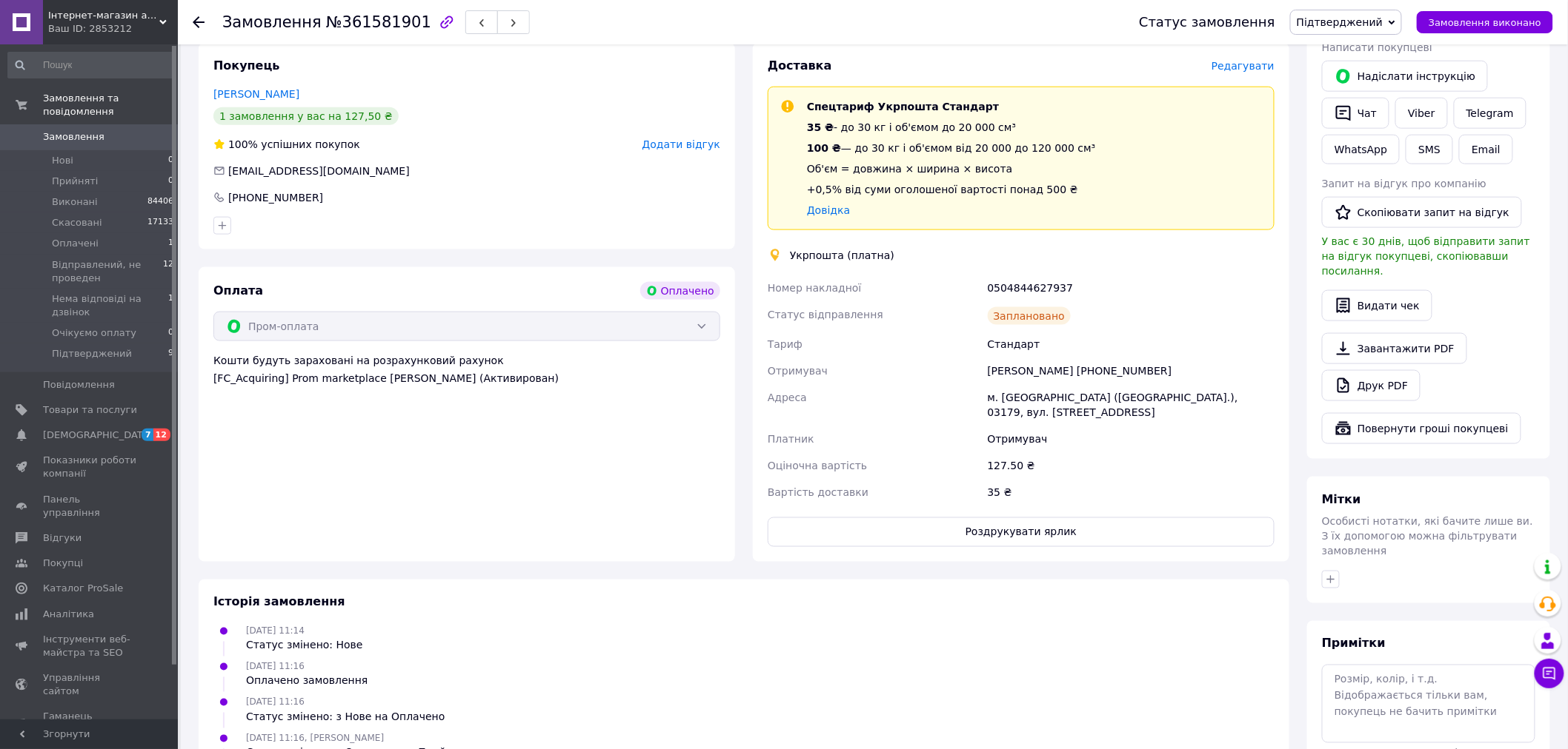
scroll to position [658, 0]
click at [990, 516] on button "Роздрукувати ярлик" at bounding box center [1020, 531] width 507 height 30
